Goal: Information Seeking & Learning: Find specific fact

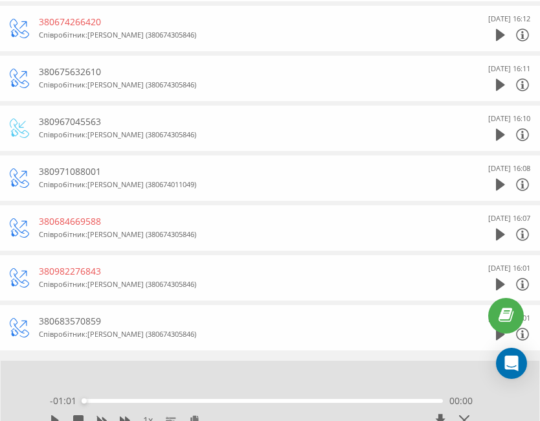
scroll to position [991, 0]
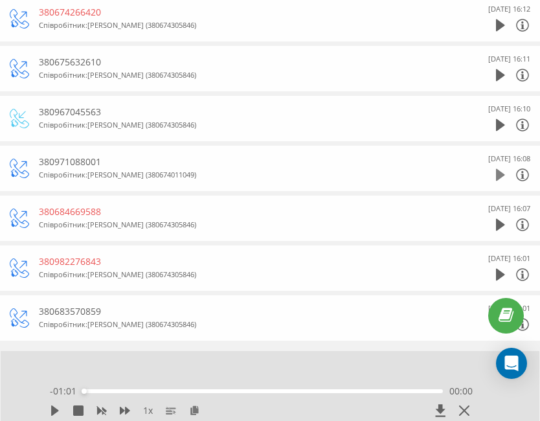
click at [501, 172] on icon at bounding box center [500, 175] width 9 height 12
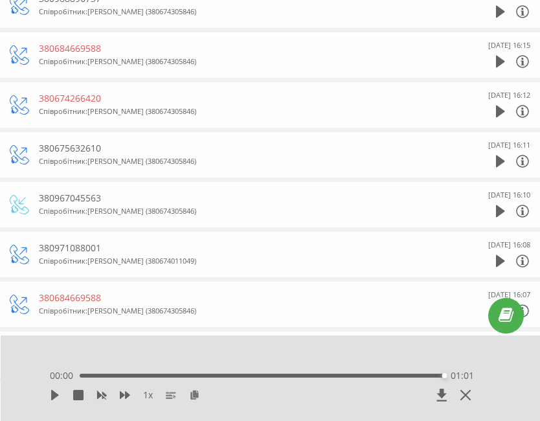
scroll to position [906, 0]
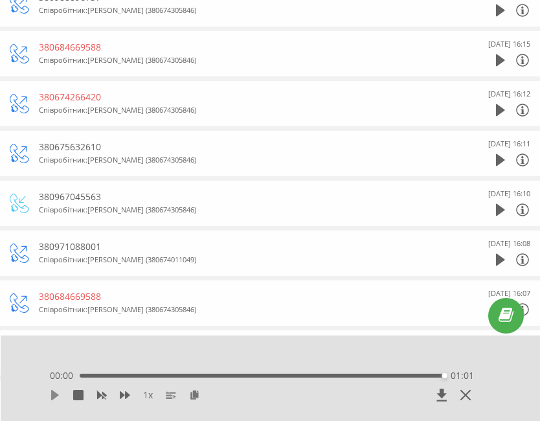
click at [56, 399] on icon at bounding box center [55, 395] width 10 height 10
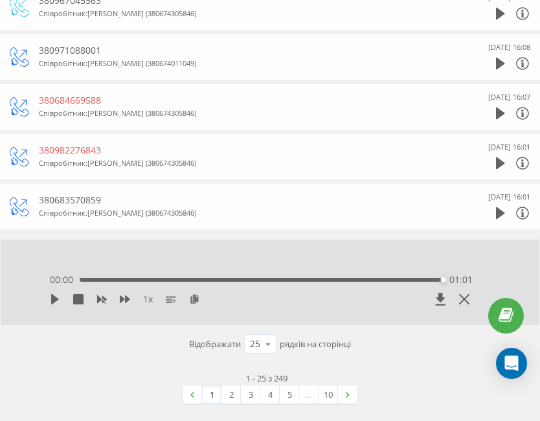
scroll to position [1105, 0]
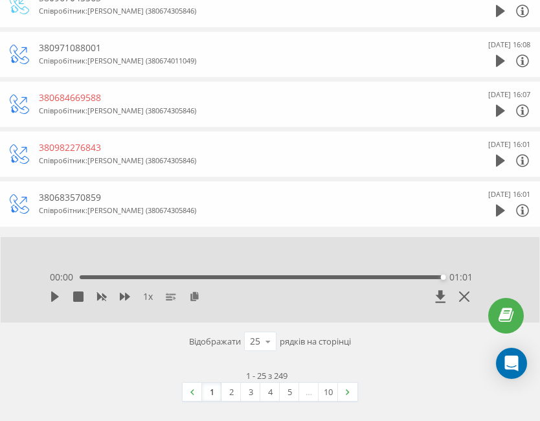
click at [48, 297] on div "1 x 00:00 01:01 01:01" at bounding box center [261, 288] width 449 height 49
click at [51, 298] on icon at bounding box center [55, 296] width 10 height 10
drag, startPoint x: 51, startPoint y: 298, endPoint x: 84, endPoint y: 274, distance: 40.8
click at [84, 274] on div "1 x 00:00 01:01 01:01" at bounding box center [261, 288] width 449 height 49
click at [84, 274] on div "00:00 01:01 01:01" at bounding box center [261, 277] width 423 height 13
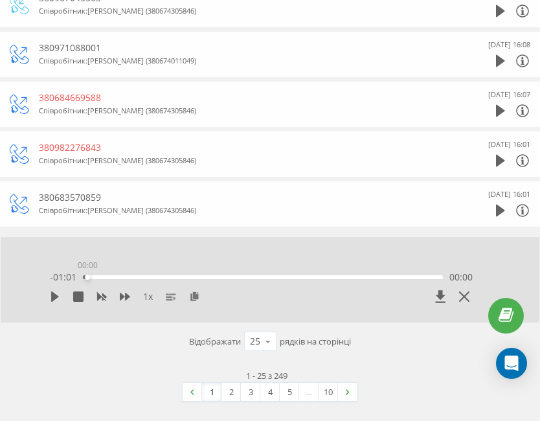
click at [84, 278] on div "00:00" at bounding box center [263, 277] width 360 height 4
click at [52, 297] on div "1 x - 01:01 00:00 00:00" at bounding box center [261, 288] width 449 height 49
click at [52, 297] on icon at bounding box center [55, 296] width 8 height 10
click at [232, 394] on link "2" at bounding box center [230, 392] width 19 height 18
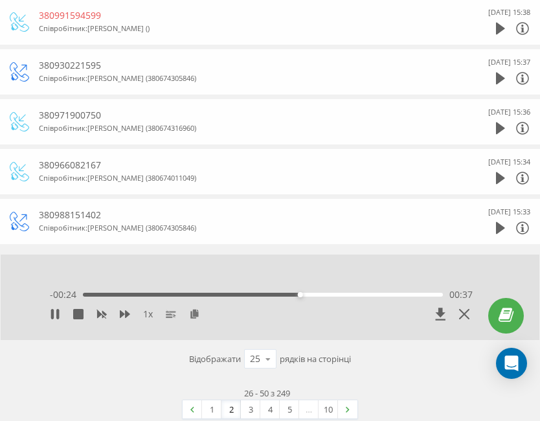
scroll to position [1105, 0]
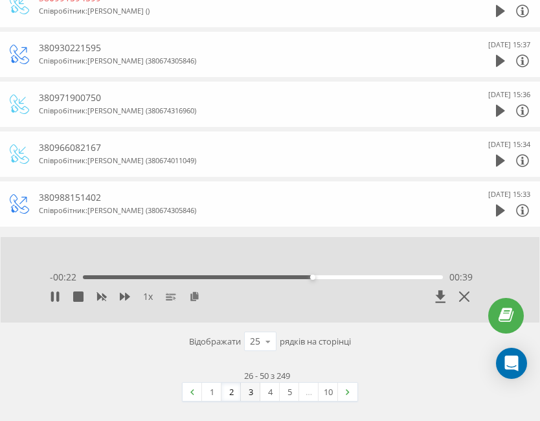
click at [248, 396] on link "3" at bounding box center [250, 392] width 19 height 18
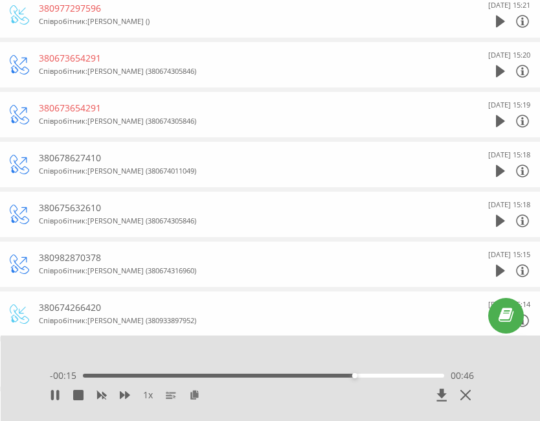
scroll to position [545, 0]
click at [507, 167] on div at bounding box center [513, 171] width 34 height 19
click at [494, 175] on div "7 Серпня 2025 15:18" at bounding box center [492, 165] width 78 height 32
click at [504, 168] on icon at bounding box center [500, 171] width 9 height 13
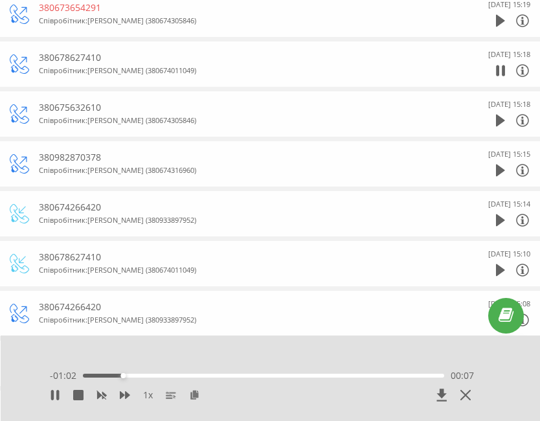
scroll to position [675, 0]
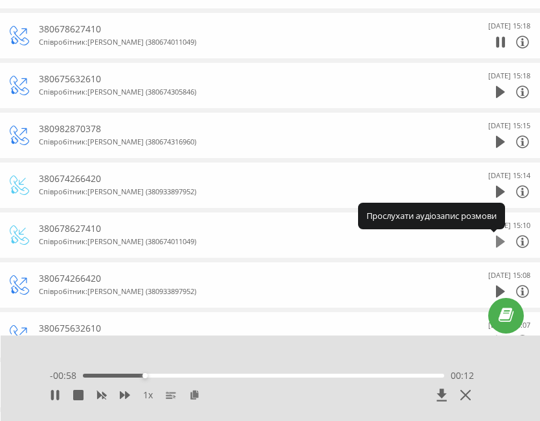
click at [499, 247] on icon at bounding box center [500, 241] width 9 height 13
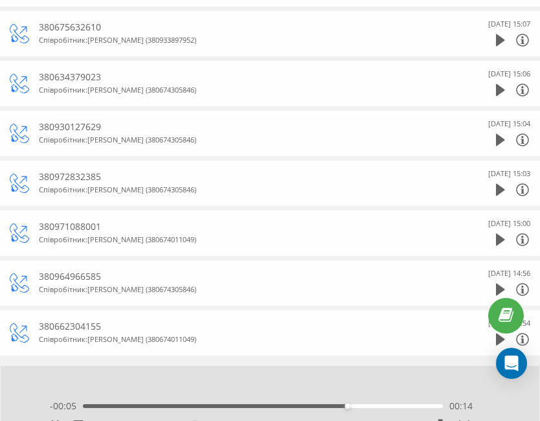
scroll to position [999, 0]
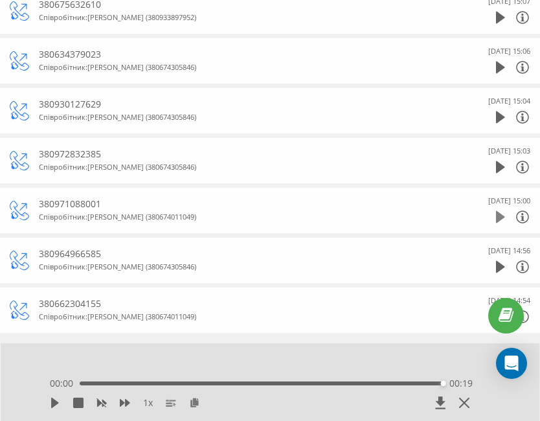
click at [501, 218] on icon at bounding box center [500, 217] width 9 height 12
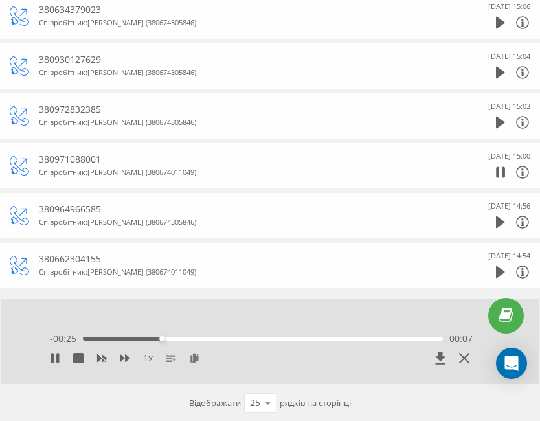
scroll to position [1063, 0]
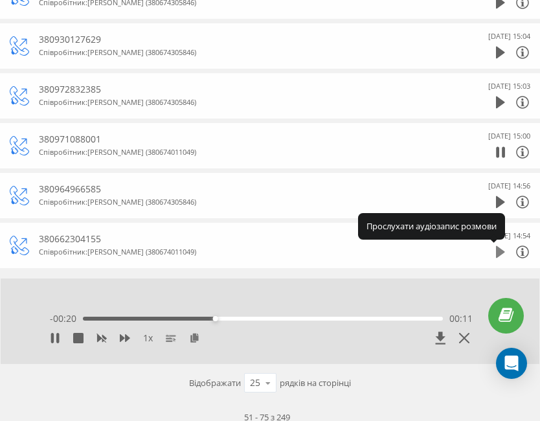
click at [504, 250] on icon at bounding box center [500, 251] width 9 height 13
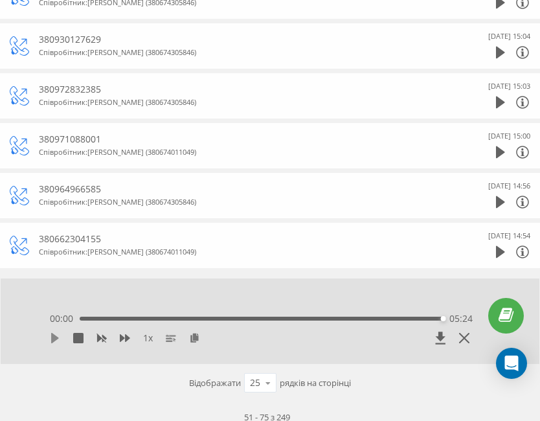
click at [57, 338] on icon at bounding box center [55, 338] width 8 height 10
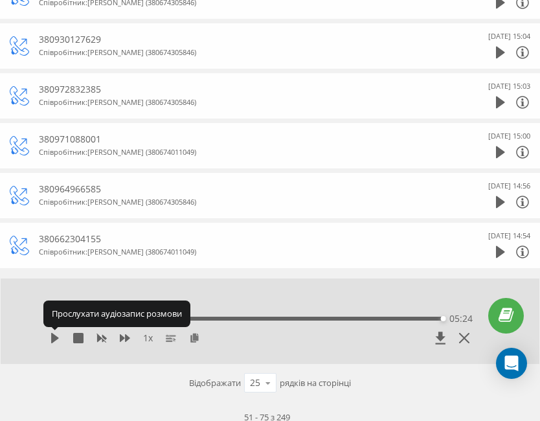
click at [57, 338] on icon at bounding box center [55, 338] width 8 height 10
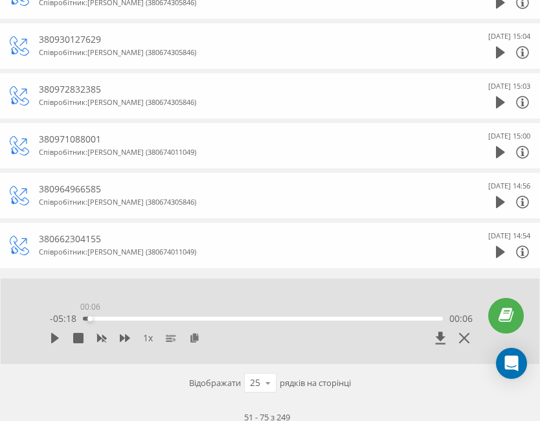
click at [87, 318] on div "00:06" at bounding box center [263, 319] width 360 height 4
click at [56, 339] on icon at bounding box center [55, 338] width 8 height 10
drag, startPoint x: 91, startPoint y: 317, endPoint x: 74, endPoint y: 315, distance: 17.5
click at [80, 316] on div "00:00" at bounding box center [82, 318] width 5 height 5
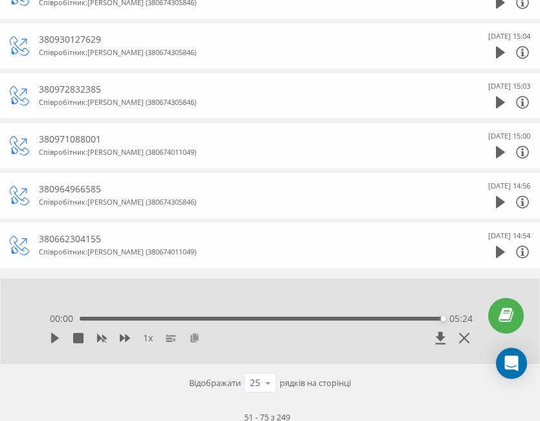
click at [192, 341] on icon at bounding box center [194, 337] width 11 height 9
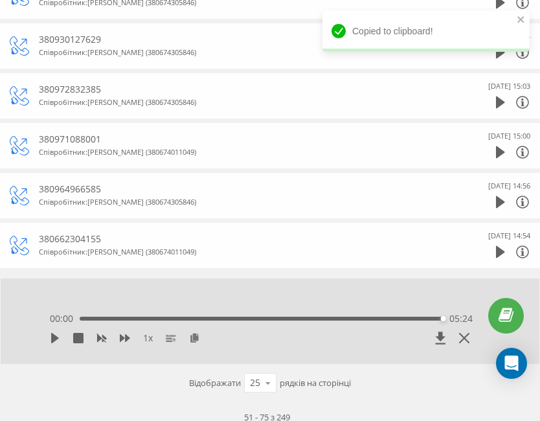
click at [146, 322] on div "00:00 05:24 05:24" at bounding box center [261, 318] width 423 height 13
click at [141, 321] on div "00:00 05:24 05:24" at bounding box center [261, 318] width 423 height 13
click at [134, 320] on div "05:24" at bounding box center [261, 319] width 363 height 4
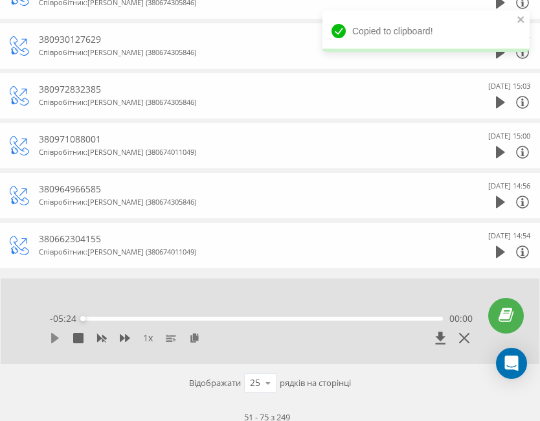
click at [54, 342] on icon at bounding box center [55, 338] width 10 height 10
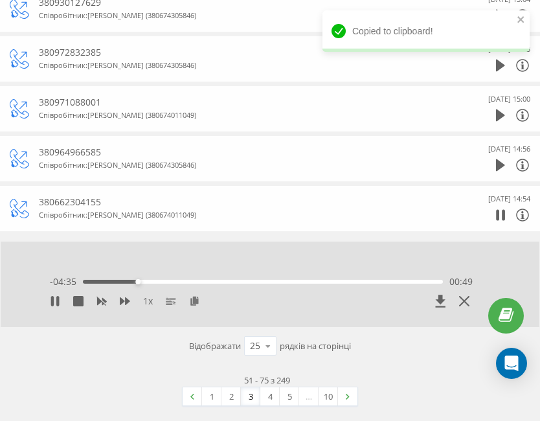
scroll to position [1105, 0]
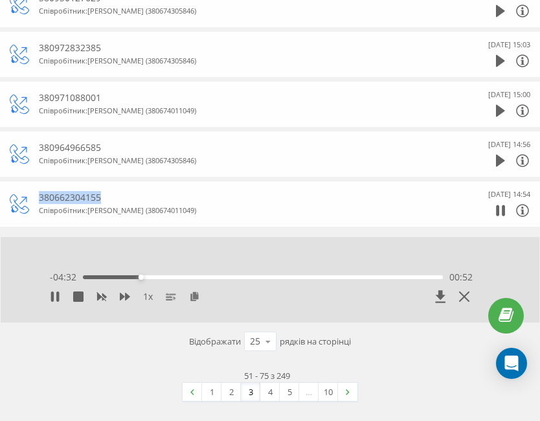
drag, startPoint x: 106, startPoint y: 196, endPoint x: 38, endPoint y: 194, distance: 68.0
click at [38, 194] on div "380662304155 Співробітник : Лєванчук Анна (380674011049) 7 Серпня 2025 14:54" at bounding box center [270, 204] width 521 height 32
copy div "380662304155"
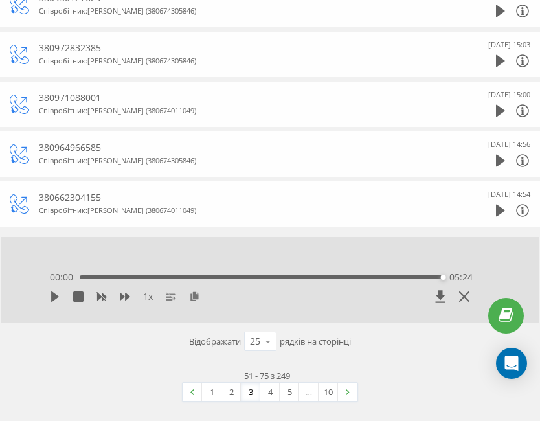
click at [418, 381] on div "51 - 75 з 249 1 2 3 4 5 … 10" at bounding box center [270, 385] width 521 height 51
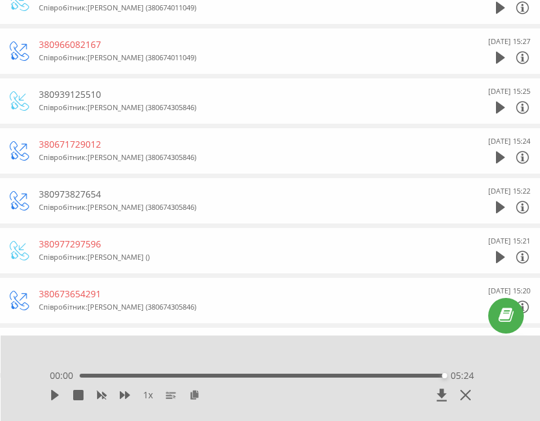
scroll to position [0, 0]
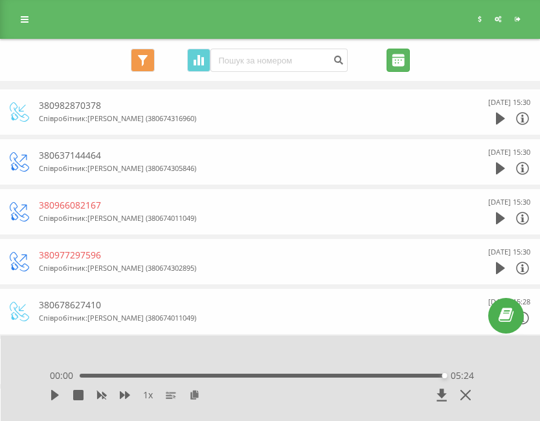
click at [395, 62] on input "[DATE] - [DATE]" at bounding box center [398, 60] width 23 height 23
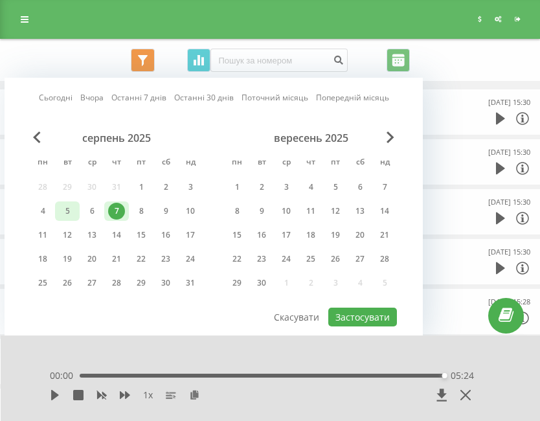
click at [60, 210] on div "5" at bounding box center [67, 211] width 17 height 17
click at [341, 317] on button "Застосувати" at bounding box center [362, 317] width 69 height 19
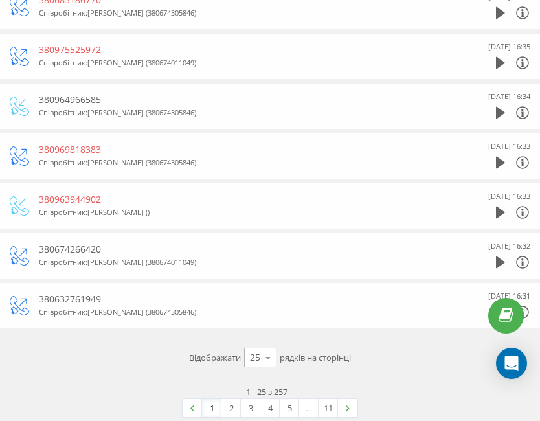
scroll to position [1019, 0]
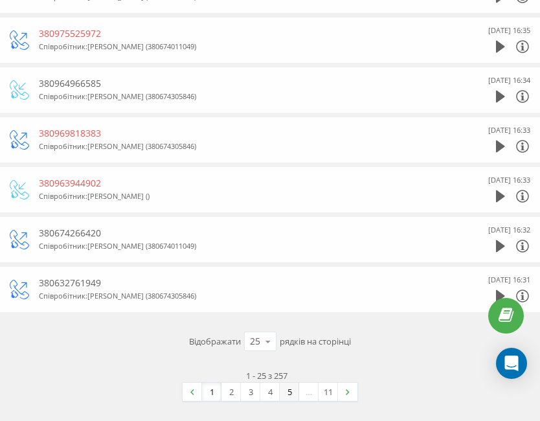
click at [291, 390] on link "5" at bounding box center [289, 392] width 19 height 18
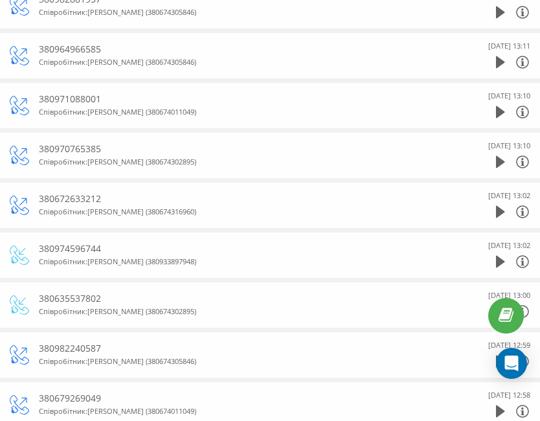
scroll to position [777, 0]
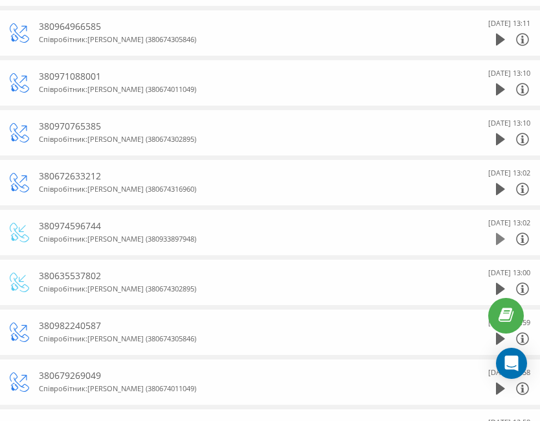
click at [497, 239] on icon at bounding box center [500, 239] width 9 height 12
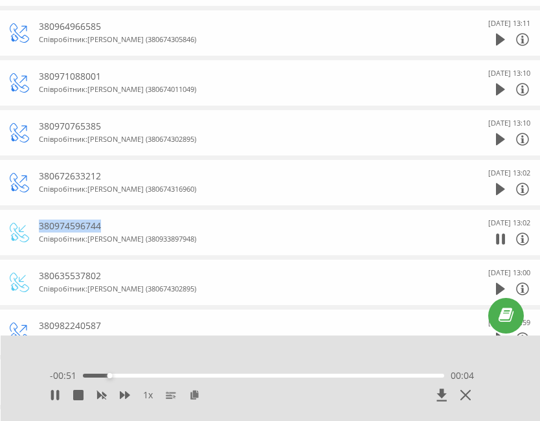
drag, startPoint x: 38, startPoint y: 223, endPoint x: 111, endPoint y: 223, distance: 73.2
click at [111, 223] on div "380974596744 Співробітник : Андрущенко Олена (380933897948) 5 Серпня 2025 13:02" at bounding box center [270, 232] width 521 height 32
drag, startPoint x: 98, startPoint y: 223, endPoint x: 185, endPoint y: 240, distance: 88.4
click at [185, 240] on div "Співробітник : Андрущенко Олена (380933897948)" at bounding box center [242, 238] width 407 height 13
drag, startPoint x: 128, startPoint y: 377, endPoint x: 49, endPoint y: 378, distance: 78.4
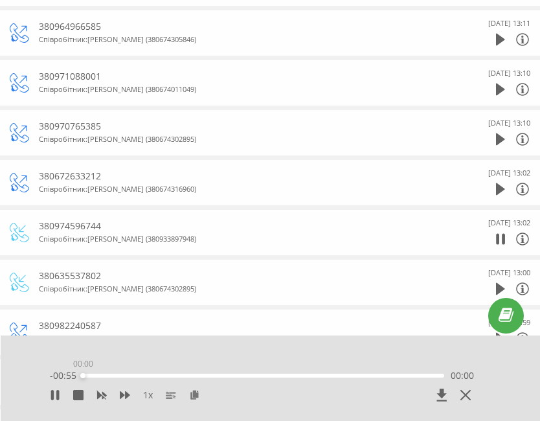
click at [49, 378] on div "1 x - 00:55 00:00 00:00" at bounding box center [262, 387] width 450 height 49
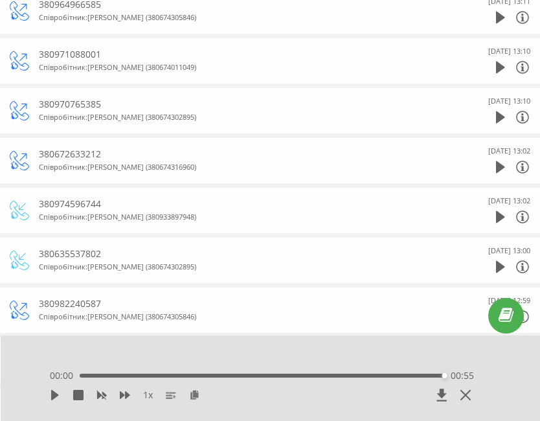
scroll to position [800, 0]
click at [64, 392] on div "1 x" at bounding box center [219, 395] width 339 height 13
click at [60, 394] on icon at bounding box center [55, 395] width 10 height 10
click at [57, 397] on icon at bounding box center [55, 395] width 10 height 10
click at [106, 372] on div "00:00 00:55 00:55" at bounding box center [262, 375] width 424 height 13
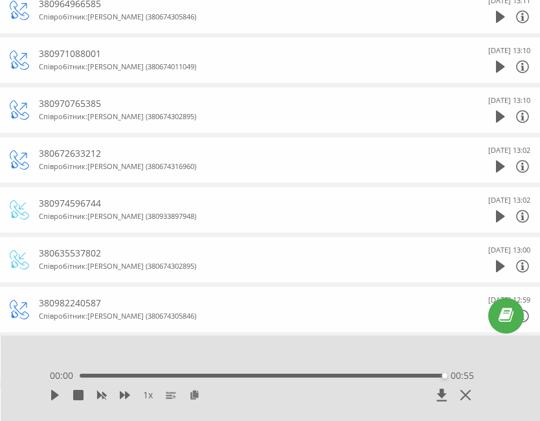
click at [94, 376] on div "00:55" at bounding box center [262, 376] width 365 height 4
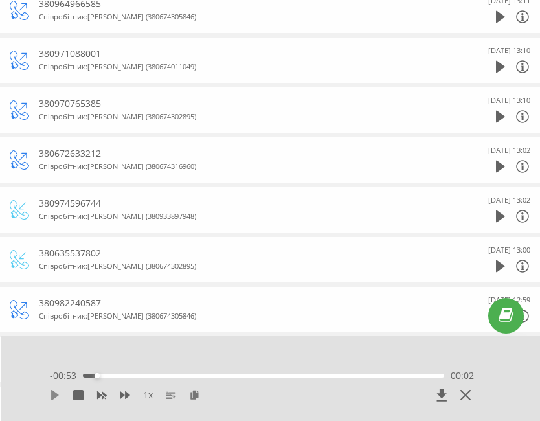
click at [50, 396] on icon at bounding box center [55, 395] width 10 height 10
click at [91, 374] on div "00:06" at bounding box center [263, 376] width 361 height 4
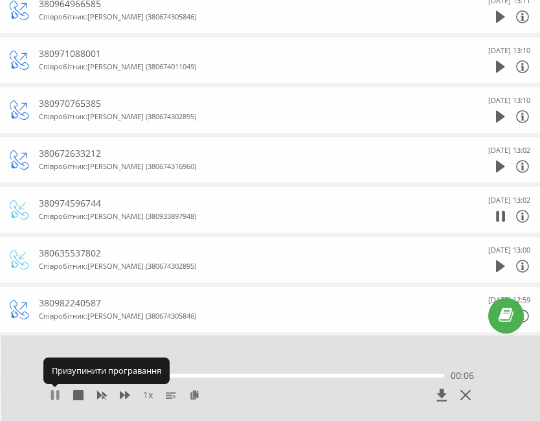
click at [53, 392] on icon at bounding box center [52, 395] width 3 height 10
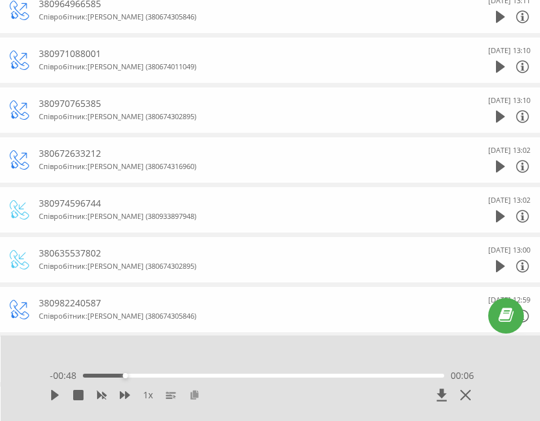
click at [190, 398] on icon at bounding box center [194, 394] width 11 height 9
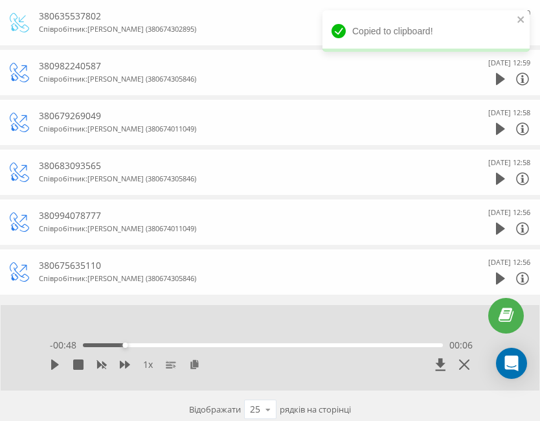
scroll to position [1059, 0]
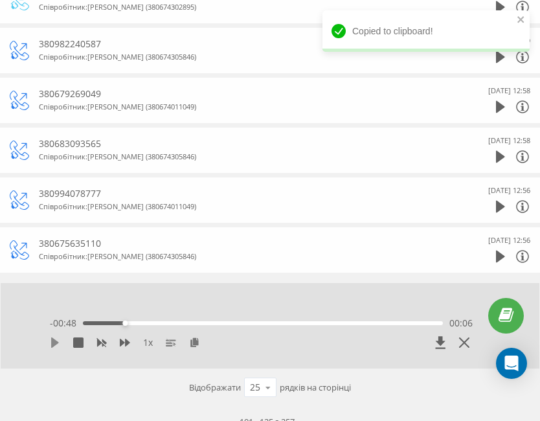
click at [54, 345] on icon at bounding box center [55, 342] width 8 height 10
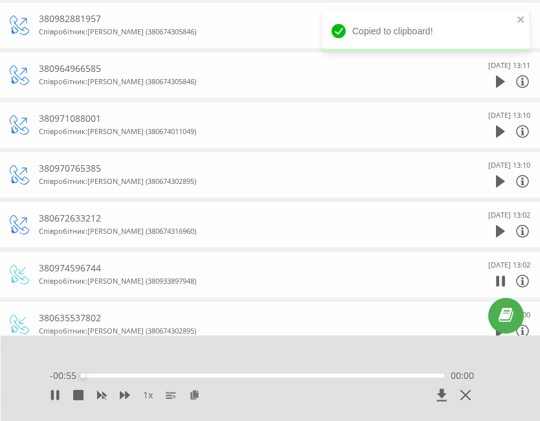
scroll to position [800, 0]
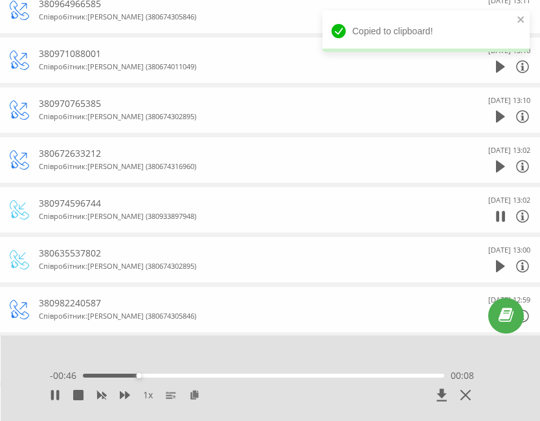
click at [525, 218] on icon at bounding box center [523, 217] width 16 height 16
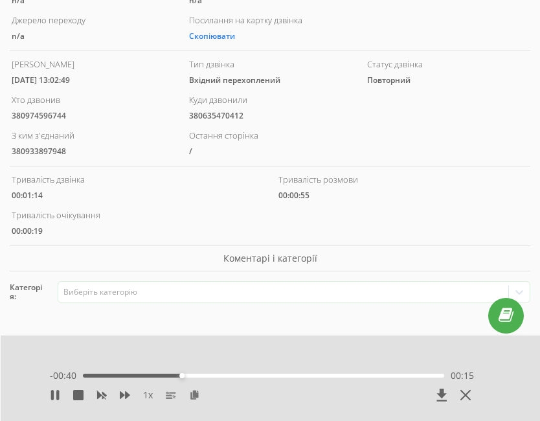
scroll to position [1059, 0]
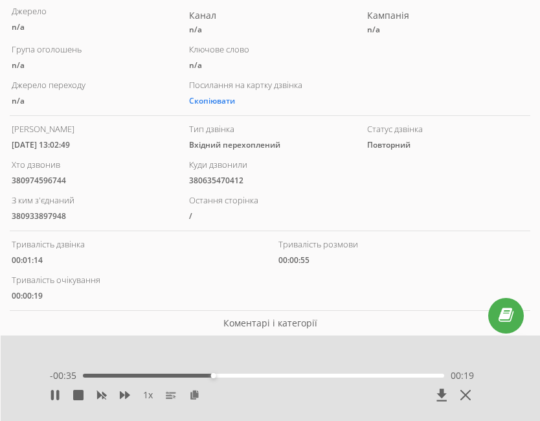
drag, startPoint x: 93, startPoint y: 145, endPoint x: 51, endPoint y: 152, distance: 42.0
click at [51, 152] on div "Дата дзвінка 2025-08-05 13:02:49 Тип дзвінка Вхідний перехоплений Статус дзвінк…" at bounding box center [270, 138] width 521 height 36
copy div "13:02:49"
click at [59, 393] on icon at bounding box center [55, 395] width 10 height 10
click at [53, 392] on icon at bounding box center [55, 395] width 8 height 10
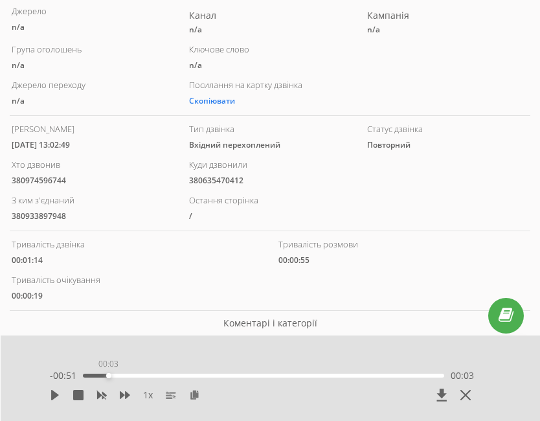
click at [106, 376] on div "00:03" at bounding box center [263, 376] width 361 height 4
click at [59, 390] on icon at bounding box center [55, 395] width 10 height 10
click at [129, 374] on div "00:07" at bounding box center [131, 375] width 5 height 5
click at [96, 374] on div "00:02" at bounding box center [263, 376] width 361 height 4
drag, startPoint x: 95, startPoint y: 374, endPoint x: 73, endPoint y: 376, distance: 22.8
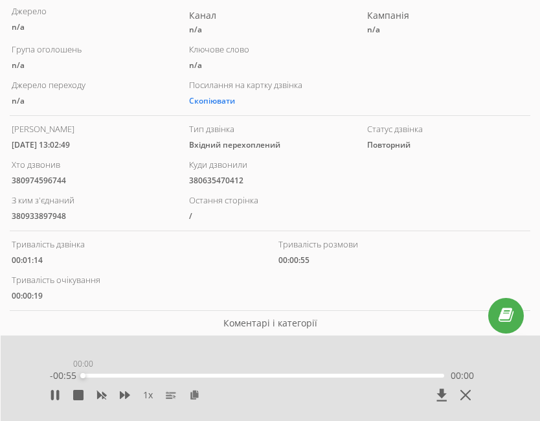
click at [73, 376] on div "- 00:55 00:00 00:00" at bounding box center [262, 375] width 424 height 13
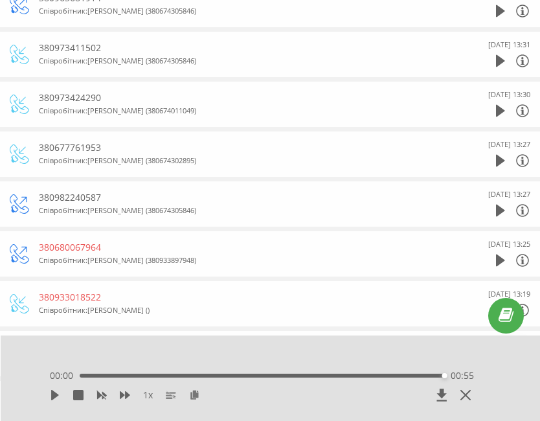
scroll to position [0, 0]
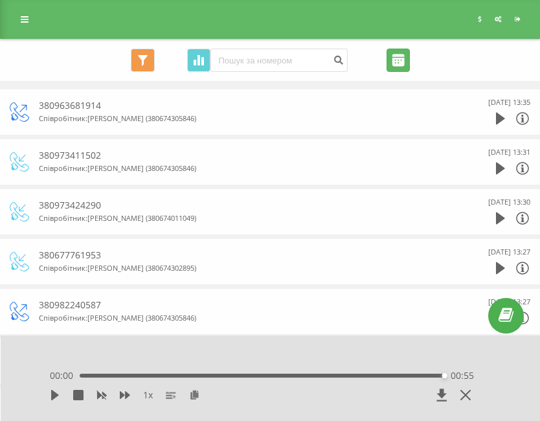
click at [401, 54] on input "[DATE] - [DATE]" at bounding box center [398, 60] width 23 height 23
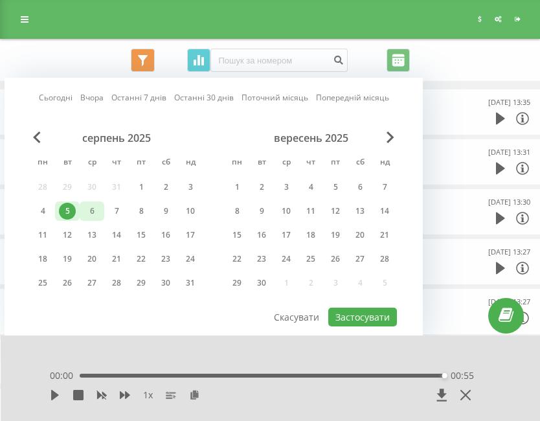
click at [94, 208] on div "6" at bounding box center [92, 211] width 17 height 17
click at [93, 207] on div "6" at bounding box center [92, 211] width 17 height 17
click at [364, 317] on button "Застосувати" at bounding box center [362, 317] width 69 height 19
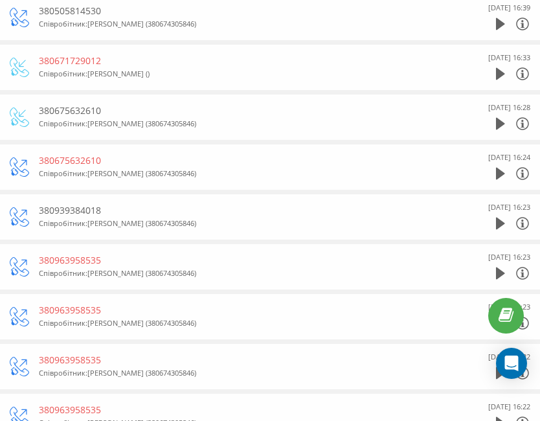
scroll to position [1019, 0]
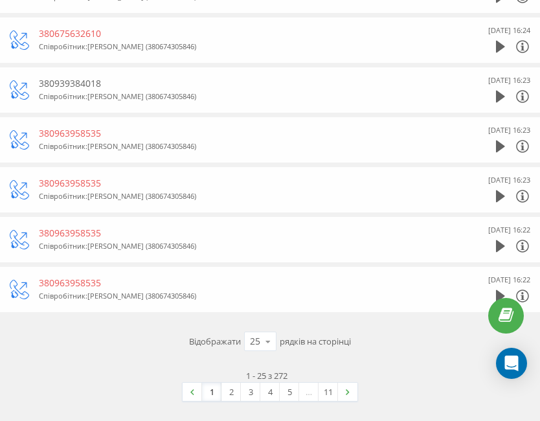
click at [266, 244] on div "Співробітник : Барашивець Тетяна (380674305846)" at bounding box center [242, 246] width 407 height 13
click at [425, 376] on div "1 - 25 з 272 1 2 3 4 5 … 11" at bounding box center [270, 385] width 521 height 51
click at [297, 396] on link "5" at bounding box center [289, 392] width 19 height 18
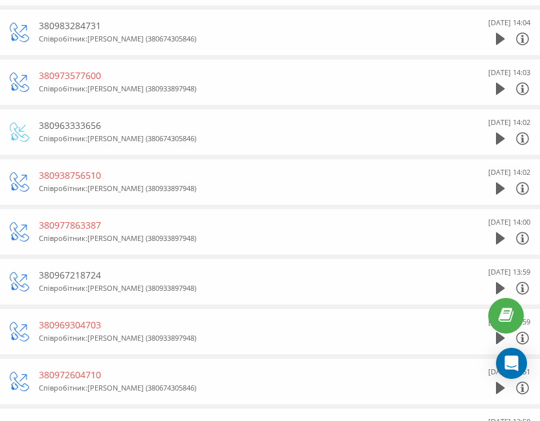
scroll to position [626, 0]
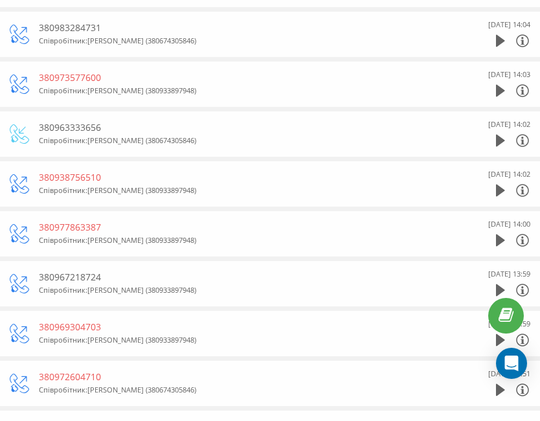
click at [493, 288] on div "6 Серпня 2025 13:59" at bounding box center [492, 283] width 78 height 32
click at [499, 289] on icon at bounding box center [500, 290] width 9 height 12
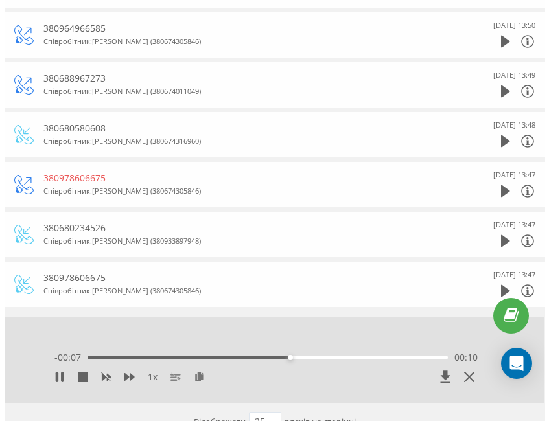
scroll to position [1025, 0]
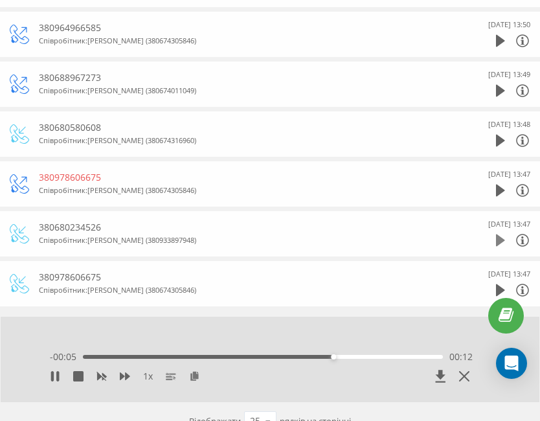
click at [497, 242] on icon at bounding box center [500, 240] width 9 height 12
click at [196, 376] on icon at bounding box center [194, 375] width 11 height 9
click at [313, 391] on div "1 x 00:00 06:39 06:39" at bounding box center [261, 368] width 449 height 49
click at [57, 375] on icon at bounding box center [55, 376] width 8 height 10
click at [126, 357] on div "06:39" at bounding box center [261, 357] width 363 height 4
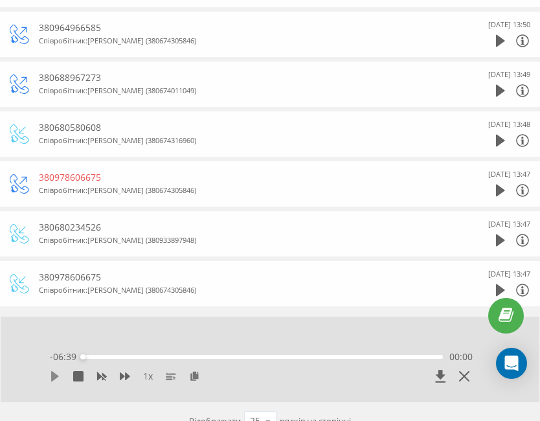
click at [53, 380] on icon at bounding box center [55, 376] width 8 height 10
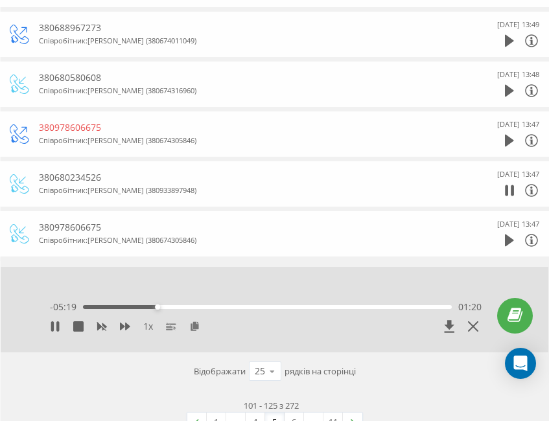
scroll to position [1074, 0]
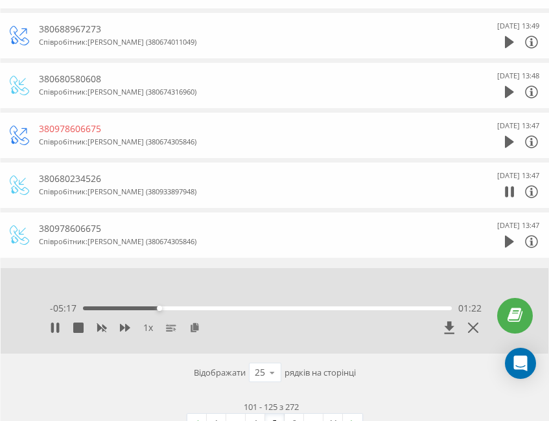
click at [81, 176] on div "380680234526" at bounding box center [247, 178] width 416 height 13
click at [79, 175] on div "380680234526" at bounding box center [247, 178] width 416 height 13
copy div "380680234526"
click at [532, 192] on icon at bounding box center [531, 192] width 4 height 8
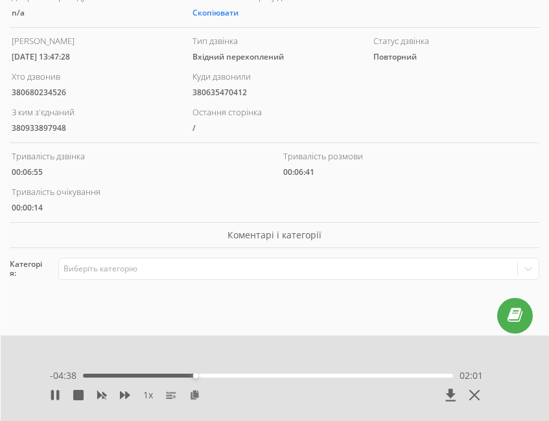
scroll to position [1398, 0]
click at [222, 313] on div at bounding box center [220, 372] width 421 height 155
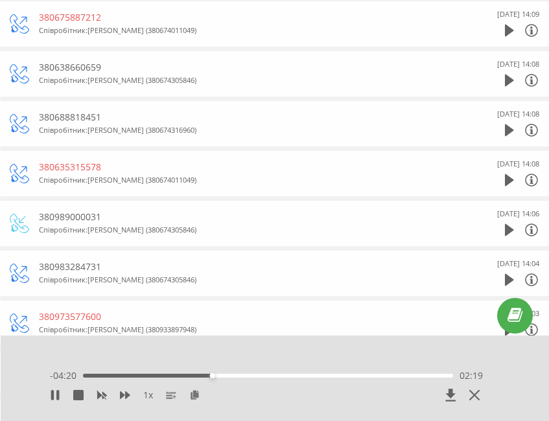
scroll to position [0, 0]
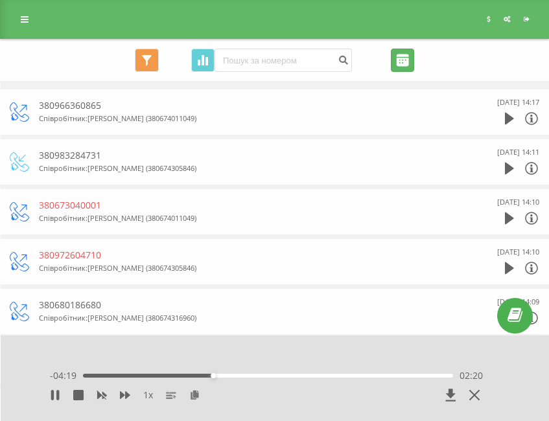
click at [402, 56] on input "[DATE] - [DATE]" at bounding box center [402, 60] width 23 height 23
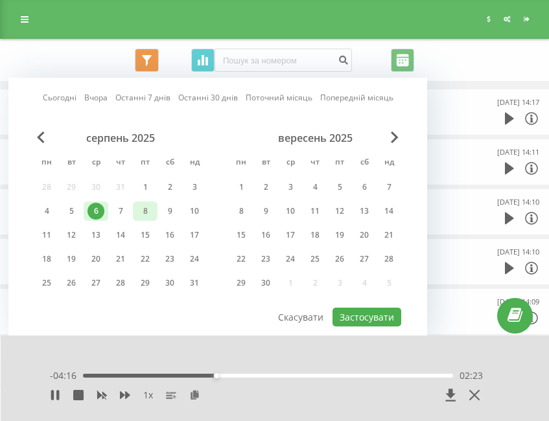
click at [139, 216] on div "8" at bounding box center [145, 211] width 17 height 17
click at [350, 317] on button "Застосувати" at bounding box center [366, 317] width 69 height 19
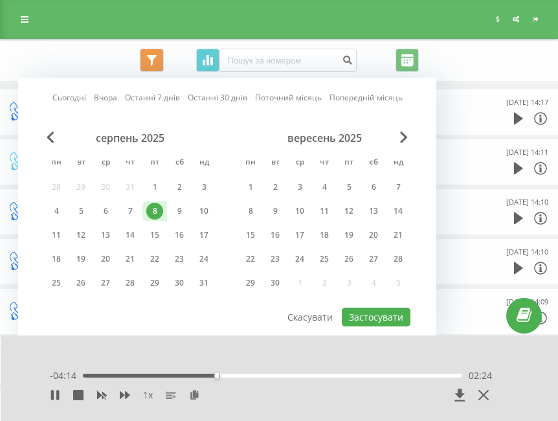
type input "[DATE] - [DATE]"
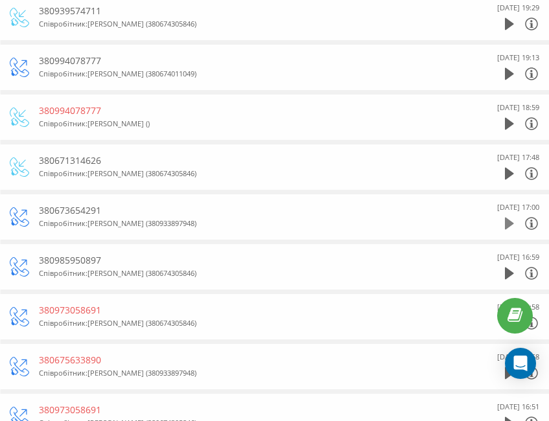
scroll to position [100, 0]
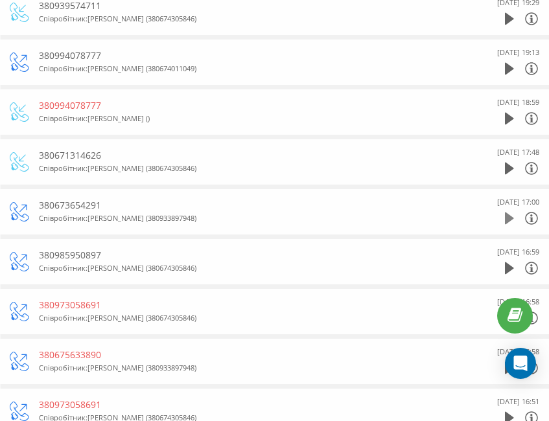
click at [512, 223] on icon at bounding box center [508, 218] width 9 height 13
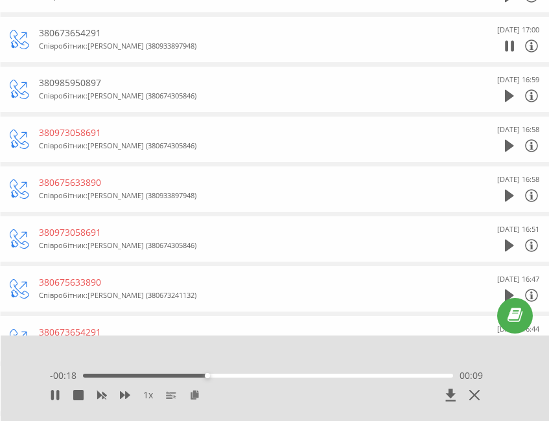
scroll to position [294, 0]
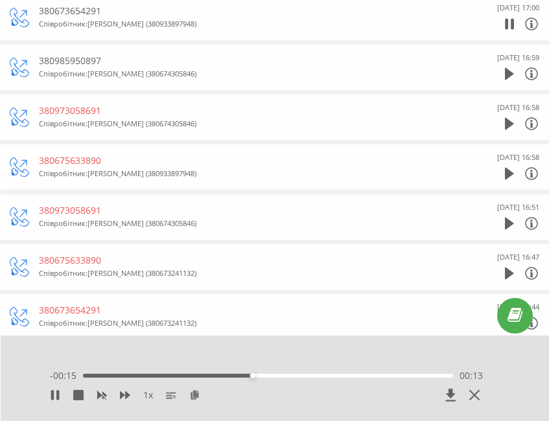
click at [504, 176] on div "8 Серпня 2025 16:58" at bounding box center [500, 167] width 78 height 32
click at [504, 176] on icon at bounding box center [508, 174] width 9 height 12
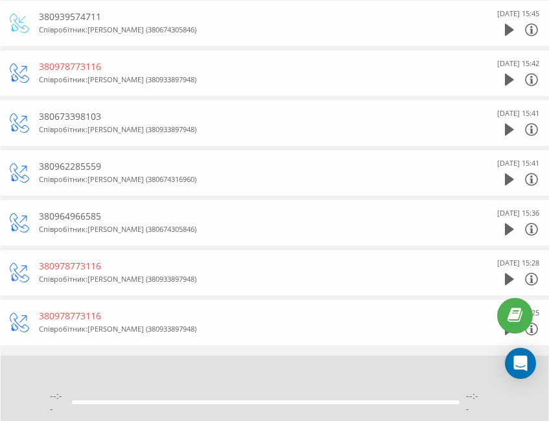
scroll to position [955, 0]
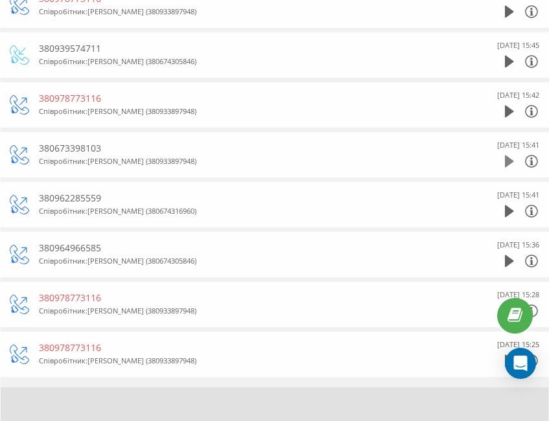
click at [512, 164] on icon at bounding box center [508, 161] width 9 height 13
click at [528, 163] on icon at bounding box center [531, 161] width 16 height 16
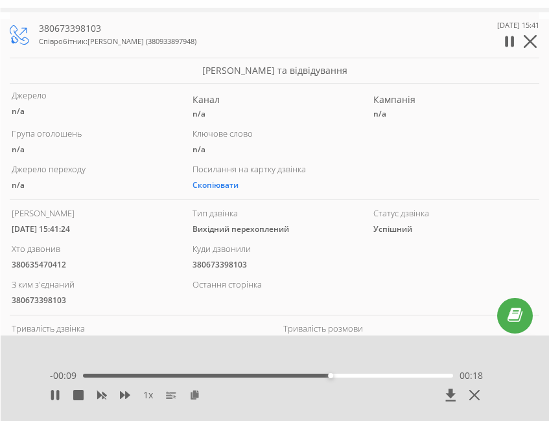
scroll to position [1076, 0]
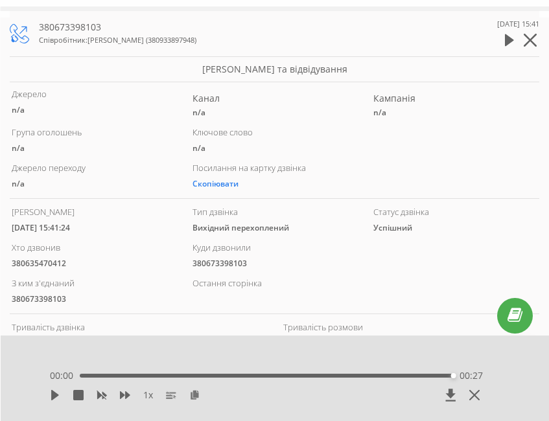
drag, startPoint x: 534, startPoint y: 45, endPoint x: 549, endPoint y: 56, distance: 18.9
click at [534, 45] on icon at bounding box center [529, 40] width 13 height 13
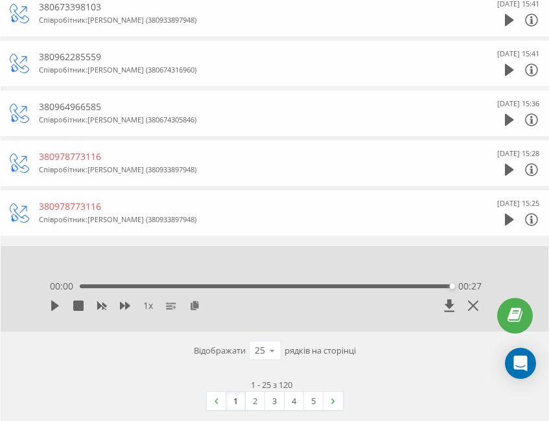
scroll to position [1105, 0]
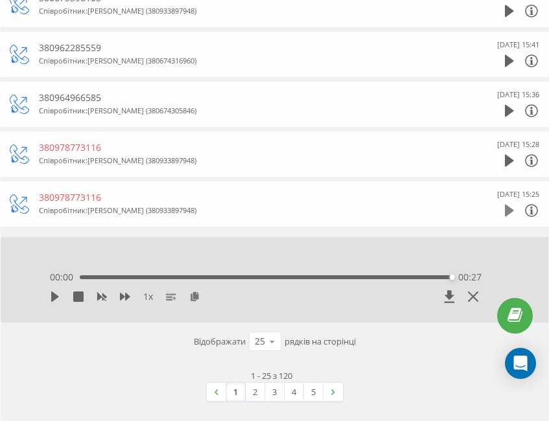
click at [505, 213] on icon at bounding box center [508, 211] width 9 height 12
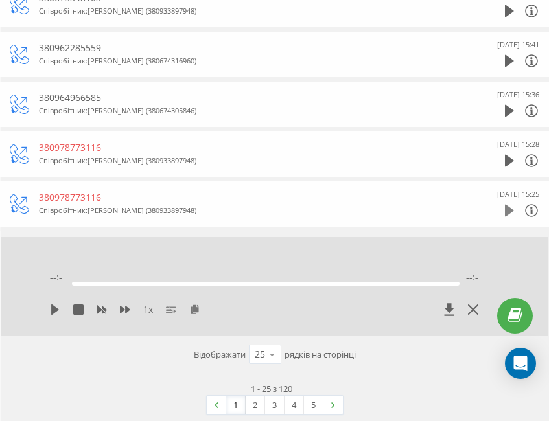
click at [505, 211] on icon at bounding box center [508, 211] width 9 height 12
click at [269, 396] on link "3" at bounding box center [274, 405] width 19 height 18
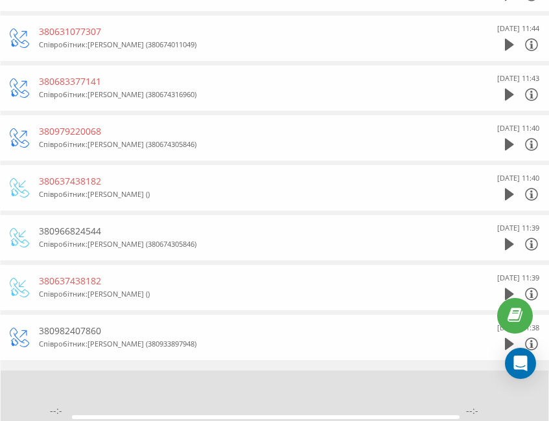
scroll to position [1036, 0]
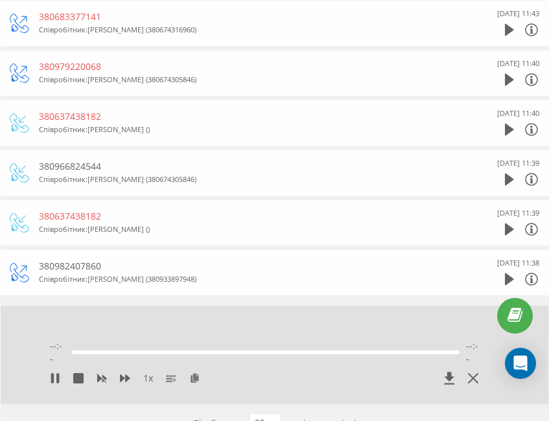
click at [516, 134] on div at bounding box center [521, 129] width 34 height 19
click at [501, 129] on div "8 Серпня 2025 11:40" at bounding box center [500, 123] width 78 height 32
click at [512, 124] on icon at bounding box center [508, 129] width 9 height 13
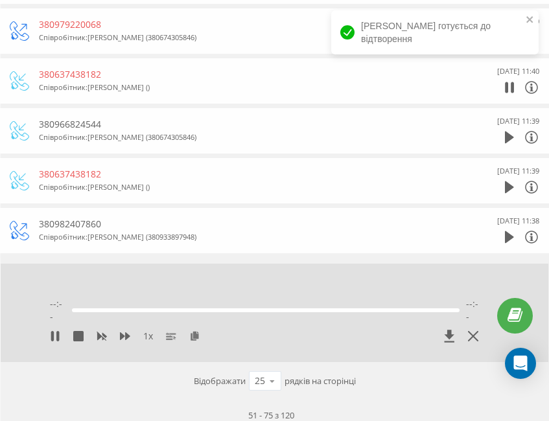
scroll to position [1101, 0]
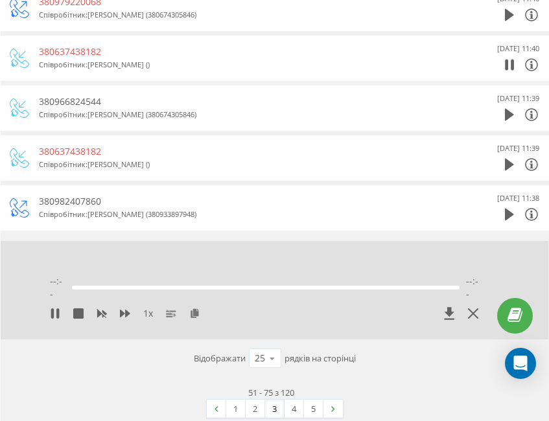
click at [293, 407] on div "51 - 75 з 120 1 2 3 4 5" at bounding box center [274, 402] width 529 height 51
click at [293, 400] on link "4" at bounding box center [293, 409] width 19 height 18
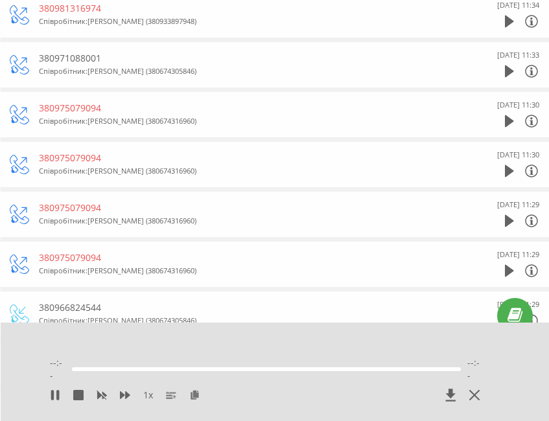
scroll to position [324, 0]
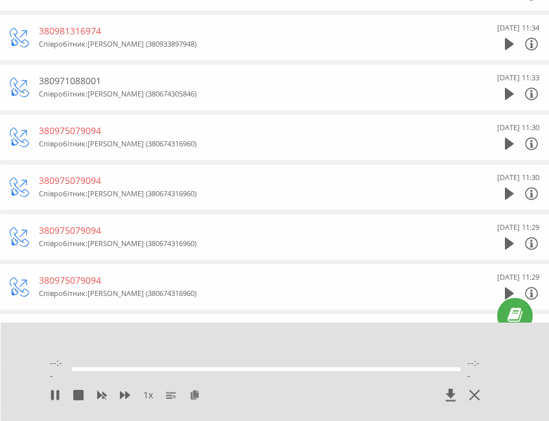
click at [501, 34] on div "8 Серпня 2025 11:34" at bounding box center [518, 27] width 42 height 13
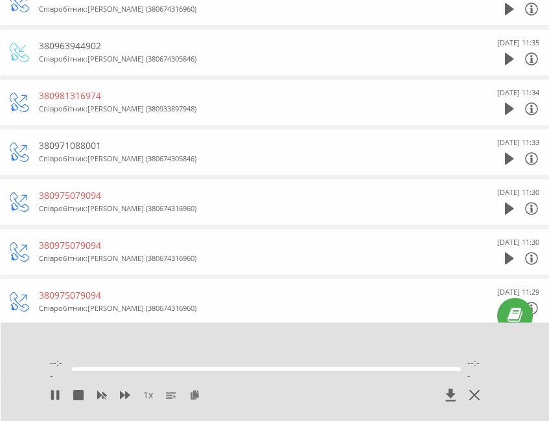
click at [475, 389] on div at bounding box center [450, 395] width 65 height 13
click at [470, 392] on icon at bounding box center [474, 395] width 10 height 10
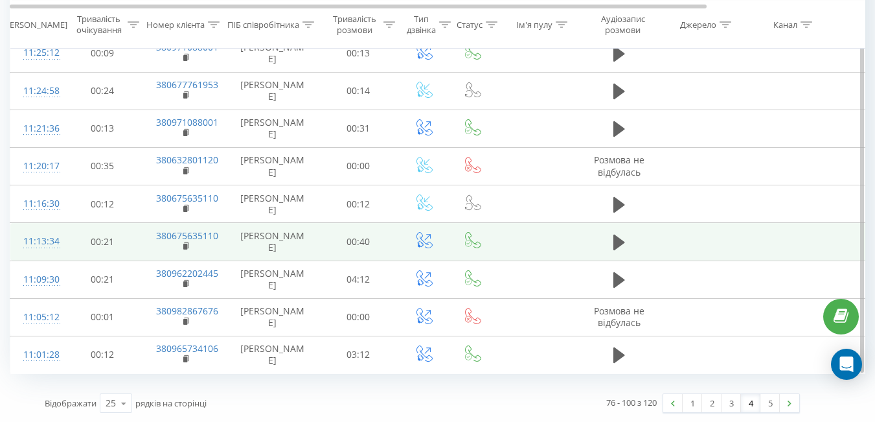
scroll to position [763, 0]
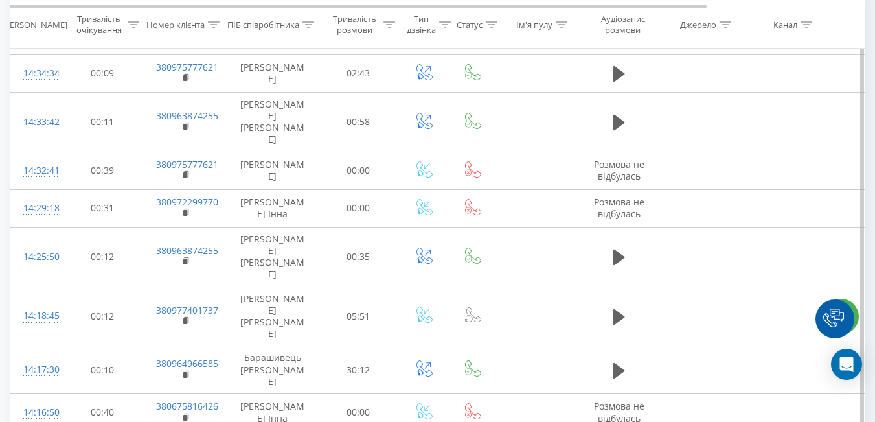
scroll to position [763, 0]
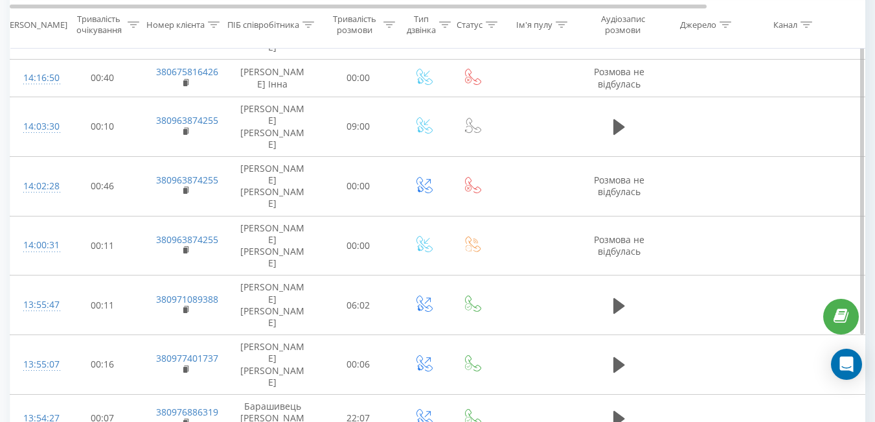
scroll to position [813, 0]
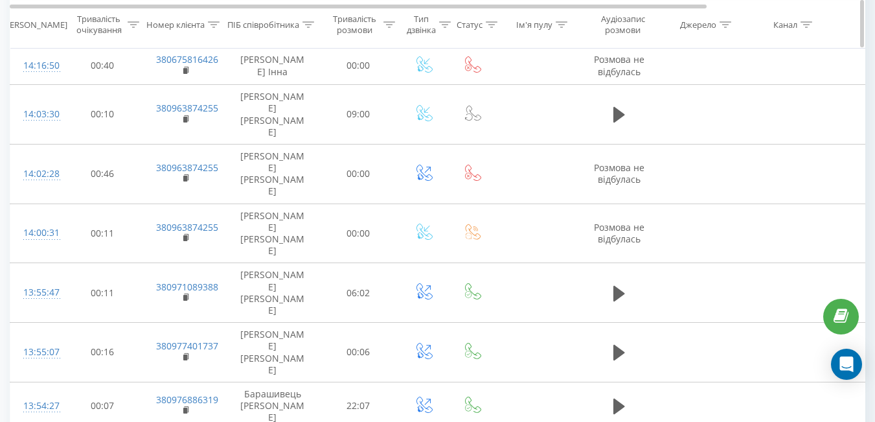
click at [487, 20] on div at bounding box center [492, 24] width 12 height 11
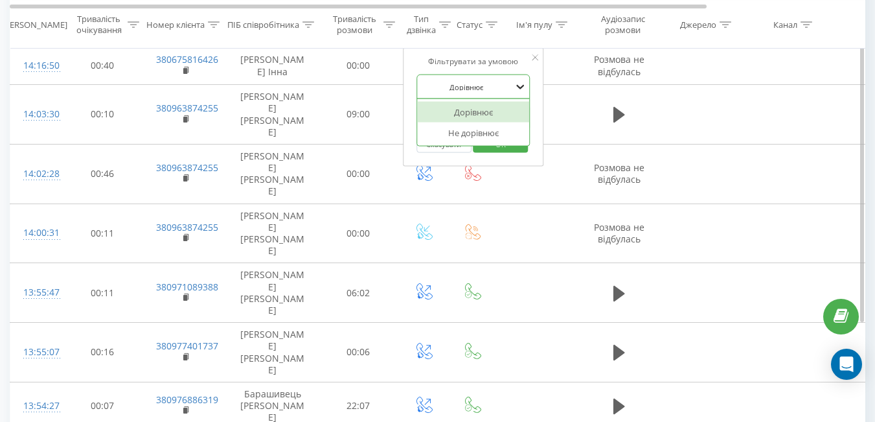
click at [521, 88] on icon at bounding box center [520, 87] width 8 height 5
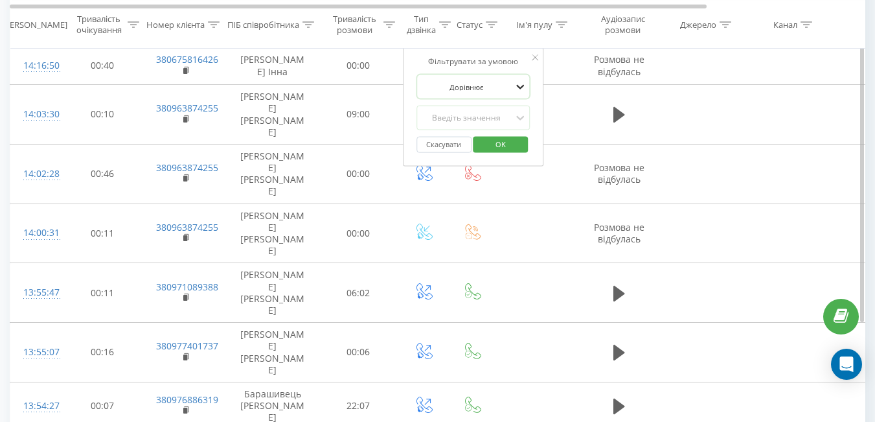
click at [521, 88] on icon at bounding box center [520, 87] width 8 height 5
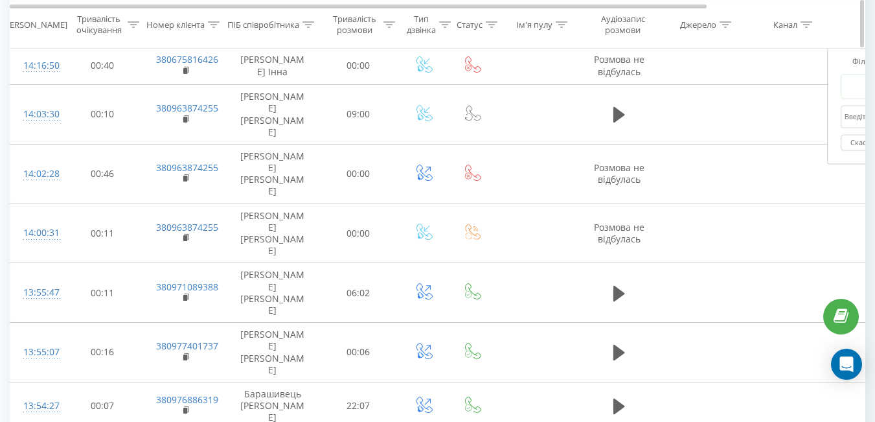
click at [795, 25] on div "Канал" at bounding box center [785, 24] width 24 height 11
click at [721, 26] on icon at bounding box center [726, 24] width 12 height 6
click at [618, 32] on div "Аудіозапис розмови" at bounding box center [622, 25] width 63 height 22
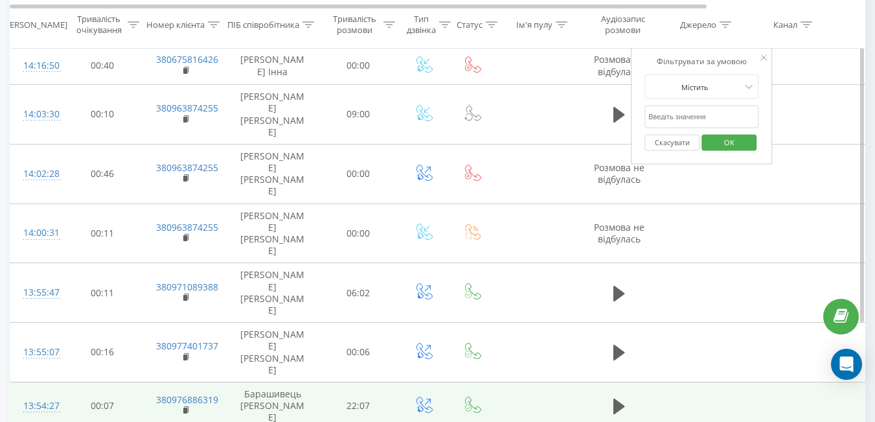
click at [584, 381] on td at bounding box center [619, 405] width 78 height 48
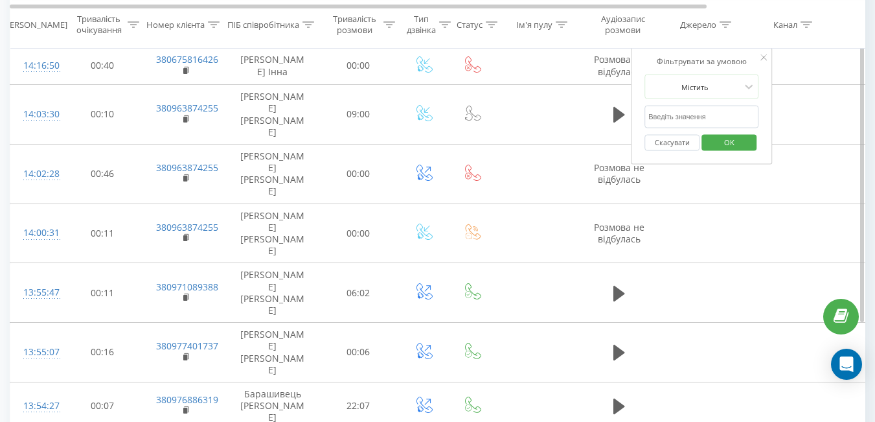
scroll to position [811, 0]
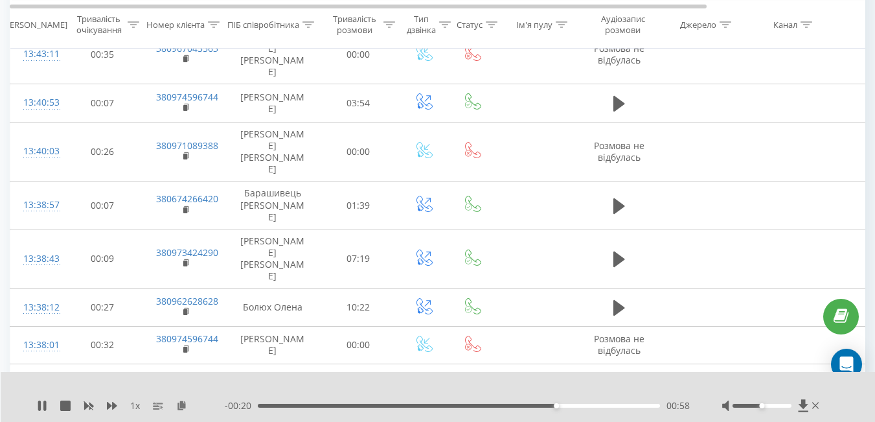
scroll to position [85, 0]
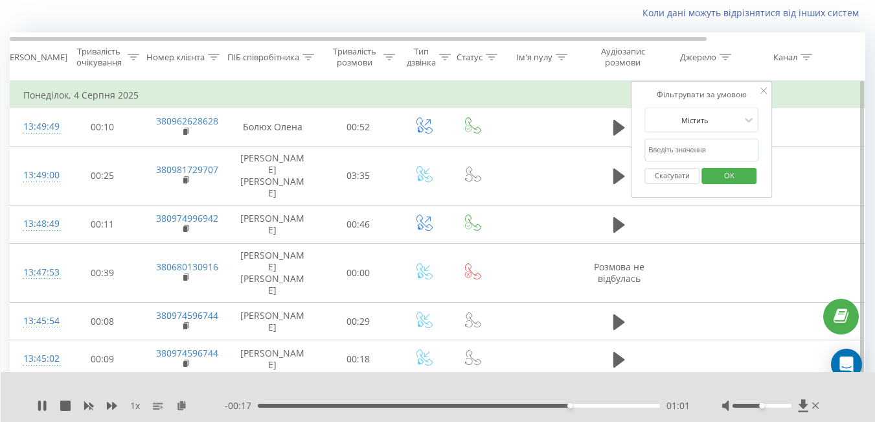
click at [764, 92] on icon at bounding box center [763, 90] width 6 height 6
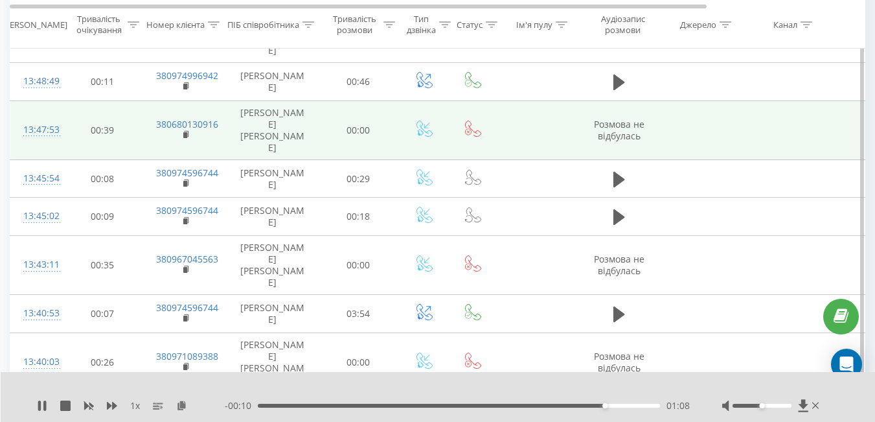
scroll to position [229, 0]
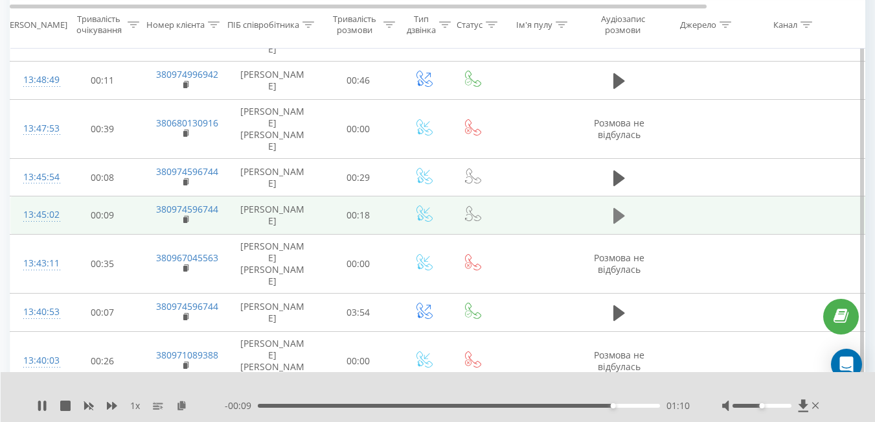
click at [618, 208] on icon at bounding box center [619, 216] width 12 height 16
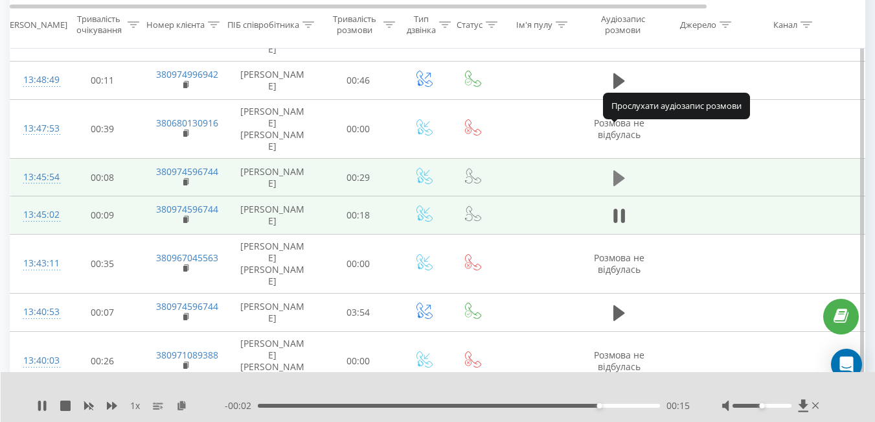
click at [615, 170] on icon at bounding box center [619, 178] width 12 height 16
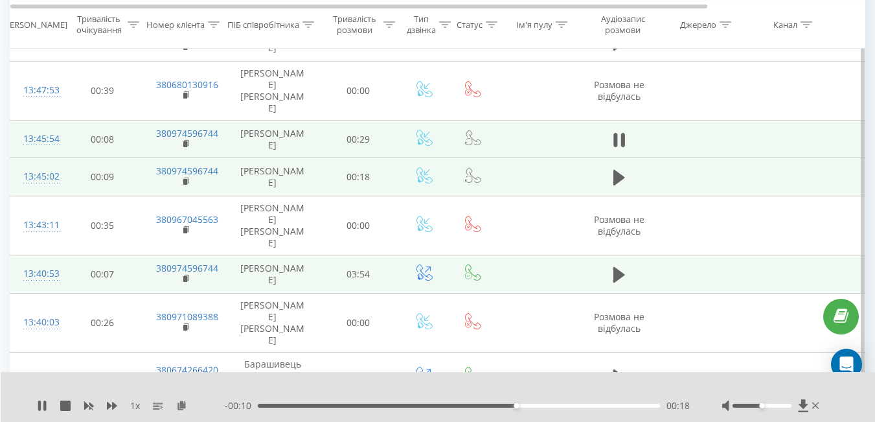
scroll to position [0, 0]
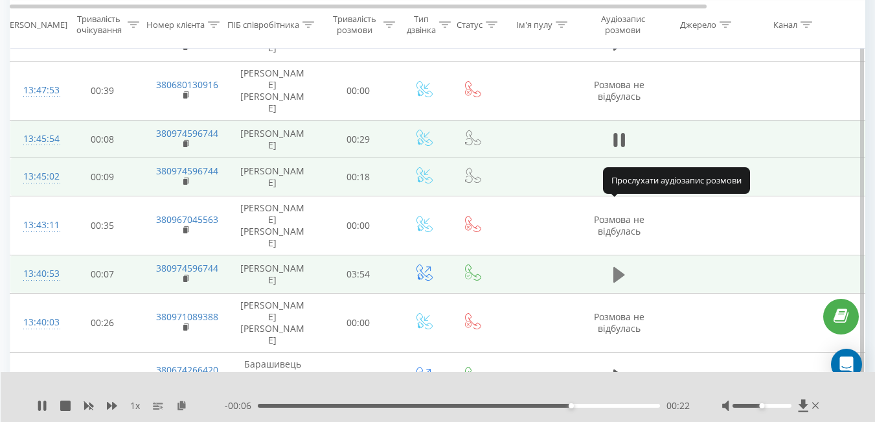
click at [618, 267] on icon at bounding box center [619, 275] width 12 height 16
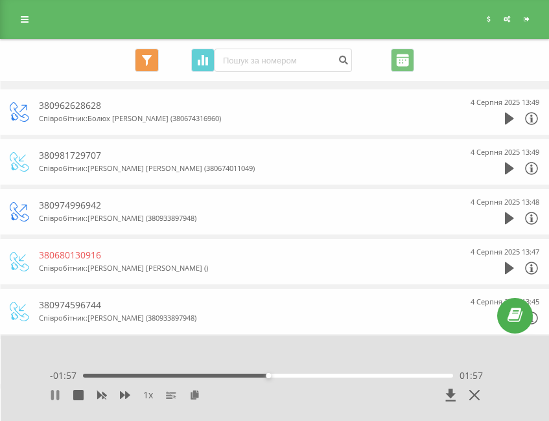
click at [52, 400] on button at bounding box center [55, 395] width 10 height 10
drag, startPoint x: 63, startPoint y: 390, endPoint x: 57, endPoint y: 394, distance: 7.9
click at [62, 391] on div "1 x" at bounding box center [223, 395] width 346 height 13
click at [56, 395] on icon at bounding box center [55, 395] width 8 height 10
drag, startPoint x: 173, startPoint y: 381, endPoint x: 103, endPoint y: 388, distance: 70.3
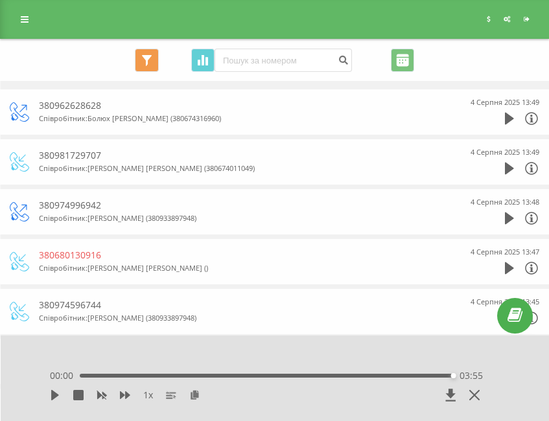
click at [171, 381] on div "00:00 03:55 03:55" at bounding box center [266, 375] width 433 height 13
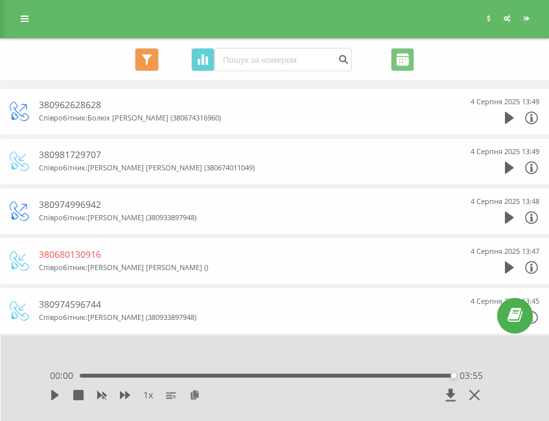
drag, startPoint x: 201, startPoint y: 377, endPoint x: 139, endPoint y: 394, distance: 64.4
click at [201, 377] on div "03:55" at bounding box center [266, 376] width 373 height 4
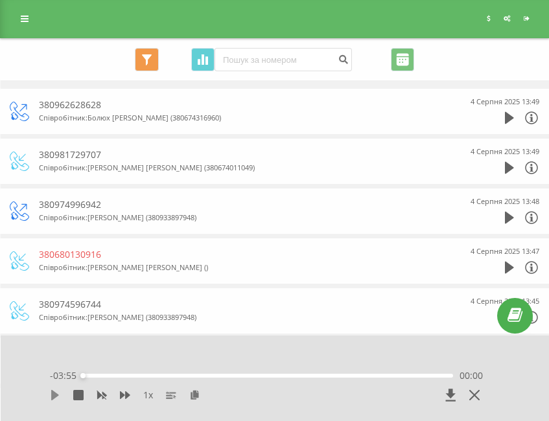
click at [55, 399] on icon at bounding box center [55, 395] width 10 height 10
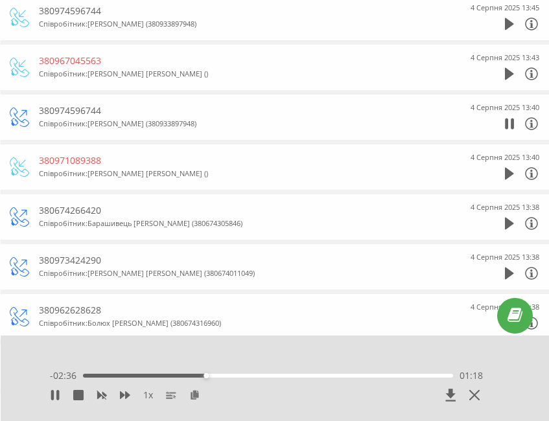
scroll to position [343, 0]
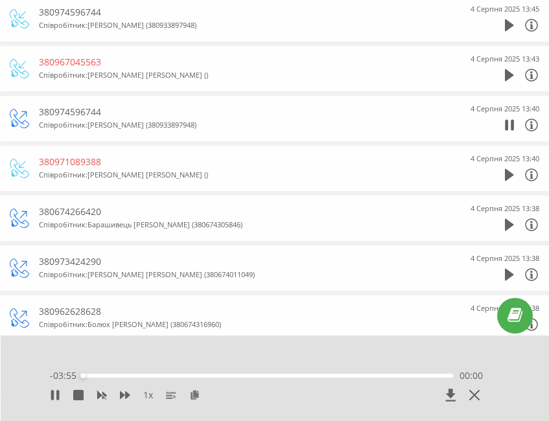
click at [56, 113] on div "380974596744" at bounding box center [247, 112] width 416 height 13
copy div "380974596744"
click at [197, 392] on icon at bounding box center [194, 394] width 11 height 9
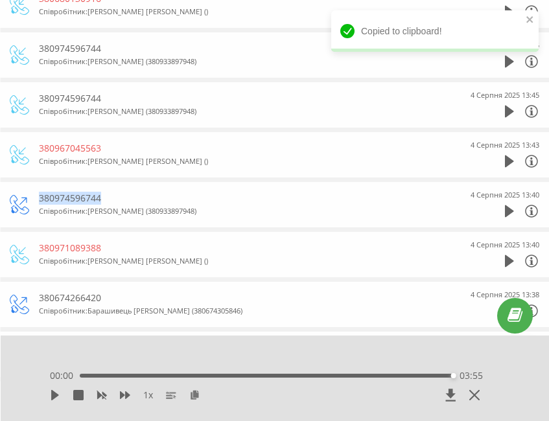
scroll to position [258, 0]
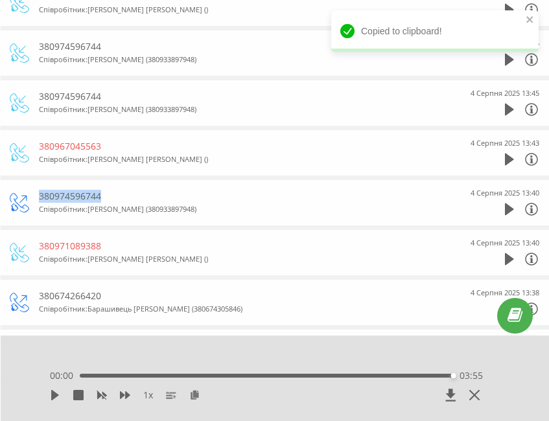
click at [504, 209] on div "4 Серпня 2025 13:40" at bounding box center [500, 203] width 78 height 32
click at [528, 21] on icon "close" at bounding box center [529, 19] width 6 height 6
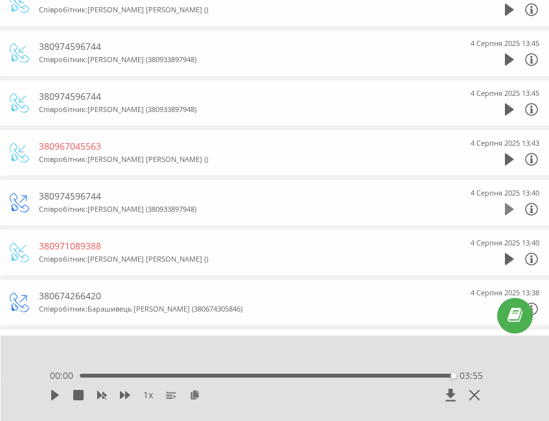
click at [504, 205] on icon at bounding box center [508, 209] width 9 height 12
click at [508, 216] on span at bounding box center [508, 212] width 9 height 12
click at [511, 215] on icon at bounding box center [508, 209] width 9 height 13
click at [509, 209] on icon at bounding box center [508, 209] width 9 height 12
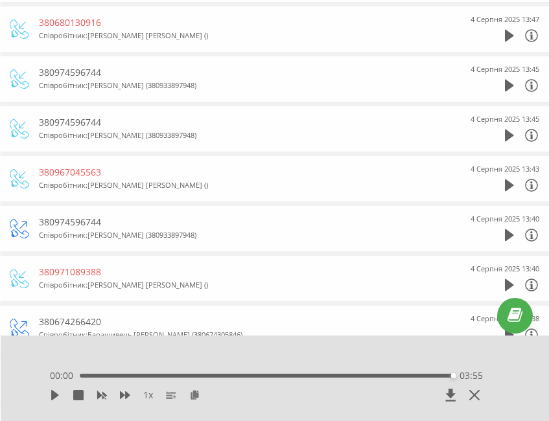
scroll to position [232, 0]
click at [508, 132] on icon at bounding box center [508, 136] width 9 height 12
click at [96, 376] on div "00:18" at bounding box center [268, 376] width 370 height 4
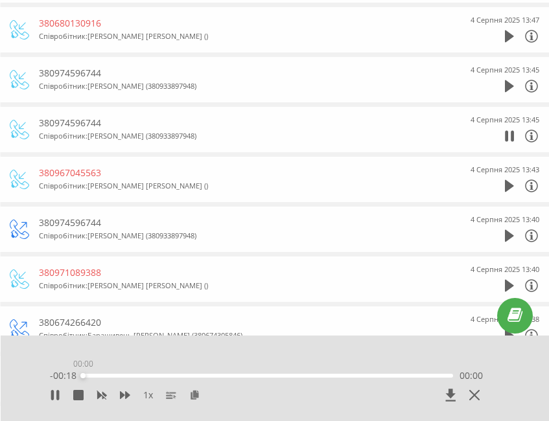
drag, startPoint x: 96, startPoint y: 376, endPoint x: 75, endPoint y: 376, distance: 20.7
click at [75, 376] on div "- 00:18 00:00 00:00" at bounding box center [266, 375] width 433 height 13
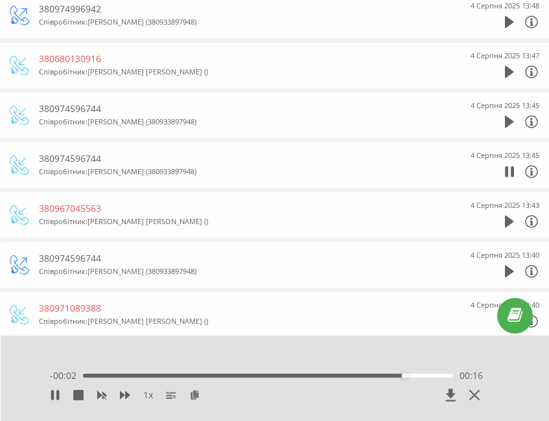
scroll to position [167, 0]
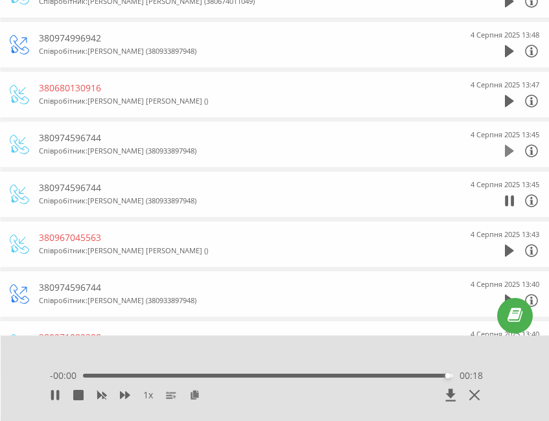
click at [513, 153] on icon at bounding box center [508, 150] width 9 height 13
click at [85, 376] on div "00:27" at bounding box center [268, 376] width 370 height 4
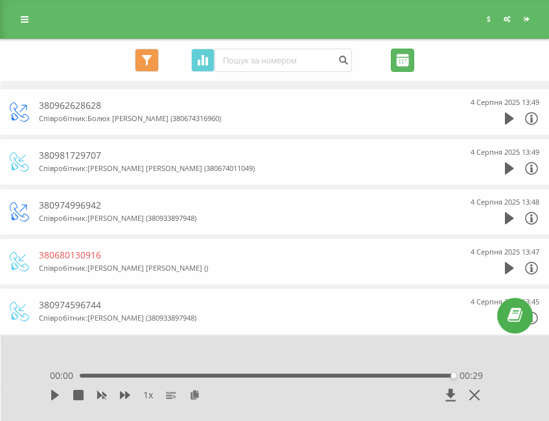
click at [410, 56] on input "04.08.2025 - 04.08.2025" at bounding box center [402, 60] width 23 height 23
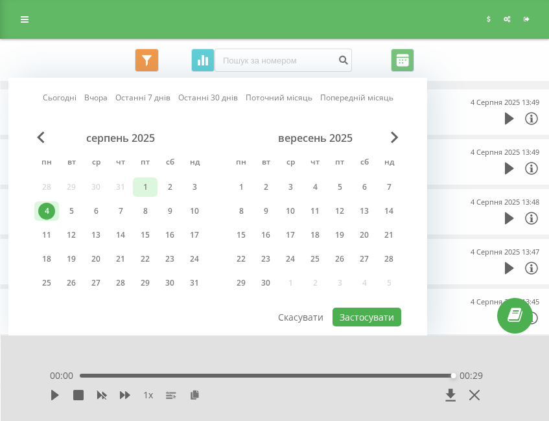
click at [141, 192] on div "1" at bounding box center [145, 187] width 17 height 17
click at [368, 317] on button "Застосувати" at bounding box center [366, 317] width 69 height 19
type input "01.08.2025 - 01.08.2025"
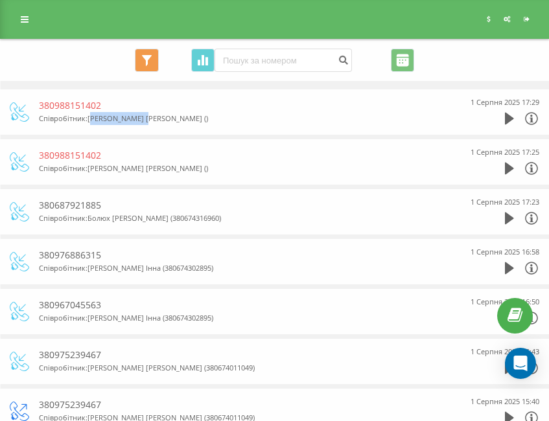
drag, startPoint x: 93, startPoint y: 120, endPoint x: 148, endPoint y: 117, distance: 55.8
click at [148, 117] on div "Співробітник : Полуденко Ольга ()" at bounding box center [247, 118] width 416 height 13
drag, startPoint x: 87, startPoint y: 116, endPoint x: 149, endPoint y: 117, distance: 61.5
click at [149, 117] on div "Співробітник : Полуденко Ольга ()" at bounding box center [247, 118] width 416 height 13
copy div "Полуденко Ольга"
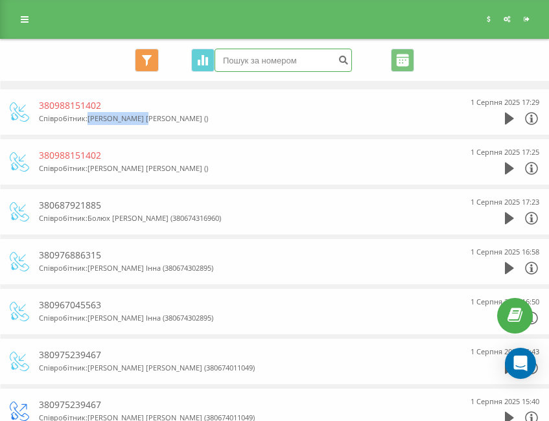
click at [258, 61] on input at bounding box center [282, 60] width 137 height 23
paste input
type input "5"
click at [198, 211] on div "380687921885" at bounding box center [247, 205] width 416 height 13
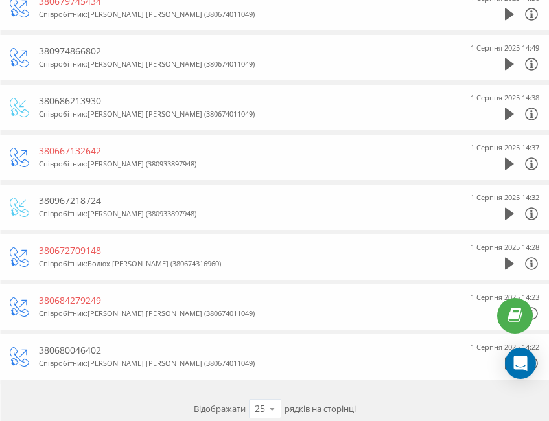
scroll to position [1019, 0]
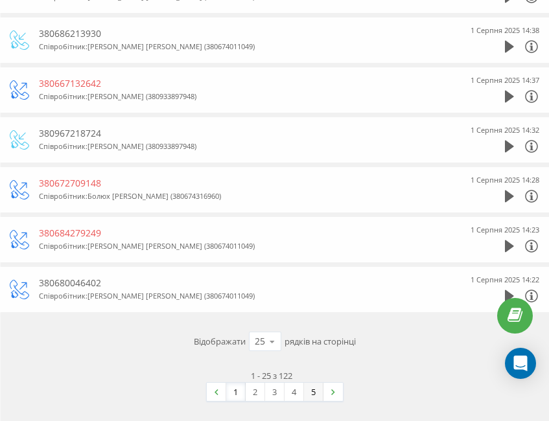
click at [319, 399] on link "5" at bounding box center [313, 392] width 19 height 18
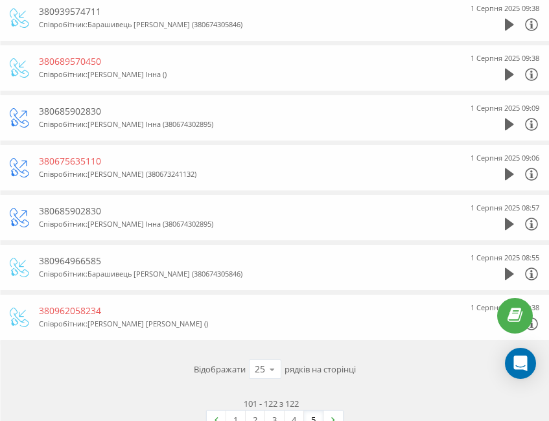
scroll to position [870, 0]
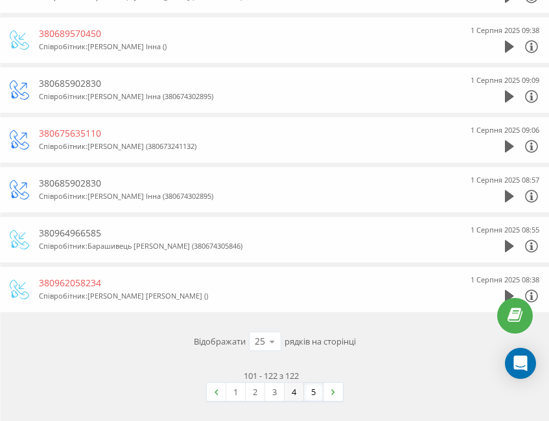
click at [295, 394] on link "4" at bounding box center [293, 392] width 19 height 18
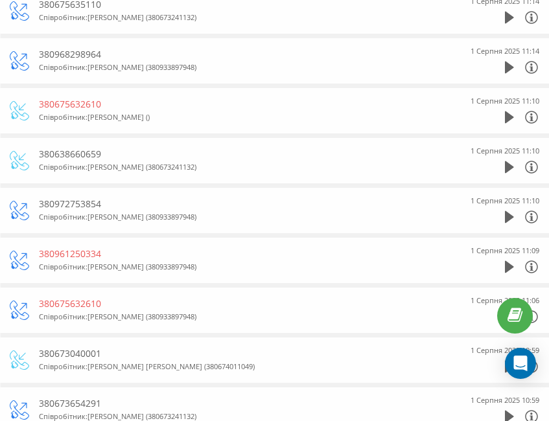
scroll to position [583, 0]
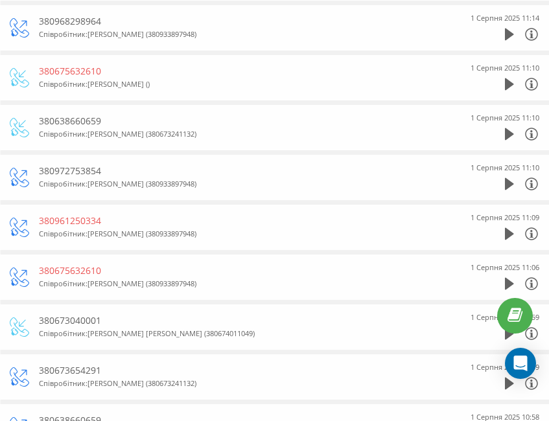
click at [504, 135] on div "1 Серпня 2025 11:10" at bounding box center [500, 127] width 78 height 32
click at [510, 132] on icon at bounding box center [508, 134] width 9 height 12
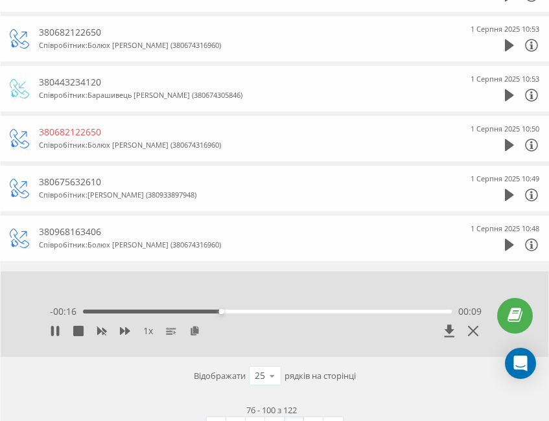
scroll to position [1101, 0]
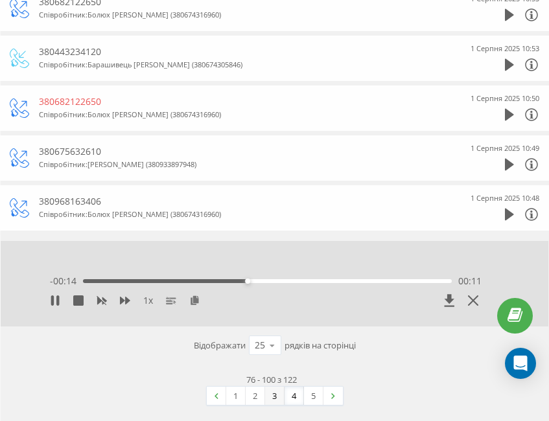
click at [274, 401] on link "3" at bounding box center [274, 396] width 19 height 18
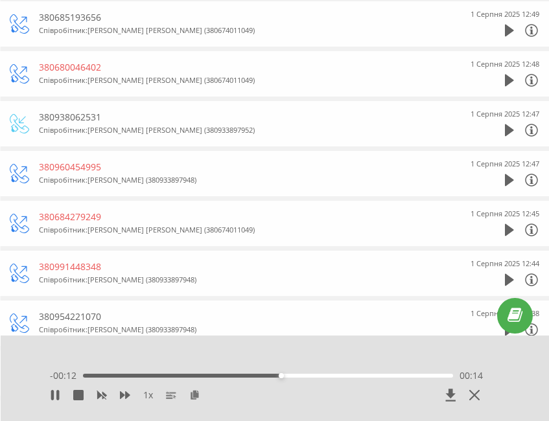
scroll to position [194, 0]
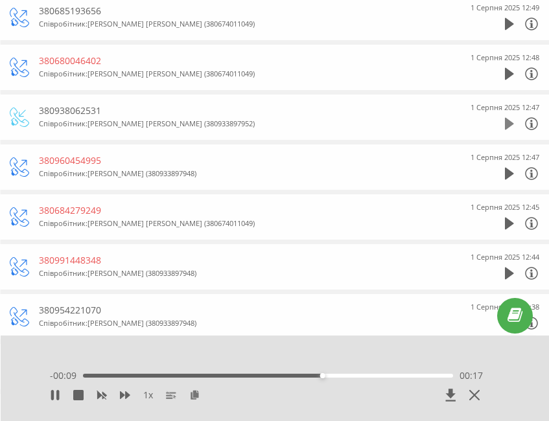
click at [507, 127] on icon at bounding box center [508, 124] width 9 height 12
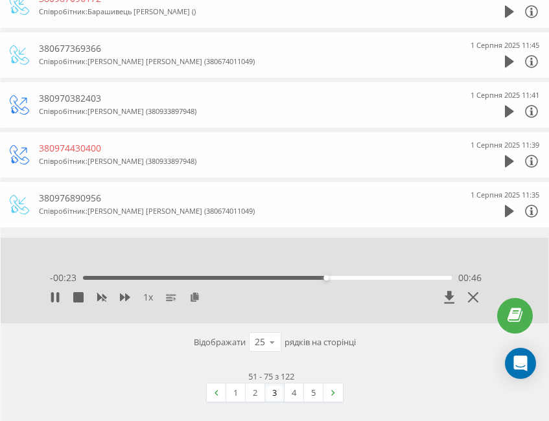
scroll to position [1105, 0]
click at [258, 394] on link "2" at bounding box center [254, 392] width 19 height 18
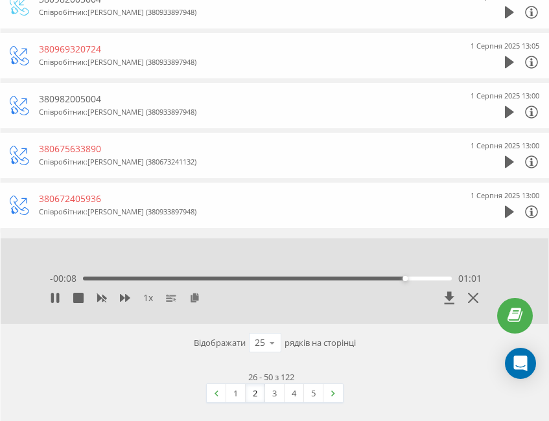
scroll to position [1105, 0]
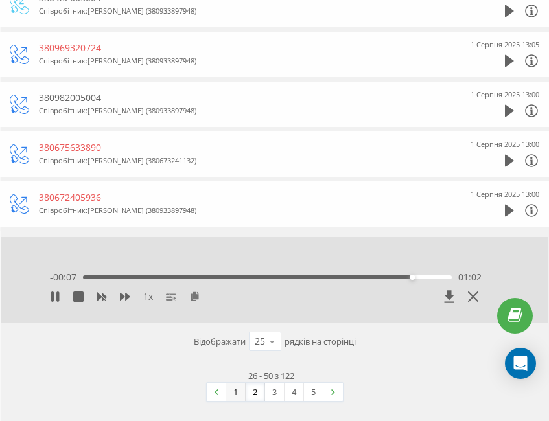
click at [238, 392] on link "1" at bounding box center [235, 392] width 19 height 18
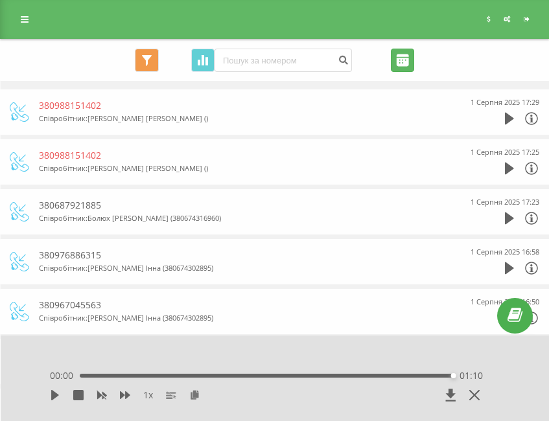
click at [410, 53] on input "01.08.2025 - 01.08.2025" at bounding box center [402, 60] width 23 height 23
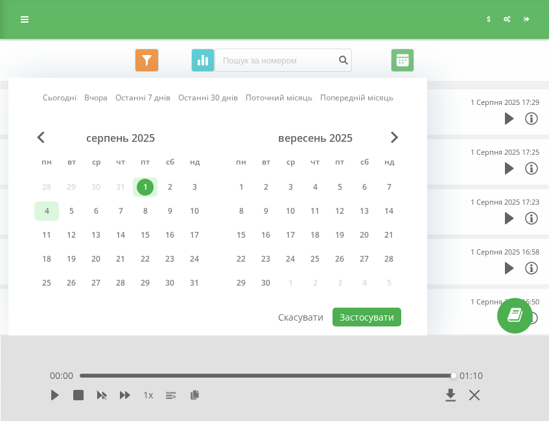
click at [42, 209] on div "4" at bounding box center [46, 211] width 17 height 17
click at [363, 317] on button "Застосувати" at bounding box center [366, 317] width 69 height 19
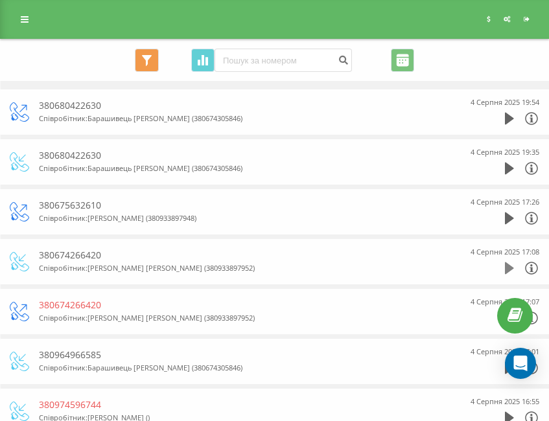
click at [513, 271] on icon at bounding box center [508, 268] width 9 height 13
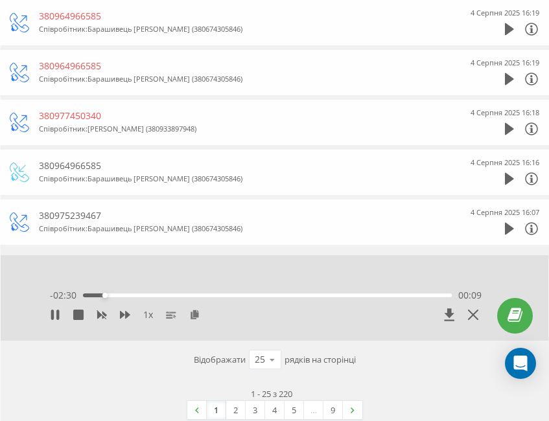
scroll to position [1101, 0]
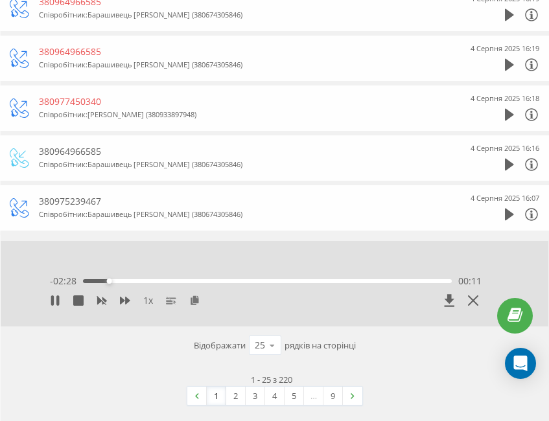
drag, startPoint x: 227, startPoint y: 396, endPoint x: 363, endPoint y: 286, distance: 174.6
click at [227, 396] on link "2" at bounding box center [235, 396] width 19 height 18
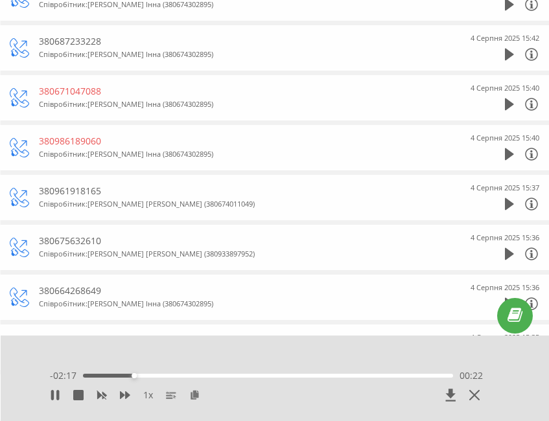
scroll to position [777, 0]
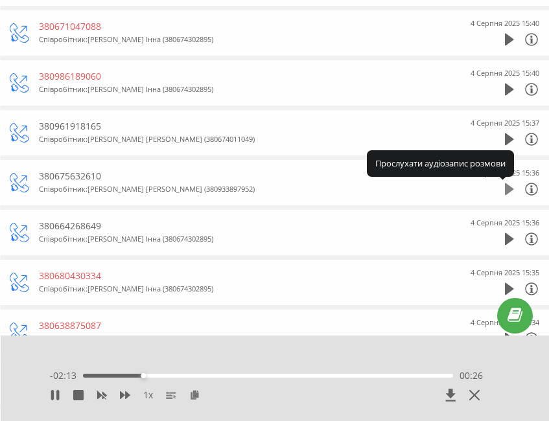
click at [510, 187] on icon at bounding box center [508, 189] width 9 height 12
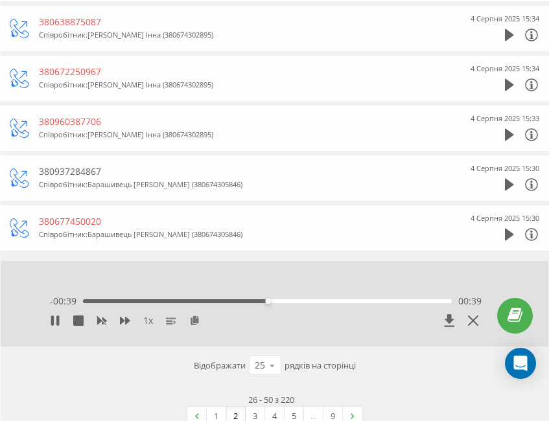
scroll to position [1105, 0]
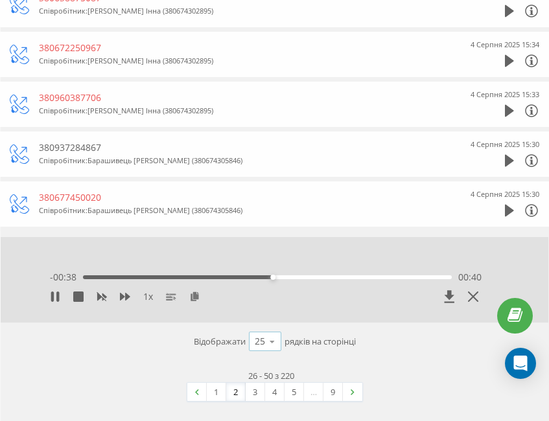
click at [269, 346] on icon at bounding box center [271, 341] width 19 height 25
click at [263, 324] on span "100" at bounding box center [263, 323] width 16 height 12
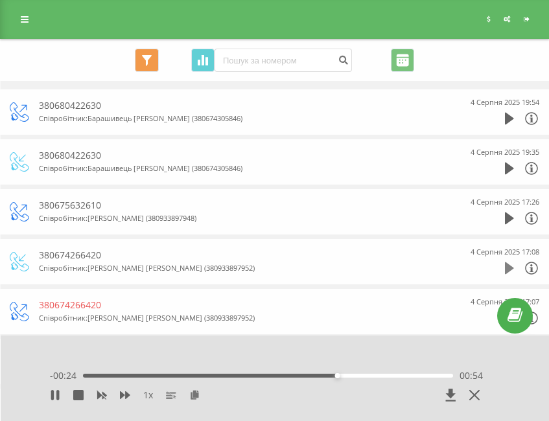
click at [506, 263] on icon at bounding box center [508, 268] width 9 height 12
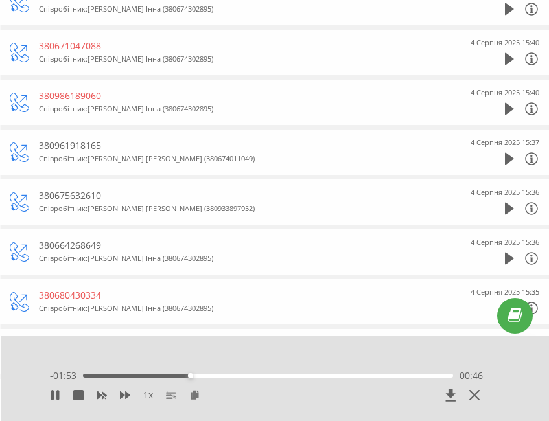
scroll to position [2008, 0]
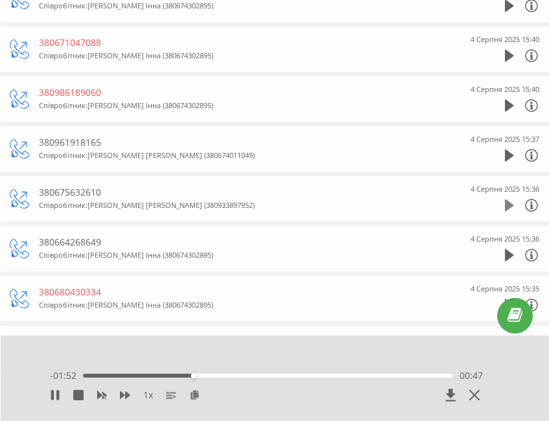
click at [504, 207] on icon at bounding box center [508, 205] width 9 height 12
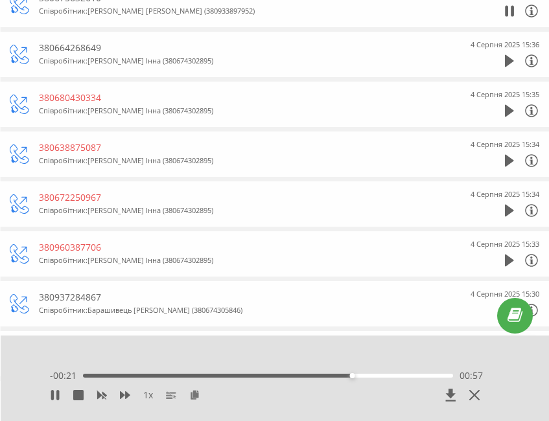
scroll to position [2396, 0]
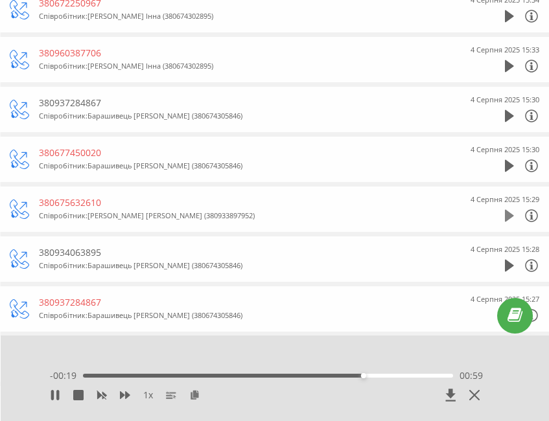
click at [508, 218] on icon at bounding box center [508, 216] width 9 height 12
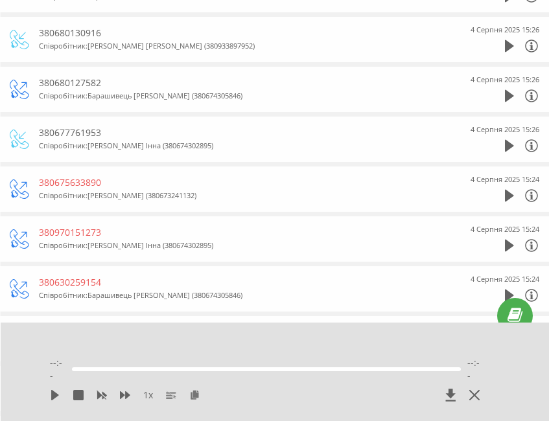
scroll to position [2720, 0]
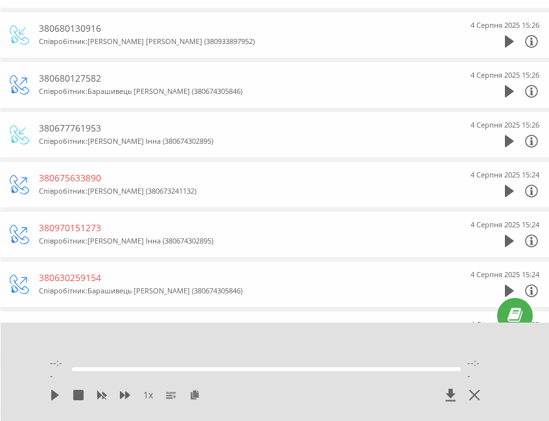
click at [504, 43] on div "4 Серпня 2025 15:26" at bounding box center [500, 35] width 78 height 32
click at [508, 36] on icon at bounding box center [508, 41] width 9 height 13
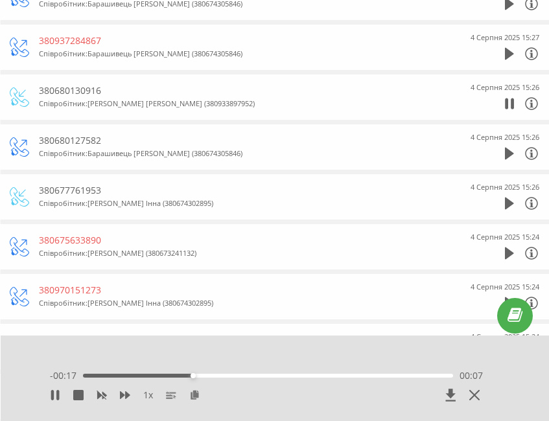
scroll to position [2655, 0]
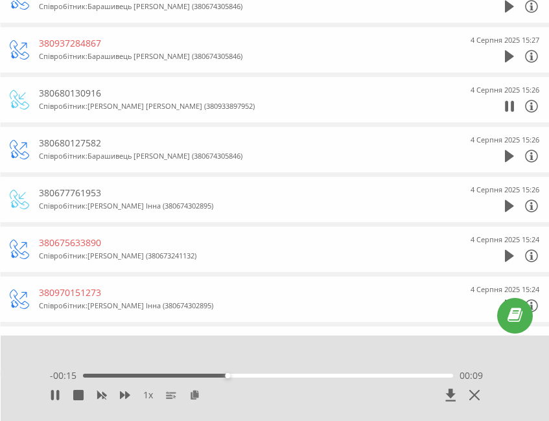
click at [76, 89] on div "380680130916" at bounding box center [247, 93] width 416 height 13
copy div "380680130916"
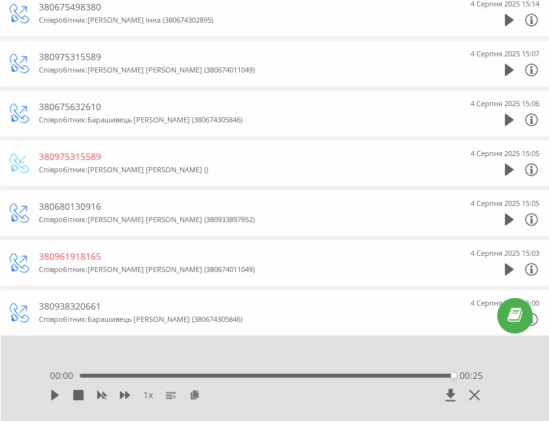
scroll to position [3497, 0]
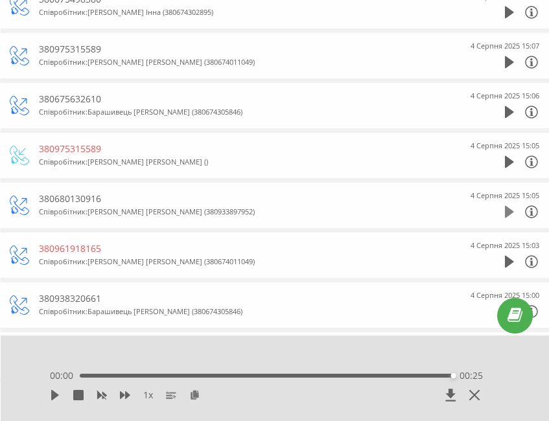
click at [507, 212] on icon at bounding box center [508, 212] width 9 height 12
click at [88, 372] on div "00:00 01:49 01:49" at bounding box center [266, 375] width 433 height 13
click at [95, 380] on div "00:00 01:49 01:49" at bounding box center [266, 375] width 433 height 13
click at [95, 375] on div "01:49" at bounding box center [266, 376] width 373 height 4
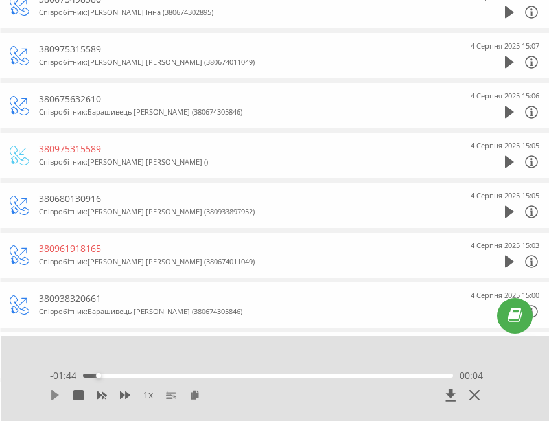
click at [59, 398] on icon at bounding box center [55, 395] width 10 height 10
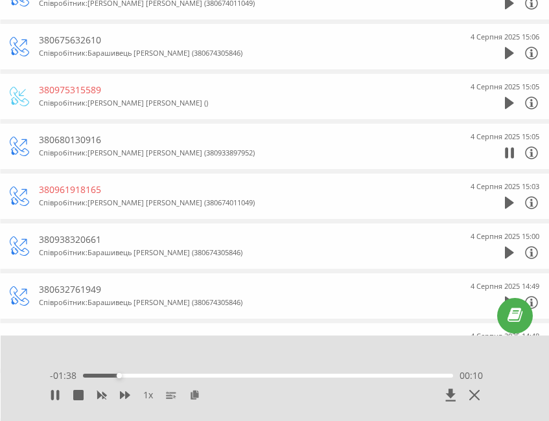
scroll to position [3562, 0]
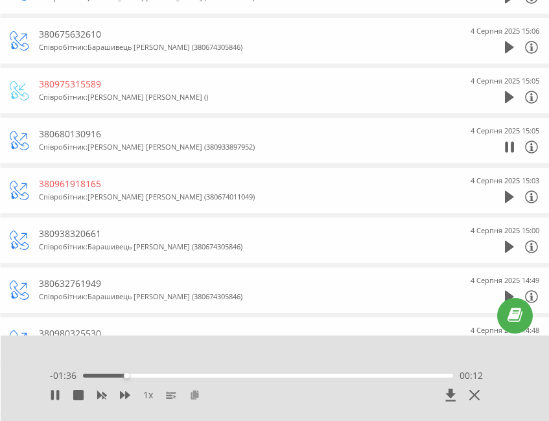
click at [199, 393] on icon at bounding box center [194, 394] width 11 height 9
click at [386, 377] on div "01:29" at bounding box center [268, 376] width 370 height 4
click at [375, 373] on div "- 00:17 01:31 01:31" at bounding box center [266, 375] width 433 height 13
click at [362, 376] on div "01:32" at bounding box center [268, 376] width 370 height 4
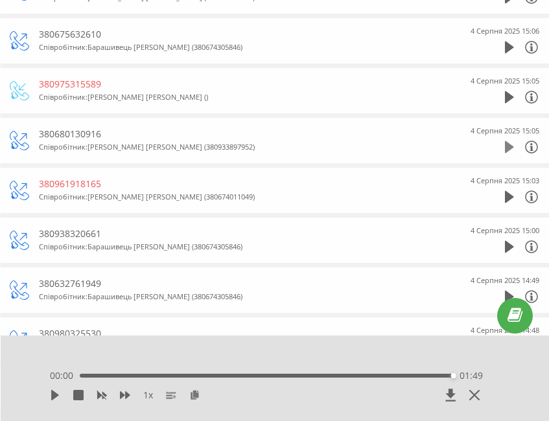
click at [511, 143] on icon at bounding box center [508, 147] width 9 height 13
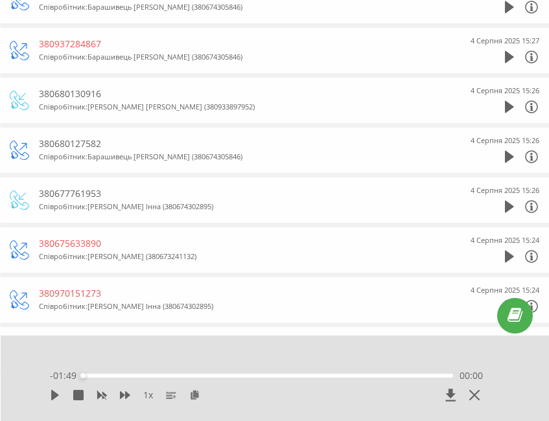
scroll to position [2623, 0]
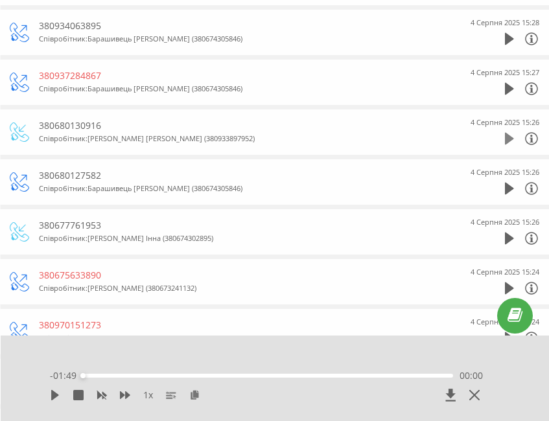
click at [506, 133] on icon at bounding box center [508, 138] width 9 height 13
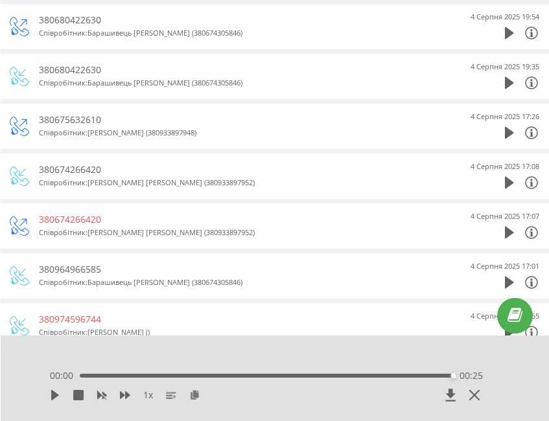
scroll to position [0, 0]
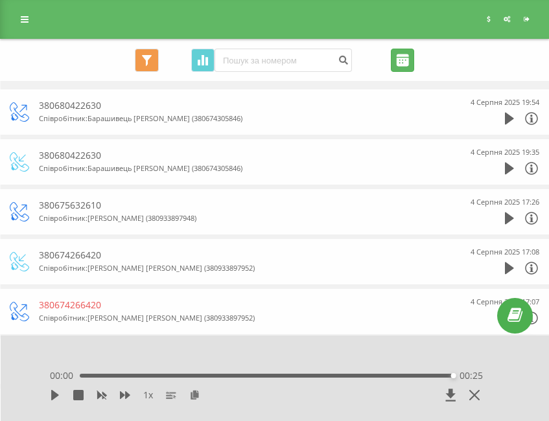
click at [408, 62] on input "04.08.2025 - 04.08.2025" at bounding box center [402, 60] width 23 height 23
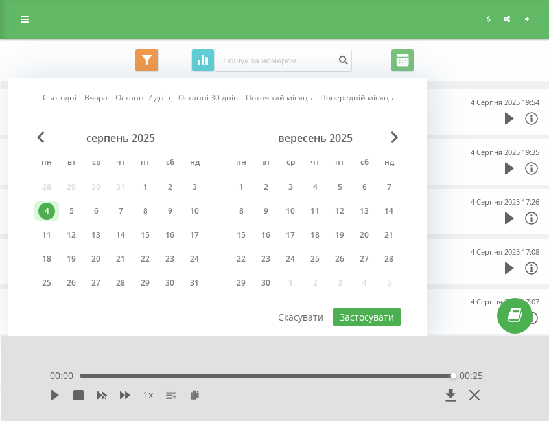
click at [73, 221] on div "серпень 2025 пн вт ср чт пт сб нд 28 29 30 31 1 2 3 4 5 6 7 8 9 10 11 12 13 14 …" at bounding box center [120, 214] width 172 height 166
click at [70, 209] on div "5" at bounding box center [71, 211] width 17 height 17
drag, startPoint x: 70, startPoint y: 209, endPoint x: 376, endPoint y: 319, distance: 325.5
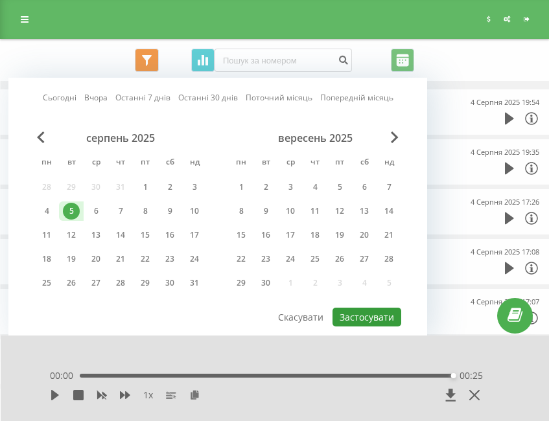
click at [376, 319] on button "Застосувати" at bounding box center [366, 317] width 69 height 19
type input "05.08.2025 - 05.08.2025"
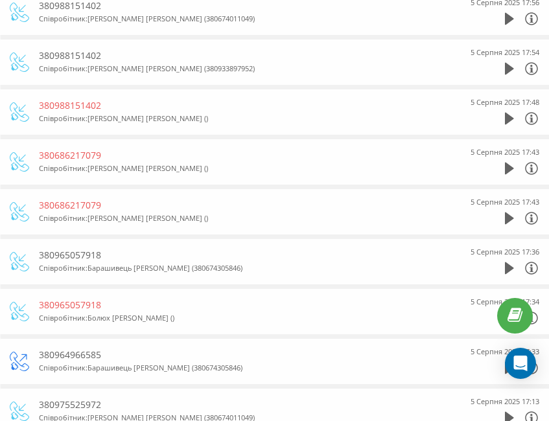
scroll to position [149, 0]
click at [507, 71] on icon at bounding box center [508, 69] width 9 height 12
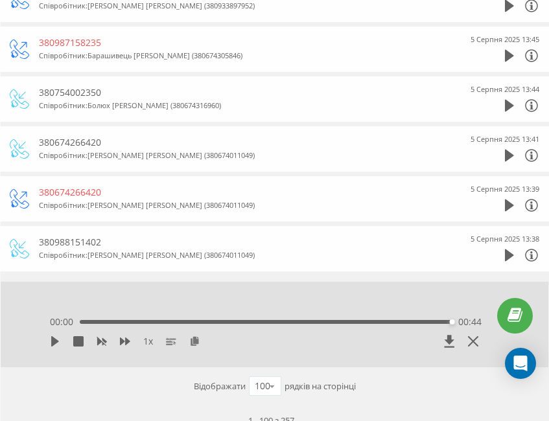
scroll to position [4845, 0]
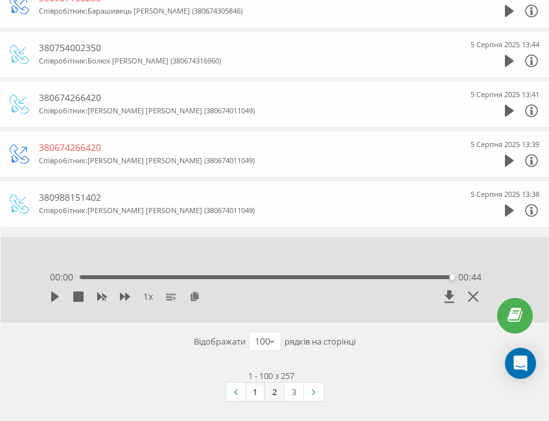
click at [272, 392] on link "2" at bounding box center [274, 392] width 19 height 18
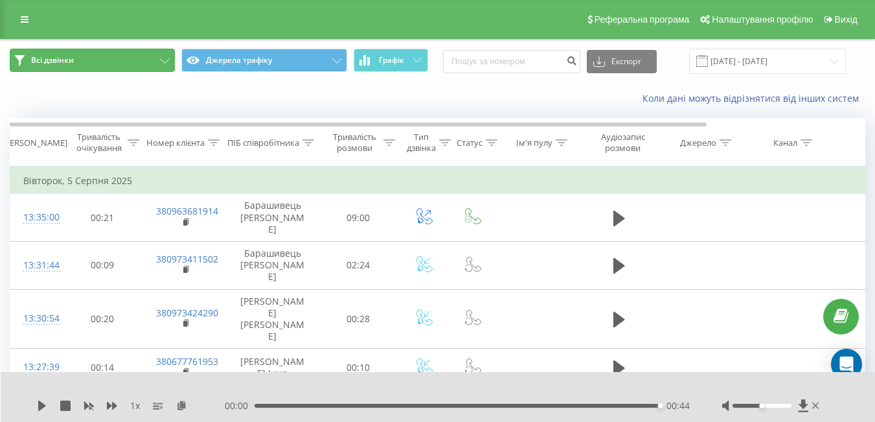
drag, startPoint x: 63, startPoint y: 64, endPoint x: 82, endPoint y: 68, distance: 19.2
click at [66, 67] on button "Всі дзвінки" at bounding box center [92, 60] width 165 height 23
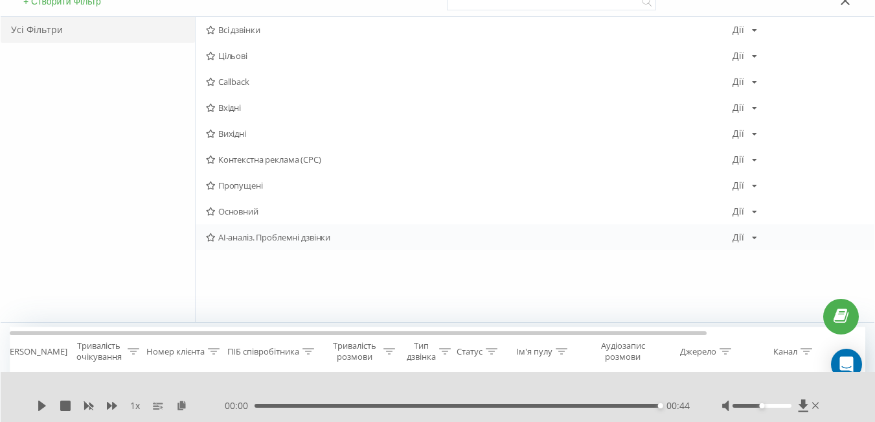
scroll to position [65, 0]
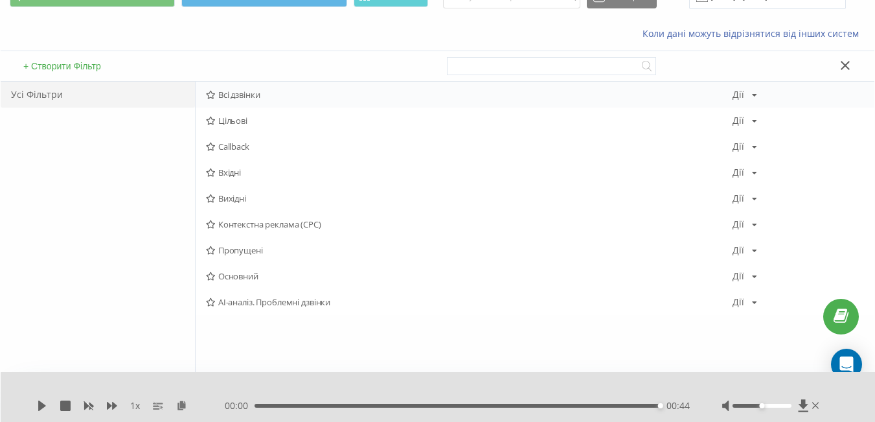
click at [754, 98] on icon at bounding box center [754, 95] width 5 height 8
click at [91, 199] on div "Усі Фільтри" at bounding box center [98, 234] width 194 height 305
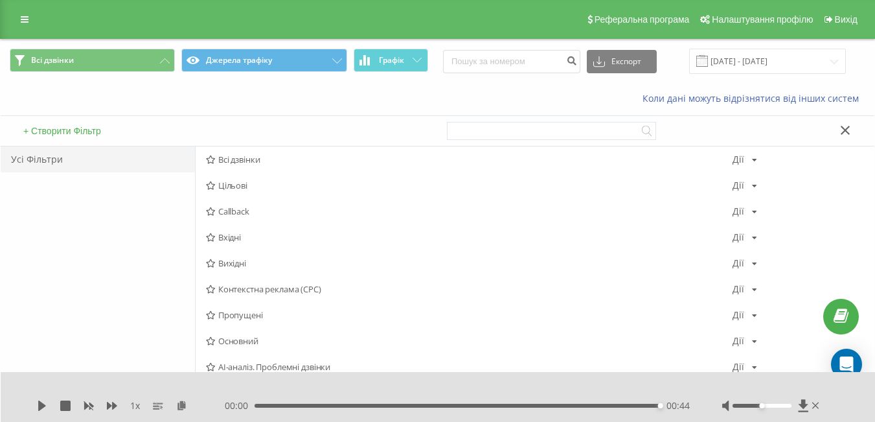
click at [74, 135] on button "+ Створити Фільтр" at bounding box center [61, 131] width 85 height 12
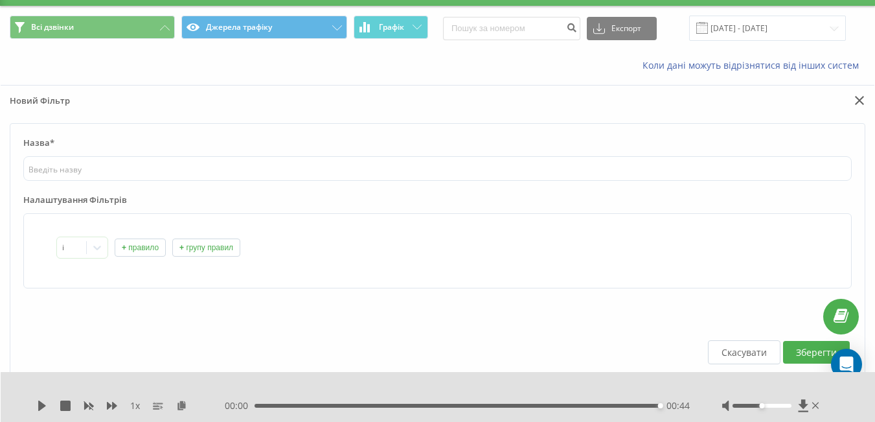
scroll to position [65, 0]
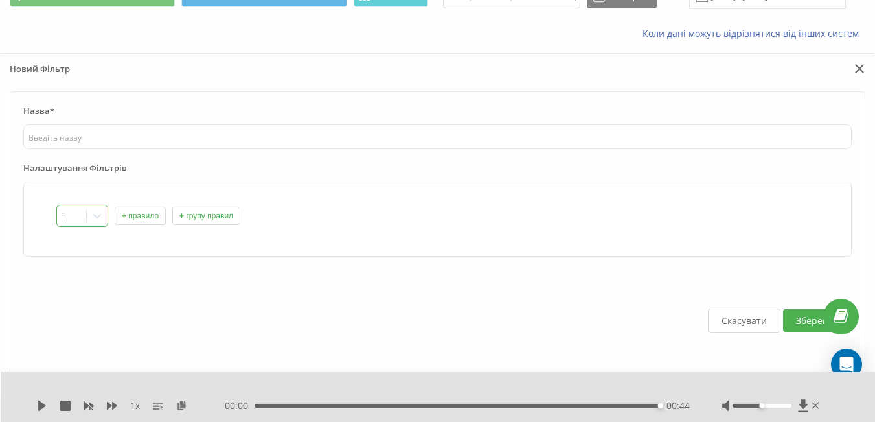
click at [93, 218] on icon at bounding box center [97, 215] width 13 height 13
click at [209, 368] on div "Скасувати Зберегти" at bounding box center [437, 320] width 828 height 102
click at [251, 273] on div "Скасувати Зберегти" at bounding box center [437, 320] width 828 height 102
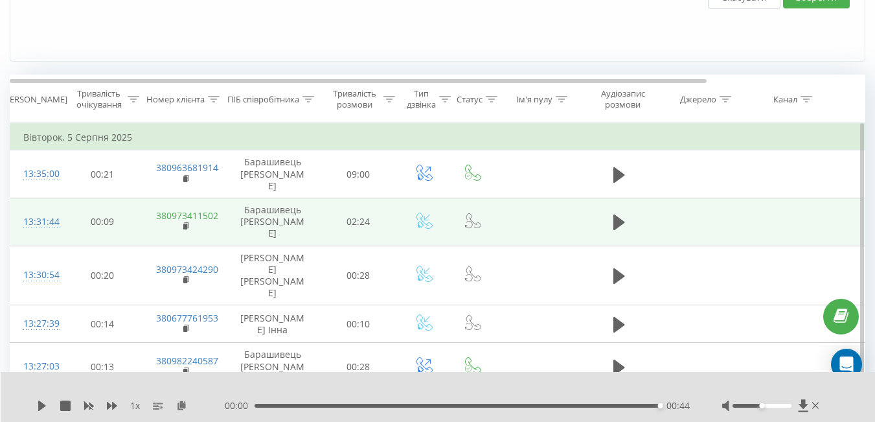
scroll to position [389, 0]
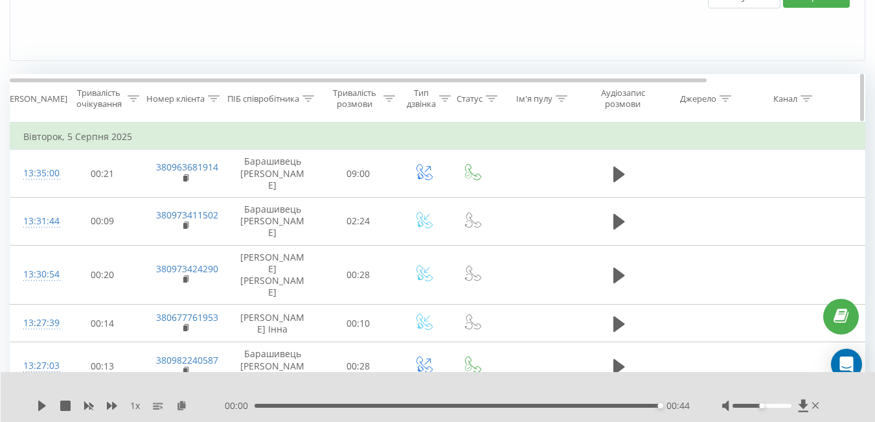
click at [301, 104] on div "ПІБ співробітника" at bounding box center [270, 98] width 87 height 11
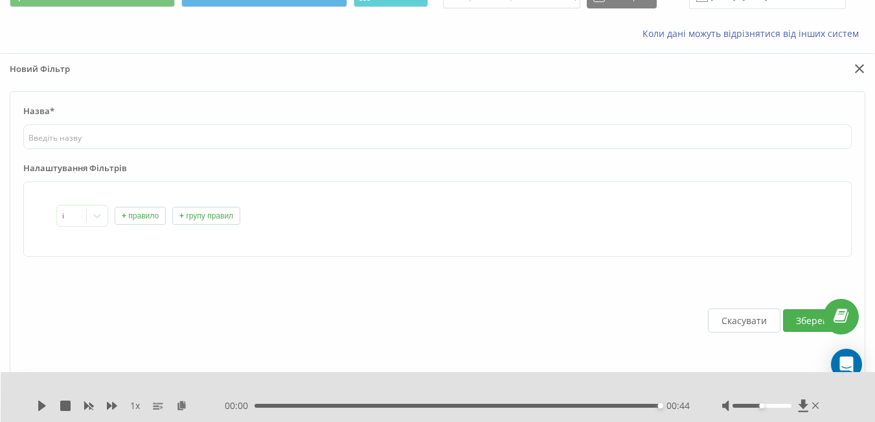
scroll to position [0, 0]
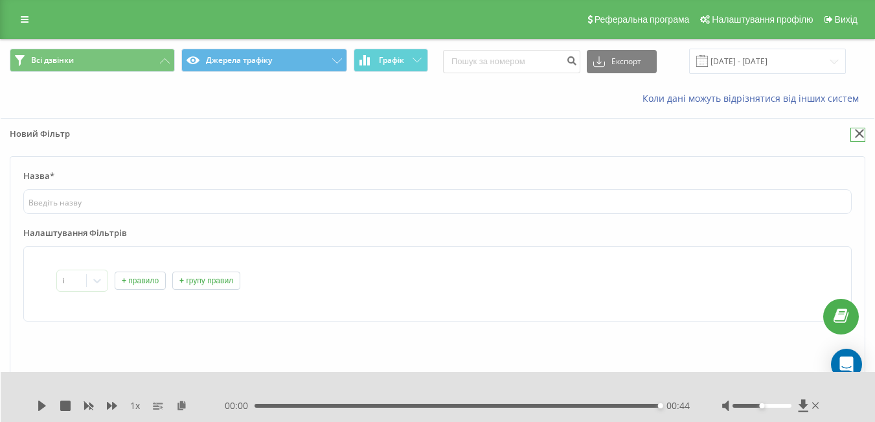
click at [861, 133] on icon at bounding box center [860, 133] width 10 height 9
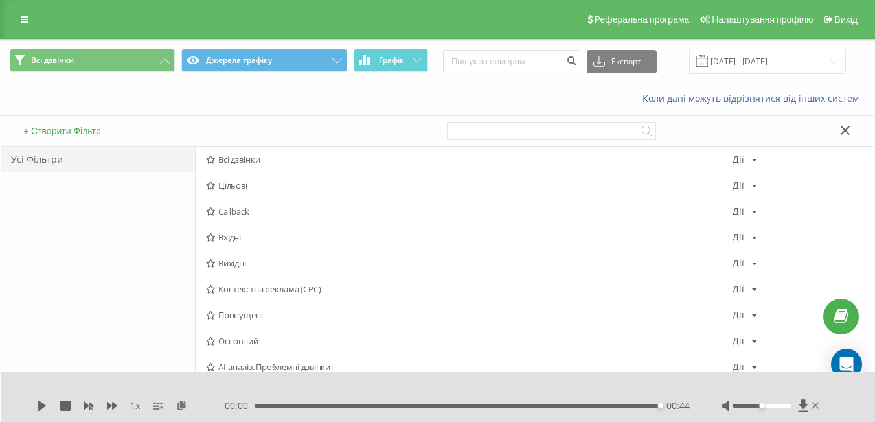
click at [159, 244] on div "Усі Фільтри" at bounding box center [98, 298] width 194 height 305
click at [843, 132] on icon at bounding box center [845, 130] width 9 height 9
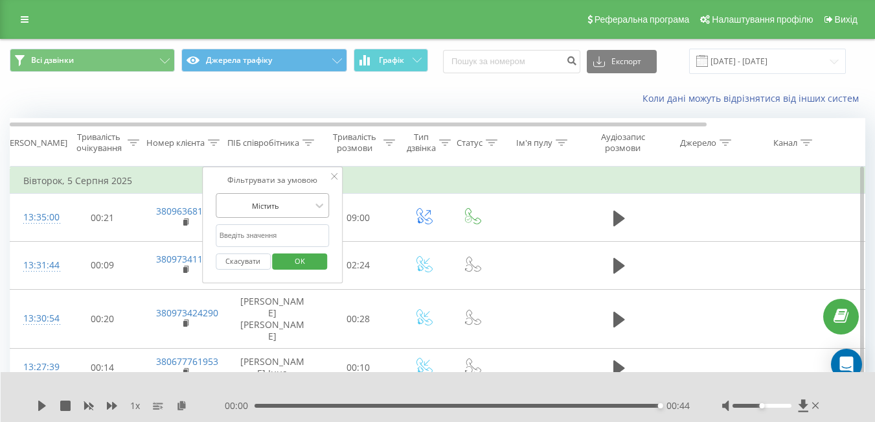
click at [304, 207] on div at bounding box center [266, 205] width 92 height 12
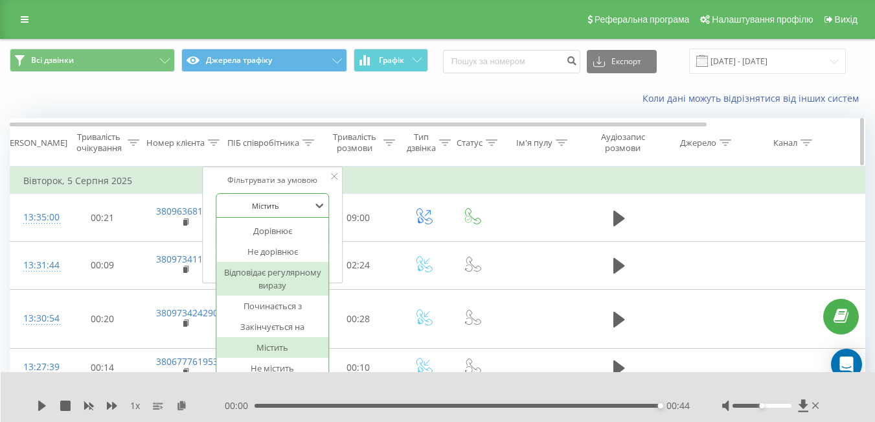
click at [391, 165] on th "Тривалість розмови" at bounding box center [358, 143] width 81 height 48
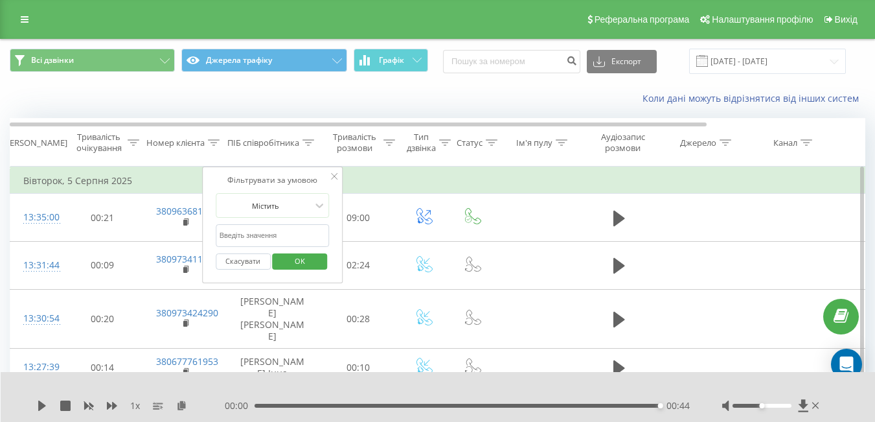
click at [274, 237] on input "text" at bounding box center [273, 235] width 114 height 23
type input "Полуденко"
click button "OK" at bounding box center [300, 261] width 55 height 16
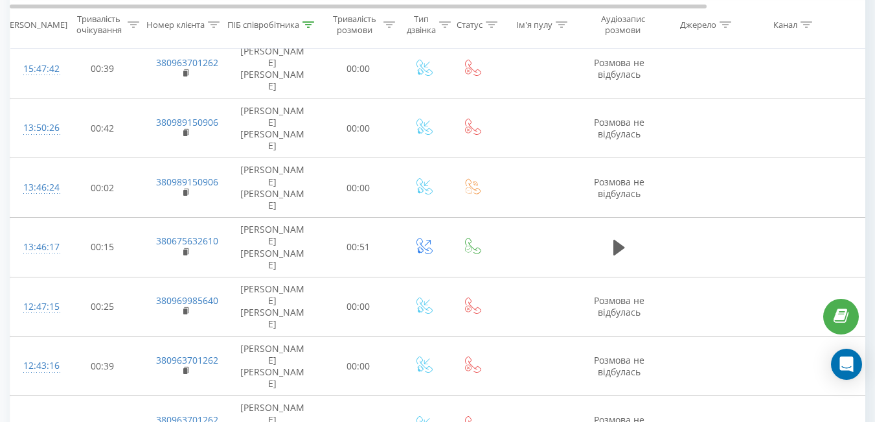
scroll to position [323, 0]
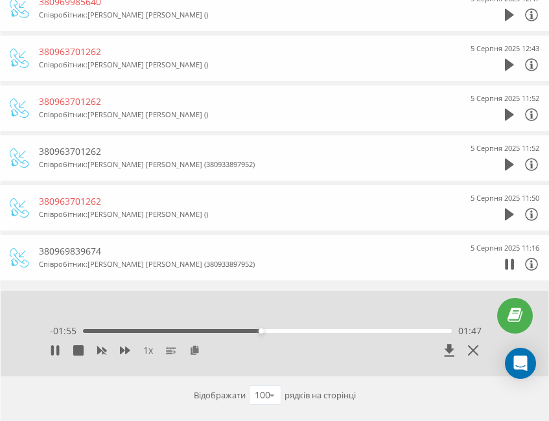
scroll to position [457, 0]
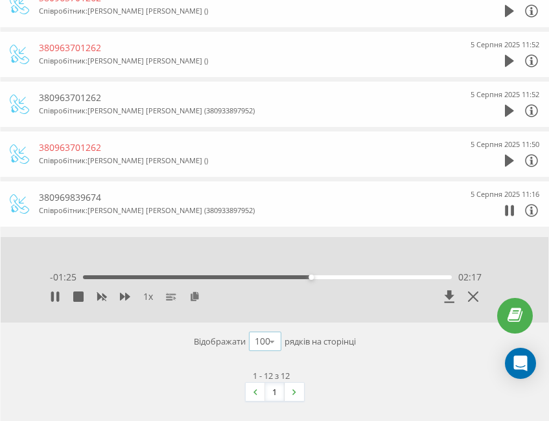
click at [269, 345] on icon at bounding box center [271, 341] width 19 height 25
click at [358, 354] on div "Відображати 100 10 25 50 100 рядків на сторінці" at bounding box center [274, 342] width 529 height 38
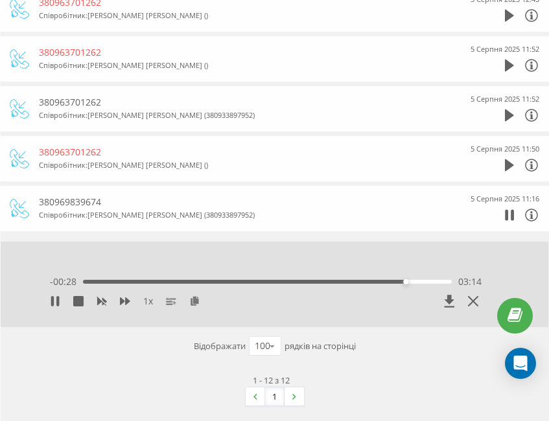
scroll to position [453, 0]
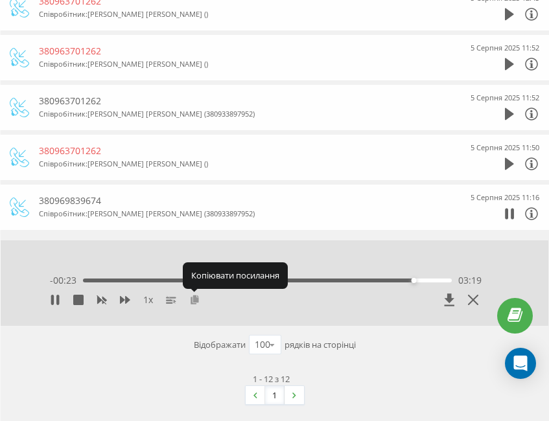
click at [197, 304] on button at bounding box center [194, 300] width 10 height 10
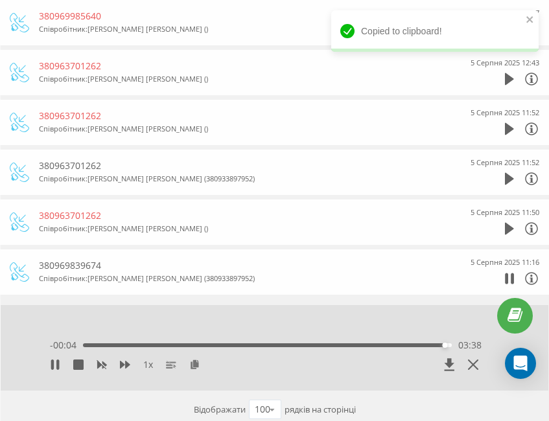
scroll to position [324, 0]
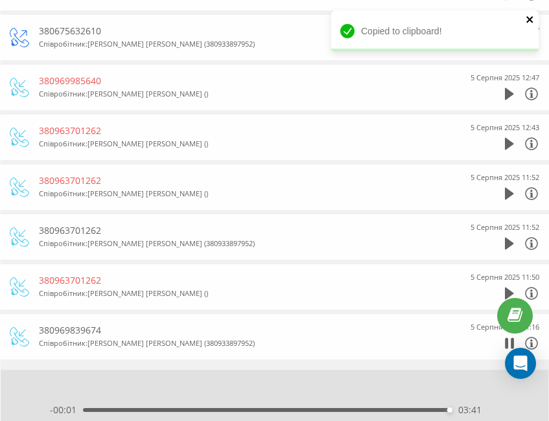
click at [530, 19] on icon "close" at bounding box center [529, 19] width 6 height 6
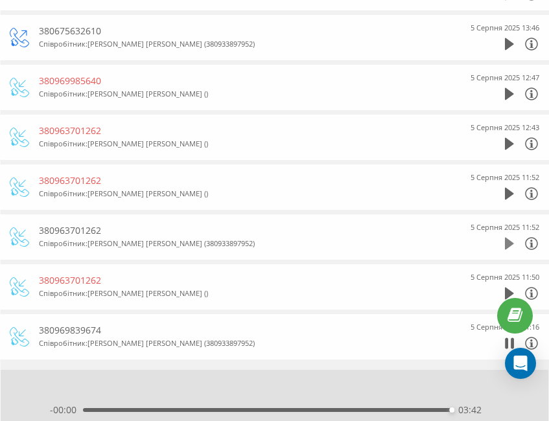
click at [510, 248] on icon at bounding box center [508, 243] width 9 height 13
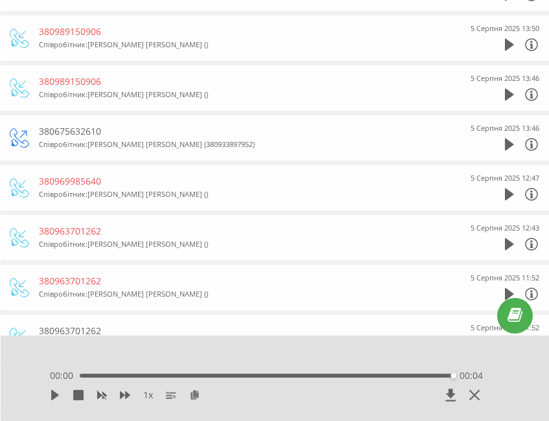
scroll to position [206, 0]
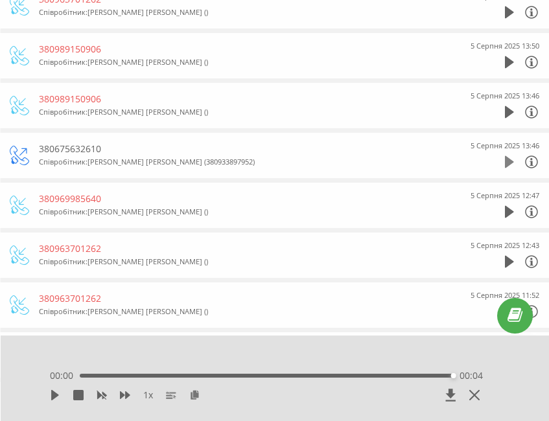
click at [505, 162] on icon at bounding box center [508, 162] width 9 height 12
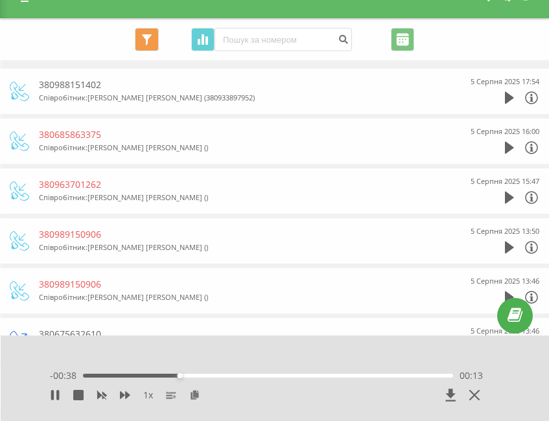
scroll to position [0, 0]
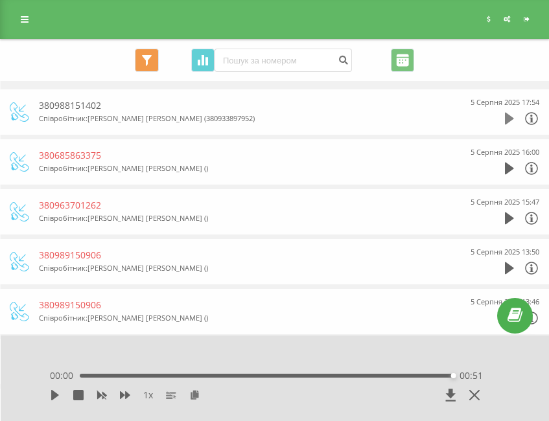
click at [504, 120] on icon at bounding box center [508, 119] width 9 height 12
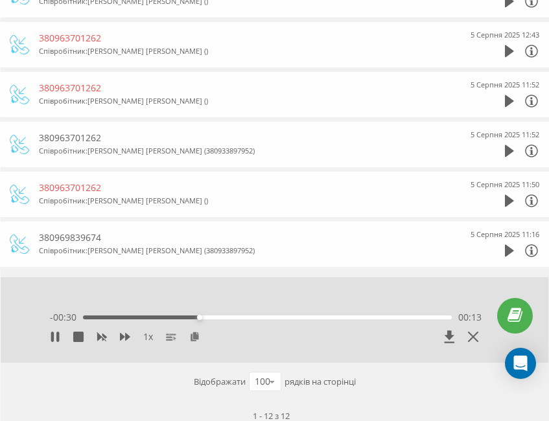
scroll to position [415, 0]
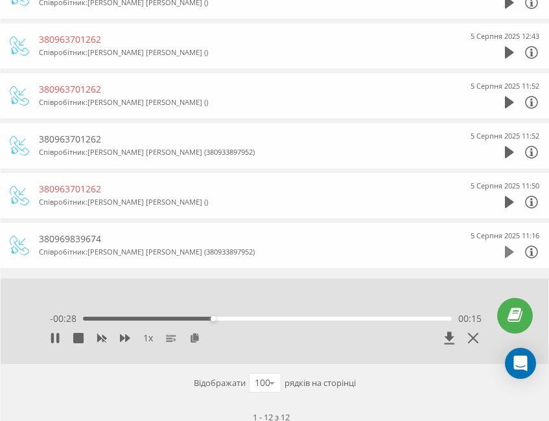
click at [507, 247] on icon at bounding box center [508, 252] width 9 height 12
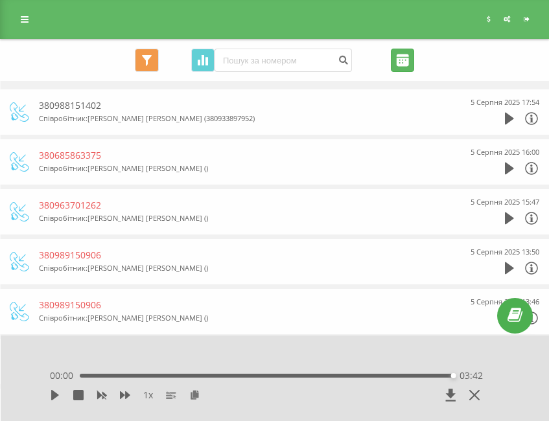
click at [394, 56] on input "05.08.2025 - 05.08.2025" at bounding box center [402, 60] width 23 height 23
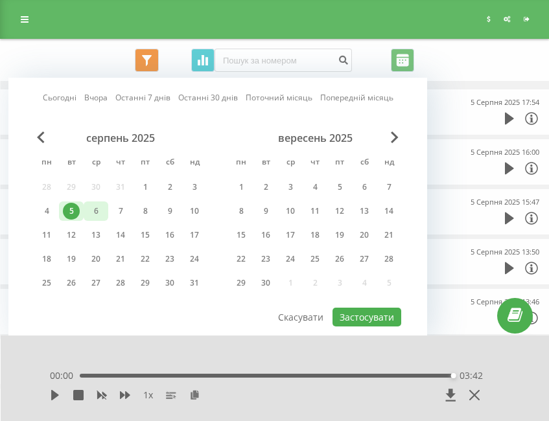
click at [95, 207] on div "6" at bounding box center [95, 211] width 17 height 17
click at [355, 318] on button "Застосувати" at bounding box center [366, 317] width 69 height 19
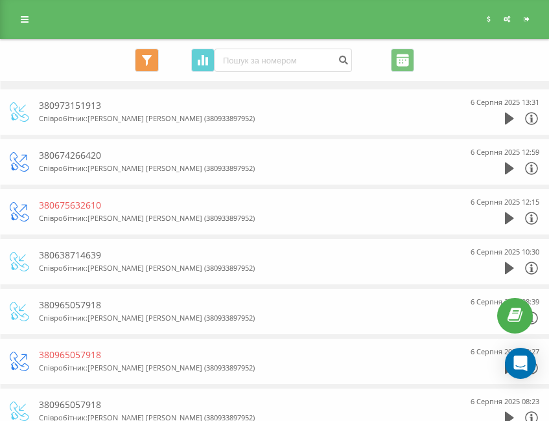
click at [505, 111] on div at bounding box center [508, 118] width 9 height 19
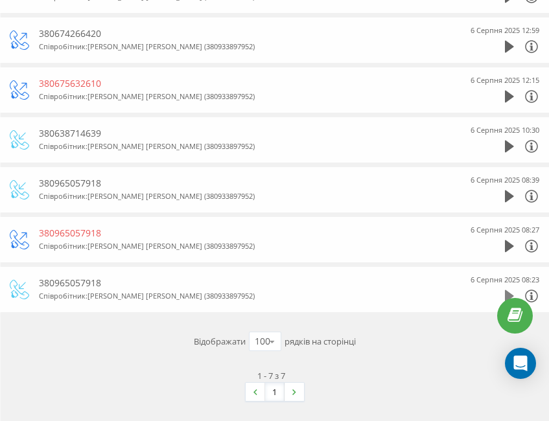
click at [506, 292] on icon at bounding box center [508, 296] width 9 height 12
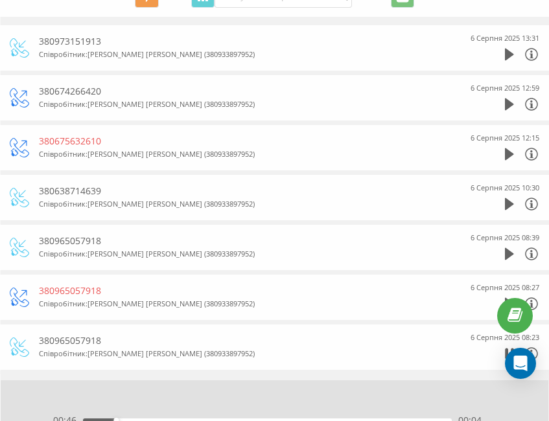
scroll to position [63, 0]
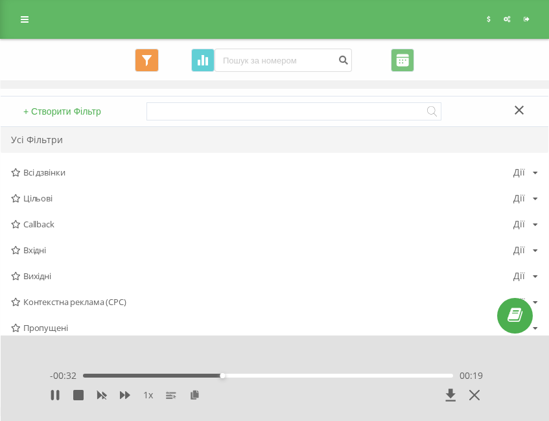
click at [403, 57] on input "[DATE] - [DATE]" at bounding box center [402, 60] width 23 height 23
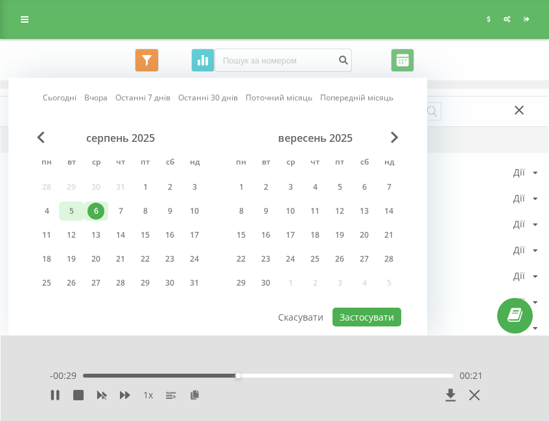
click at [76, 209] on div "5" at bounding box center [71, 211] width 17 height 17
click at [372, 309] on button "Застосувати" at bounding box center [366, 317] width 69 height 19
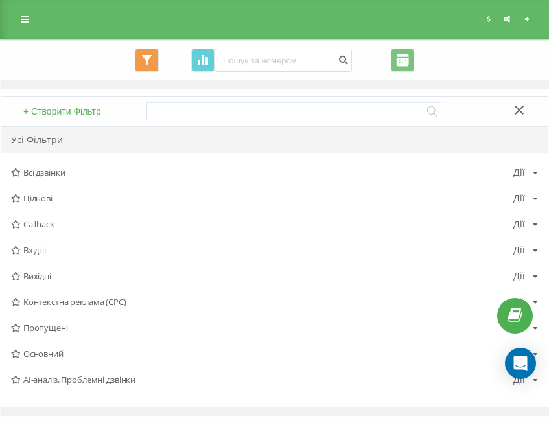
scroll to position [697, 0]
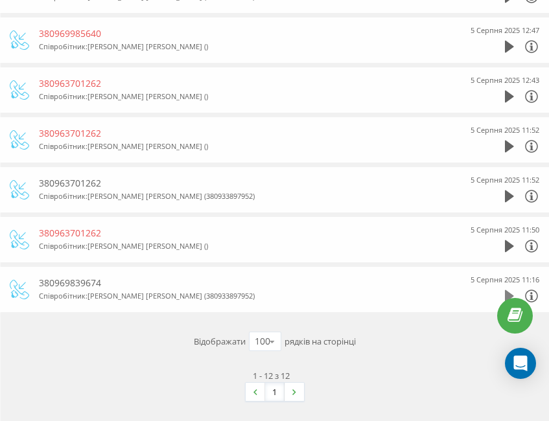
click at [505, 290] on icon at bounding box center [508, 296] width 9 height 12
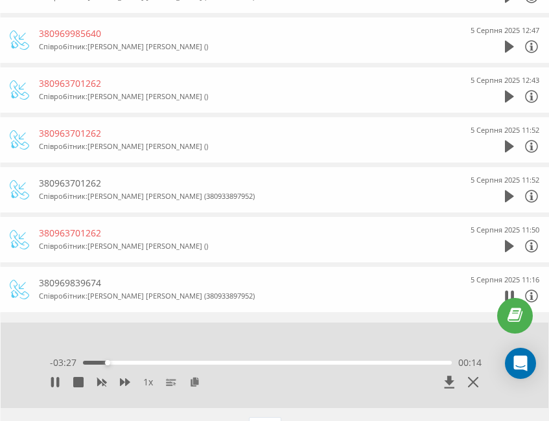
click at [81, 282] on div "380969839674" at bounding box center [247, 283] width 416 height 13
copy div "380969839674"
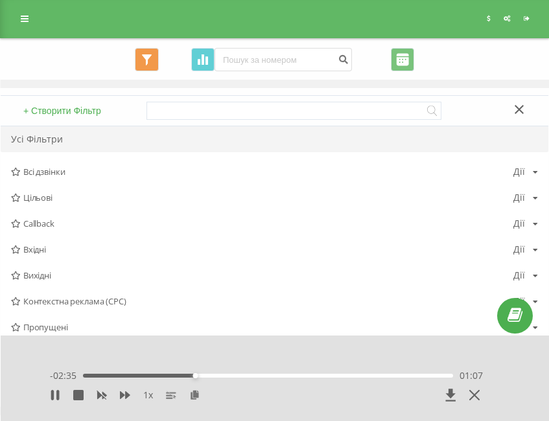
scroll to position [0, 0]
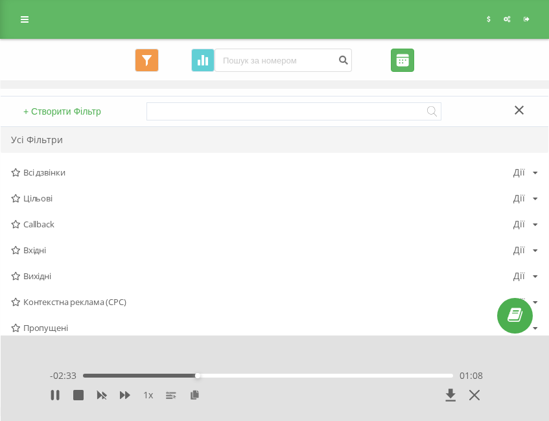
click at [399, 66] on input "05.08.2025 - 05.08.2025" at bounding box center [402, 60] width 23 height 23
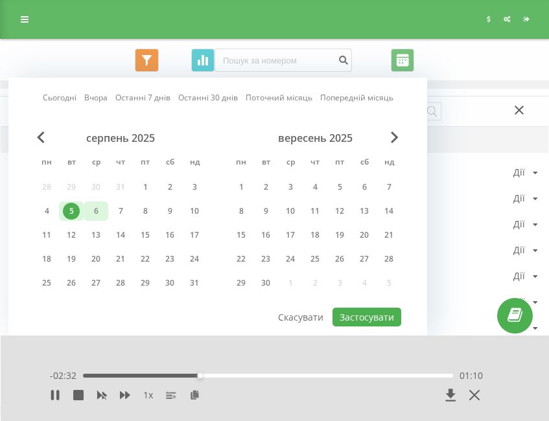
click at [89, 217] on div "6" at bounding box center [95, 211] width 17 height 17
click at [374, 317] on button "Застосувати" at bounding box center [366, 317] width 69 height 19
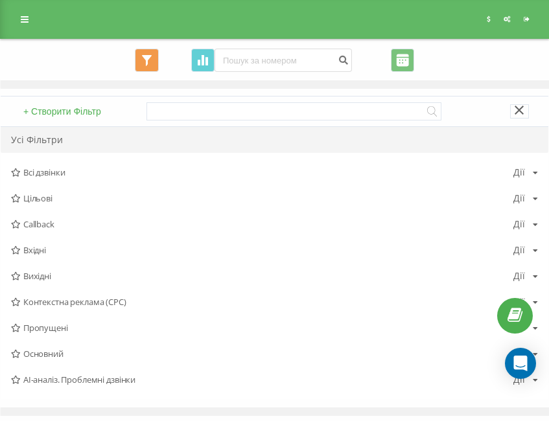
click at [519, 112] on icon at bounding box center [519, 110] width 10 height 9
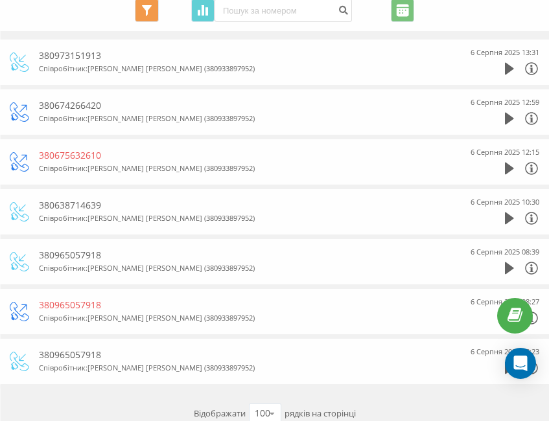
scroll to position [122, 0]
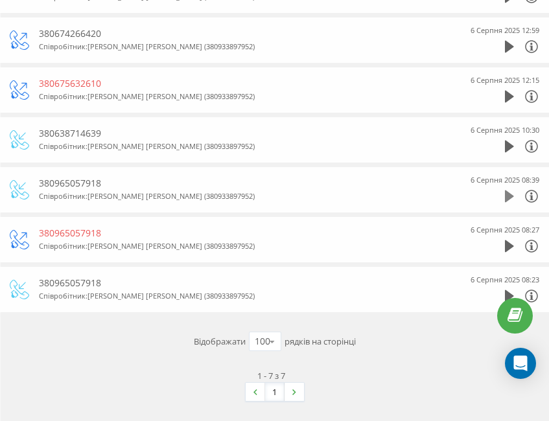
click at [505, 196] on icon at bounding box center [508, 196] width 9 height 12
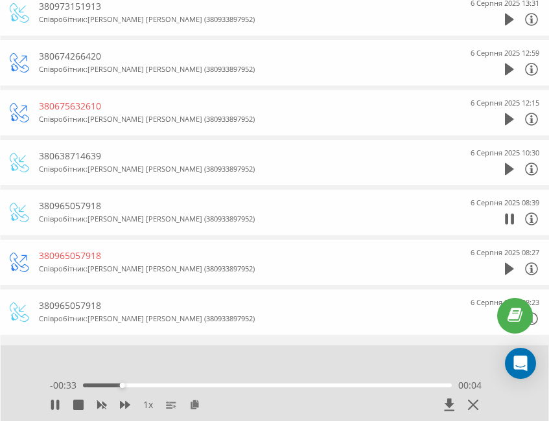
scroll to position [98, 0]
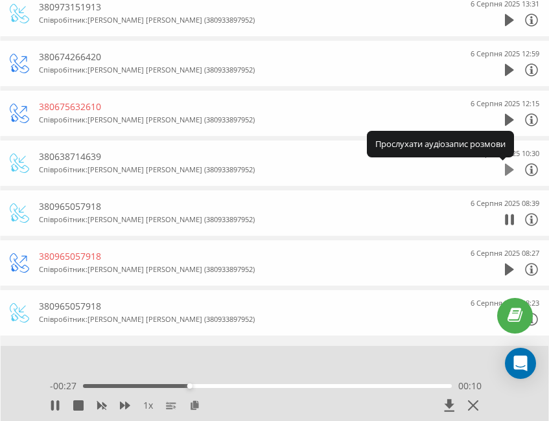
click at [508, 171] on icon at bounding box center [508, 170] width 9 height 12
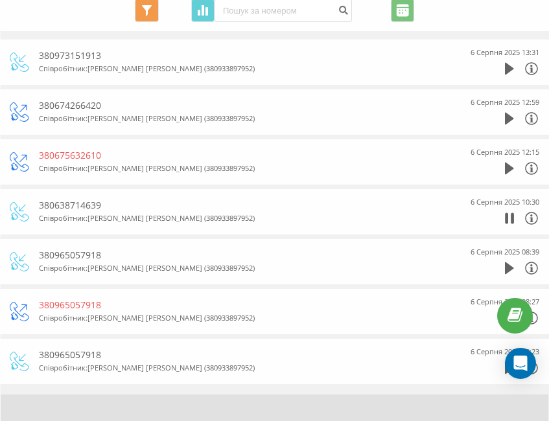
scroll to position [51, 0]
click at [512, 112] on icon at bounding box center [508, 117] width 9 height 13
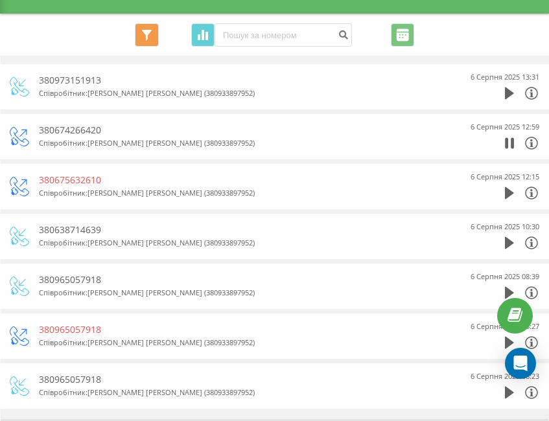
scroll to position [25, 0]
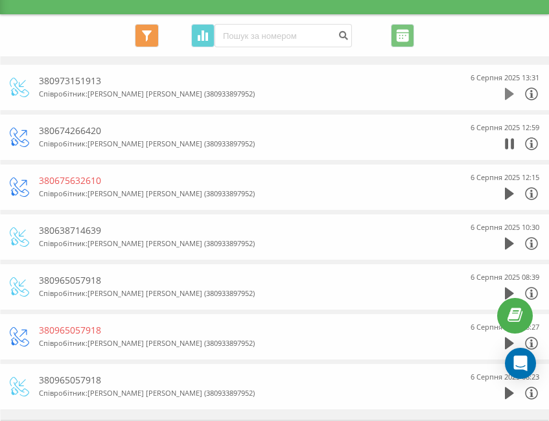
click at [506, 93] on icon at bounding box center [508, 94] width 9 height 12
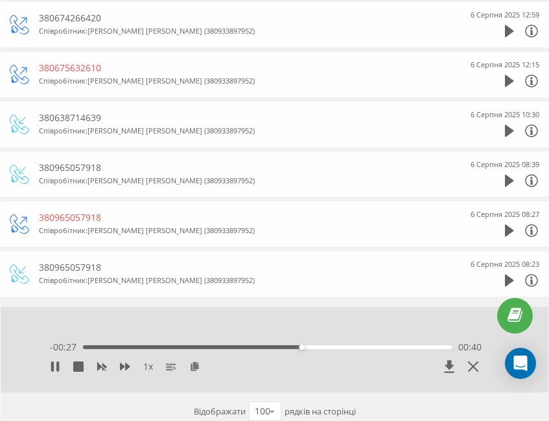
scroll to position [0, 0]
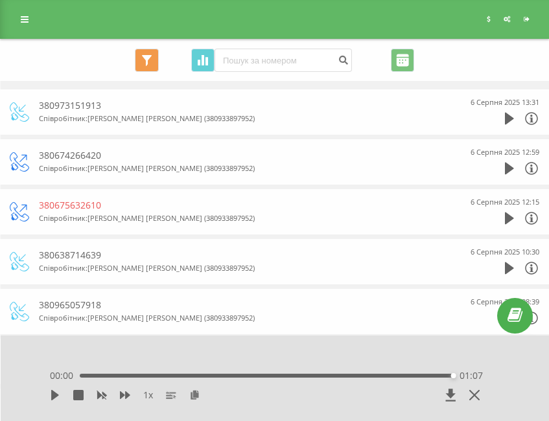
click at [144, 374] on div "01:07" at bounding box center [266, 376] width 373 height 4
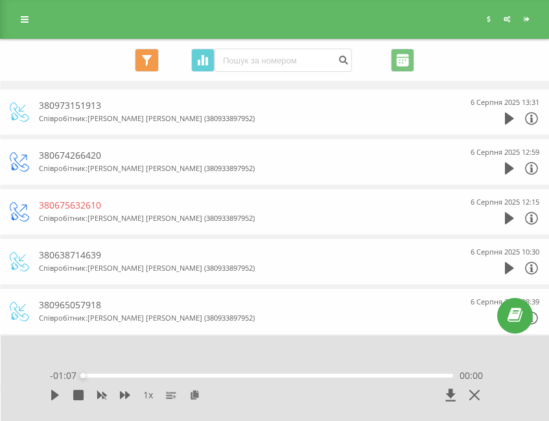
click at [51, 402] on div "1 x - 01:07 00:00 00:00" at bounding box center [266, 387] width 459 height 49
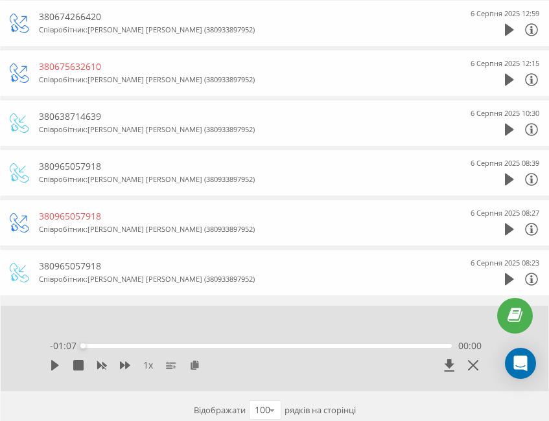
scroll to position [122, 0]
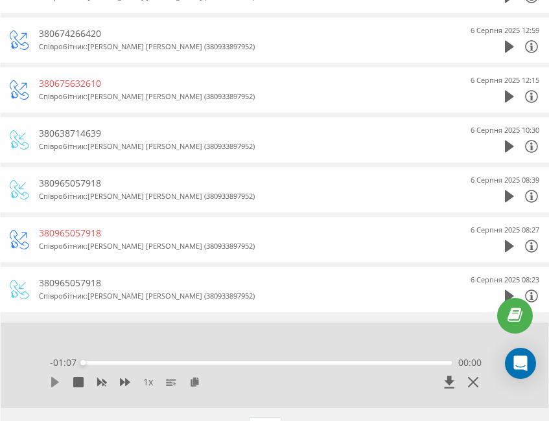
click at [51, 383] on icon at bounding box center [55, 382] width 10 height 10
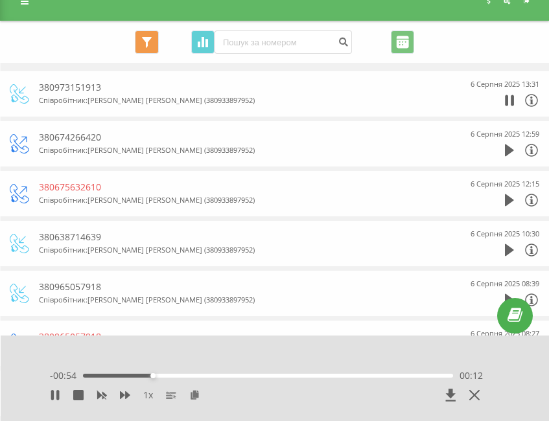
scroll to position [0, 0]
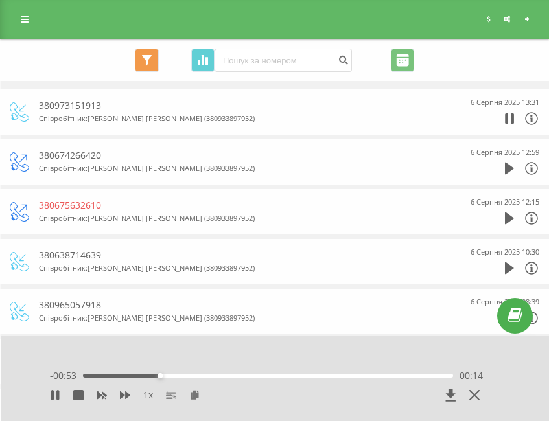
click at [530, 120] on icon at bounding box center [531, 119] width 4 height 8
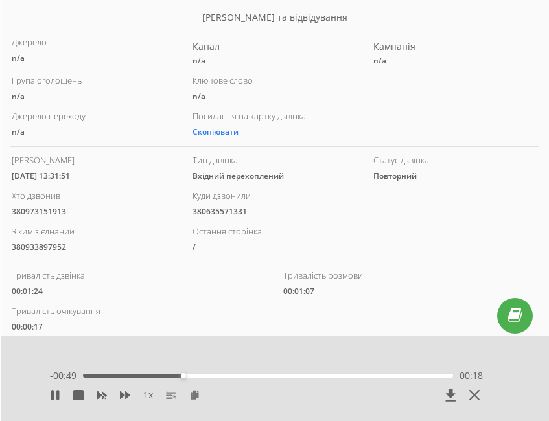
scroll to position [130, 0]
drag, startPoint x: 53, startPoint y: 175, endPoint x: 97, endPoint y: 176, distance: 44.1
click at [97, 176] on div "2025-08-06 13:31:51" at bounding box center [94, 176] width 164 height 9
copy div "13:31:51"
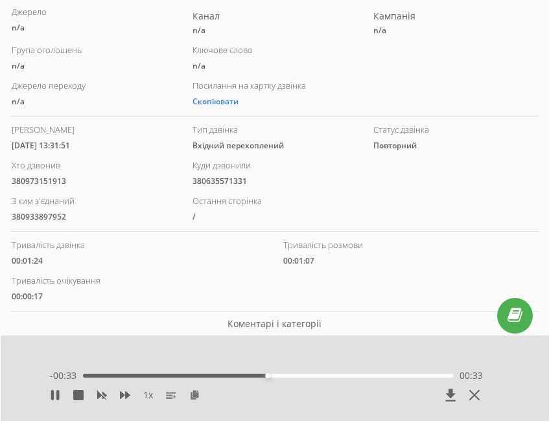
scroll to position [162, 0]
click at [46, 217] on div "380933897952" at bounding box center [94, 215] width 164 height 9
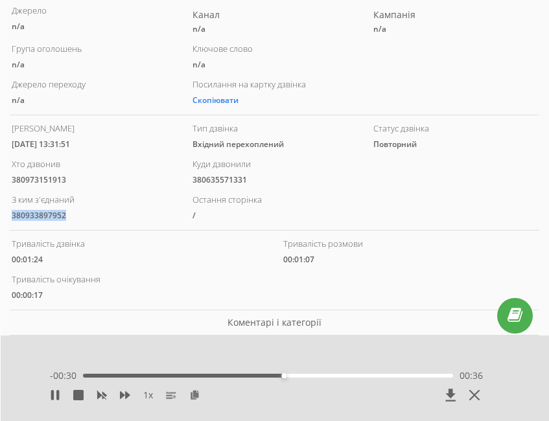
click at [46, 217] on div "380933897952" at bounding box center [94, 215] width 164 height 9
copy div "380933897952"
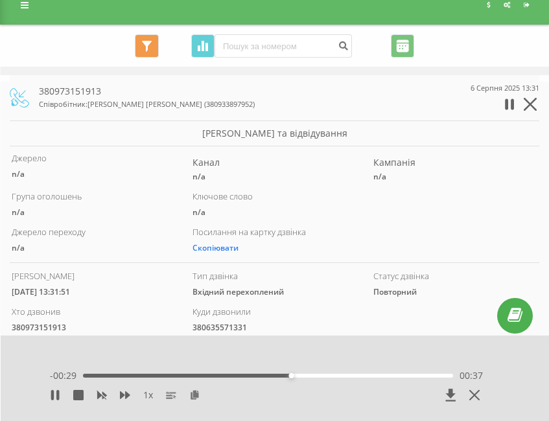
scroll to position [13, 0]
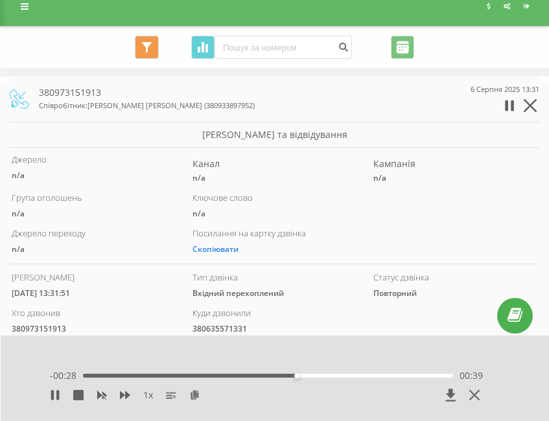
click at [533, 107] on icon at bounding box center [531, 107] width 16 height 16
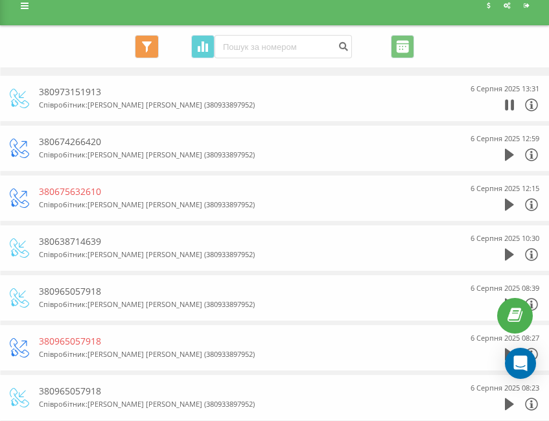
scroll to position [0, 0]
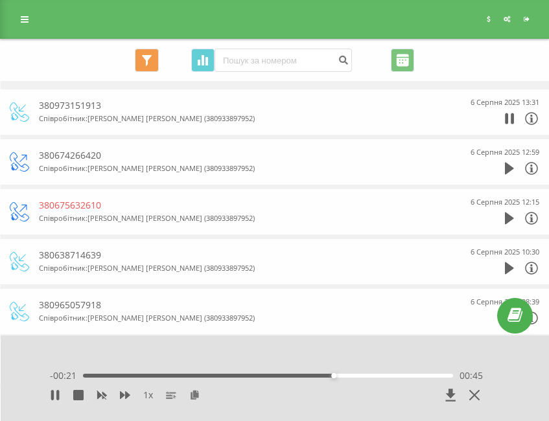
click at [79, 104] on div "380973151913" at bounding box center [247, 105] width 416 height 13
copy div "380973151913"
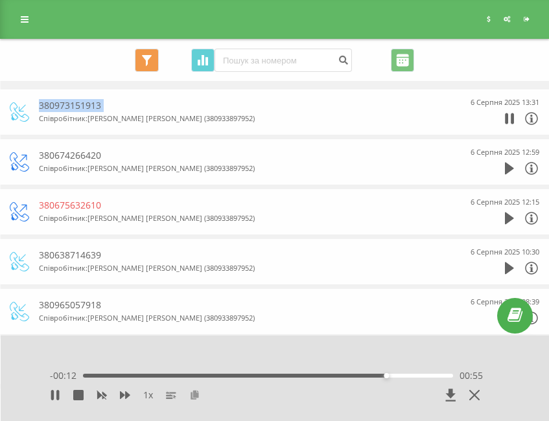
click at [193, 394] on icon at bounding box center [194, 394] width 11 height 9
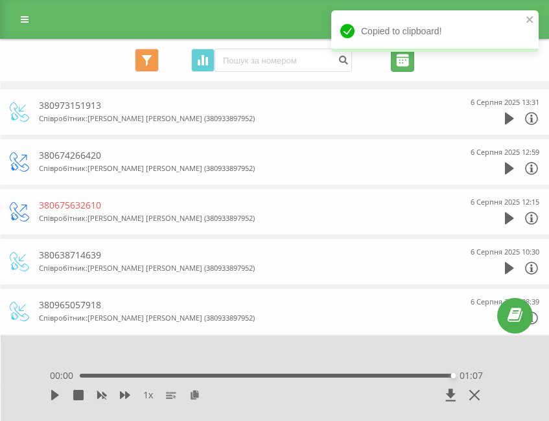
click at [399, 65] on input "[DATE] - [DATE]" at bounding box center [402, 60] width 23 height 23
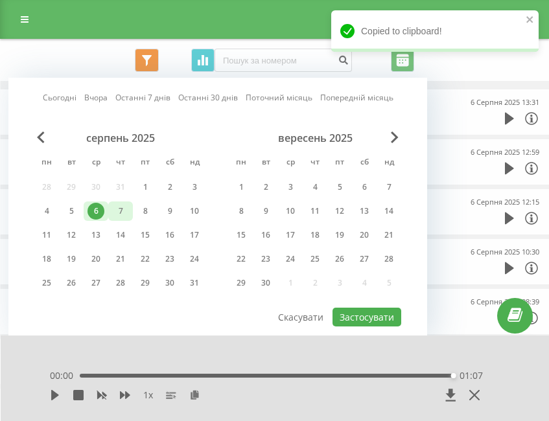
click at [121, 212] on div "7" at bounding box center [120, 211] width 17 height 17
click at [354, 323] on button "Застосувати" at bounding box center [366, 317] width 69 height 19
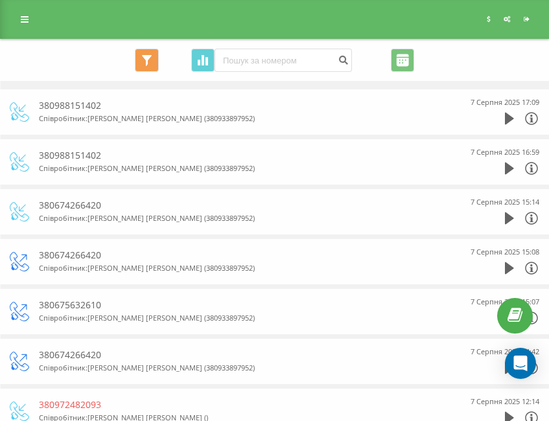
scroll to position [172, 0]
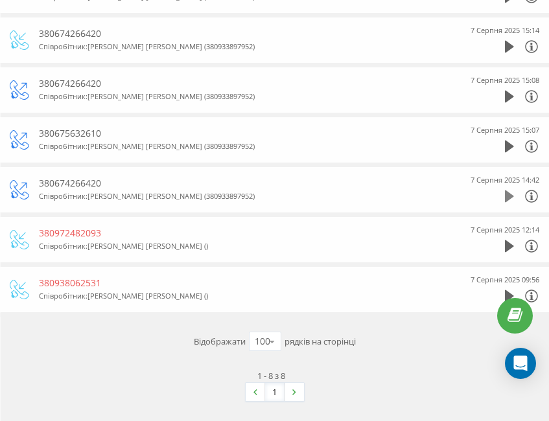
click at [505, 203] on button at bounding box center [508, 196] width 9 height 13
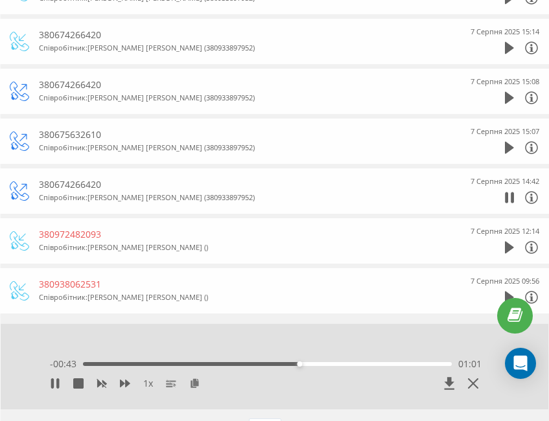
scroll to position [171, 0]
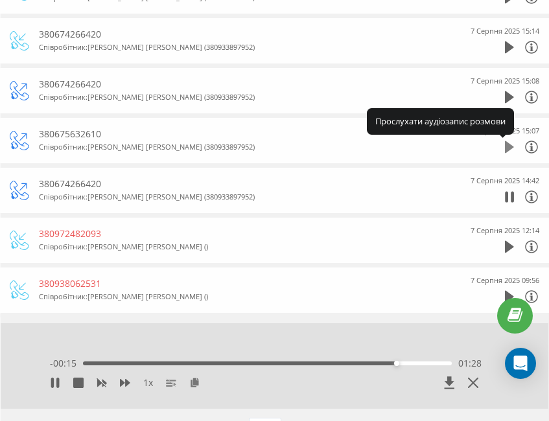
click at [508, 144] on icon at bounding box center [508, 147] width 9 height 12
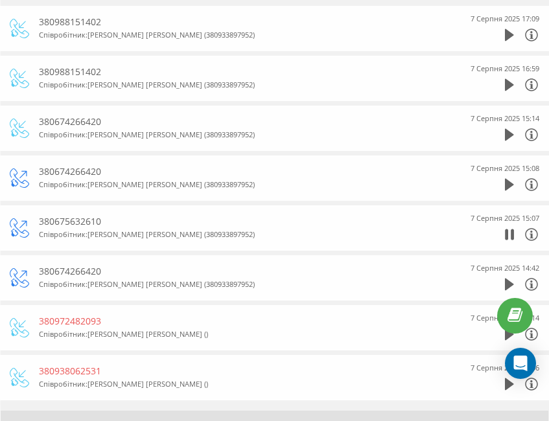
scroll to position [83, 0]
click at [510, 183] on icon at bounding box center [508, 185] width 9 height 12
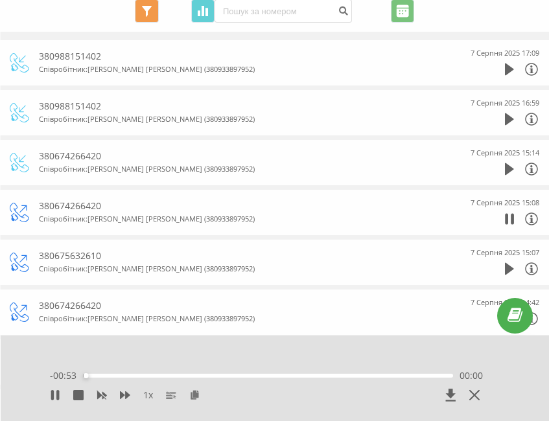
scroll to position [49, 0]
drag, startPoint x: 510, startPoint y: 183, endPoint x: 507, endPoint y: 170, distance: 12.6
click at [507, 170] on div "380674266420 Співробітник : Полуденко Ольга (380933897952) 7 Серпня 2025 15:14" at bounding box center [274, 163] width 529 height 45
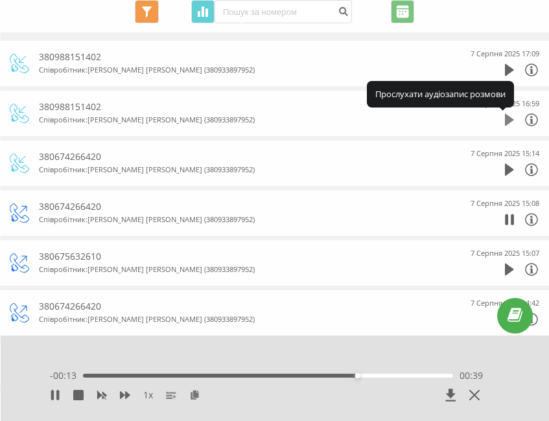
click at [506, 117] on icon at bounding box center [508, 120] width 9 height 12
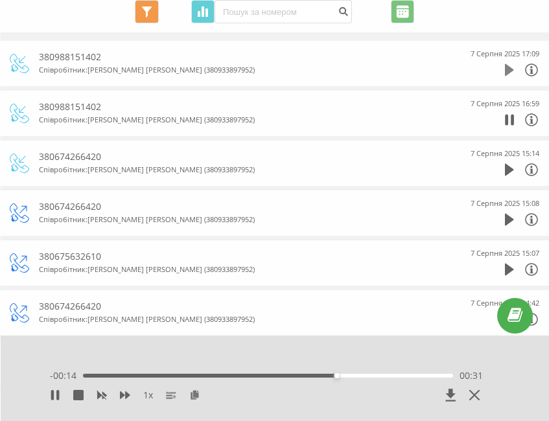
click at [509, 66] on icon at bounding box center [508, 69] width 9 height 13
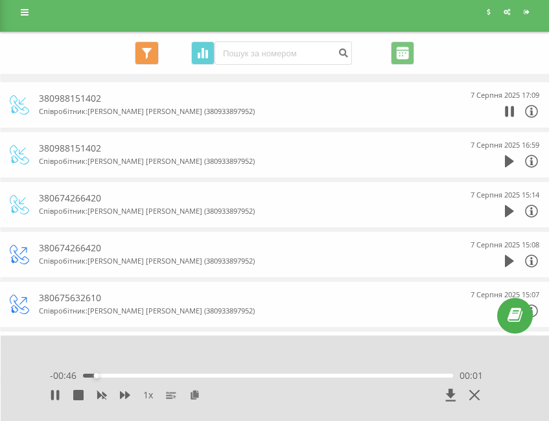
scroll to position [0, 0]
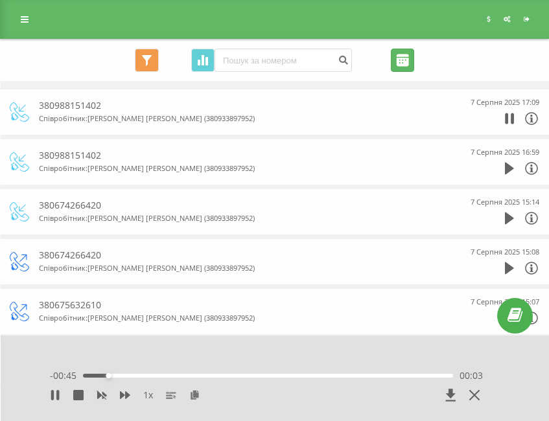
click at [405, 67] on input "[DATE] - [DATE]" at bounding box center [402, 60] width 23 height 23
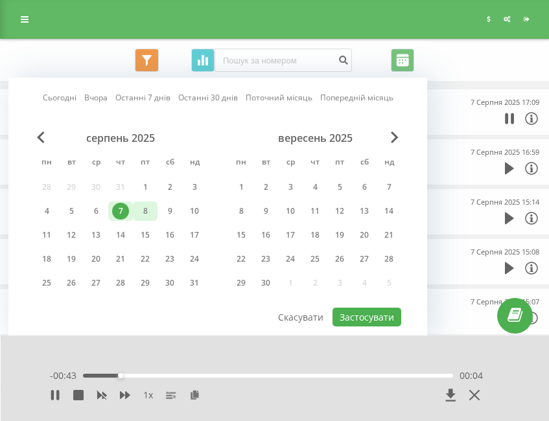
click at [142, 217] on div "8" at bounding box center [145, 211] width 17 height 17
click at [340, 319] on button "Застосувати" at bounding box center [366, 317] width 69 height 19
type input "[DATE] - [DATE]"
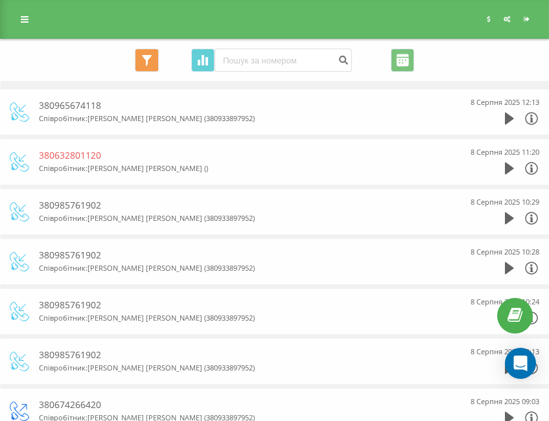
scroll to position [122, 0]
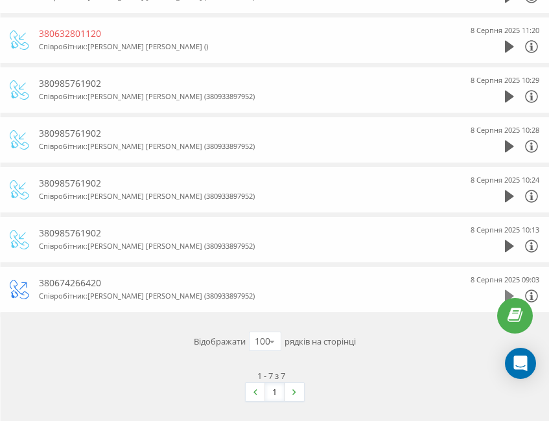
click at [505, 291] on icon at bounding box center [508, 296] width 9 height 12
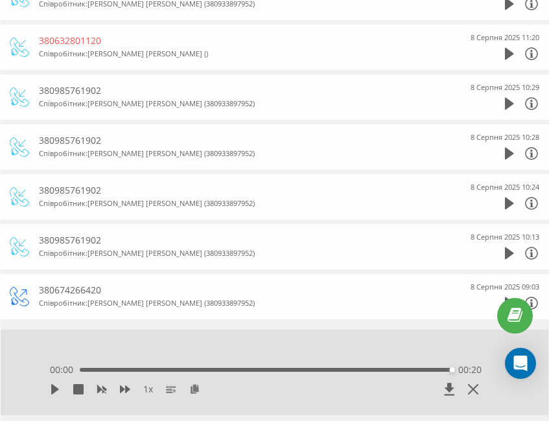
scroll to position [113, 0]
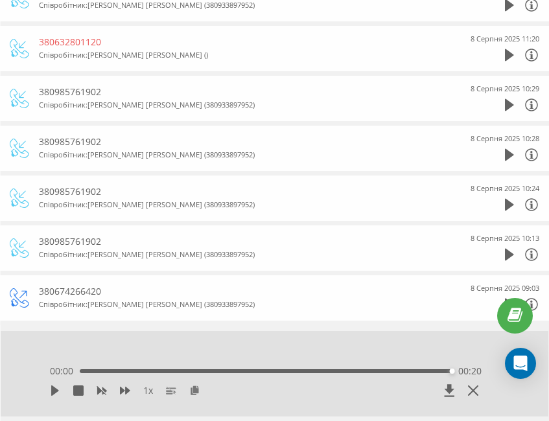
click at [503, 253] on div "8 Серпня 2025 10:13" at bounding box center [500, 248] width 78 height 32
click at [510, 253] on icon at bounding box center [508, 255] width 9 height 12
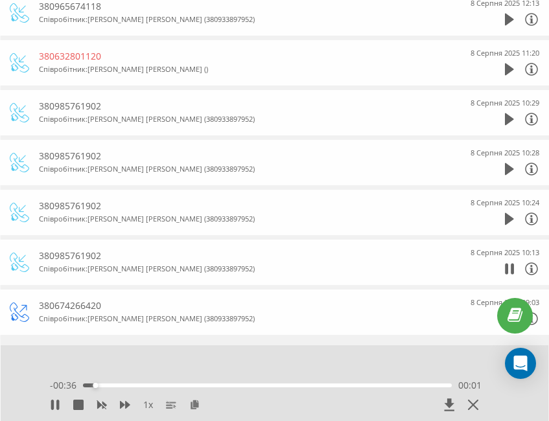
scroll to position [98, 0]
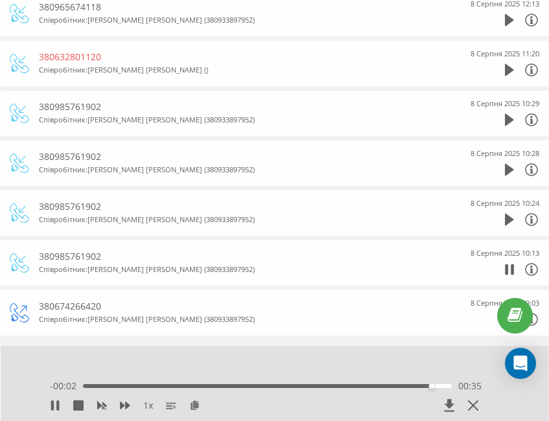
click at [79, 253] on div "380985761902" at bounding box center [247, 256] width 416 height 13
copy div "380985761902"
click at [190, 410] on button at bounding box center [194, 405] width 10 height 10
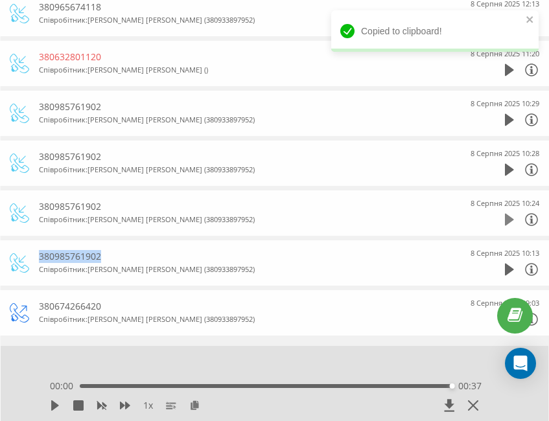
click at [508, 222] on icon at bounding box center [508, 220] width 9 height 12
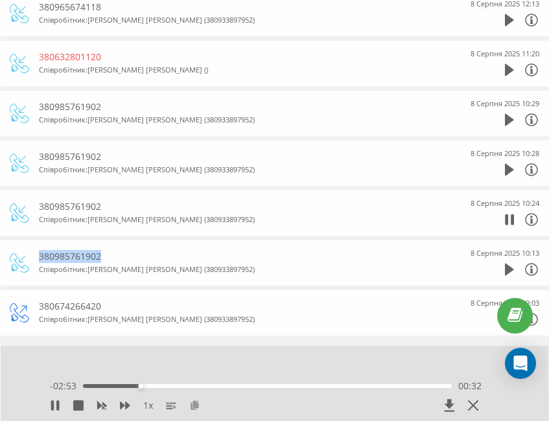
click at [189, 402] on icon at bounding box center [194, 404] width 11 height 9
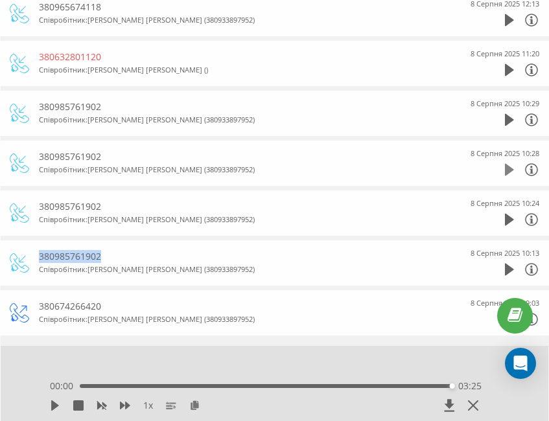
click at [506, 176] on icon at bounding box center [508, 169] width 9 height 13
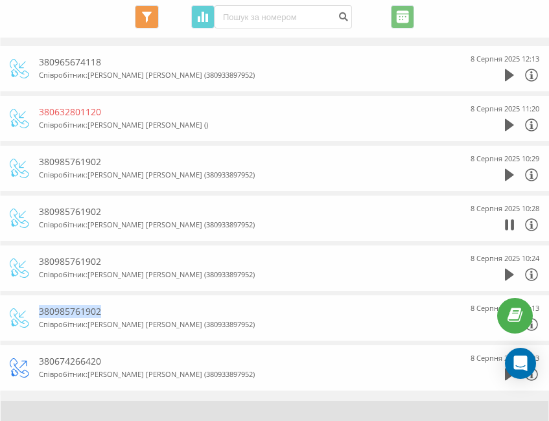
scroll to position [44, 0]
click at [504, 172] on div "8 Серпня 2025 10:29" at bounding box center [500, 168] width 78 height 32
click at [503, 175] on div "8 Серпня 2025 10:29" at bounding box center [500, 168] width 78 height 32
click at [506, 173] on icon at bounding box center [508, 174] width 9 height 12
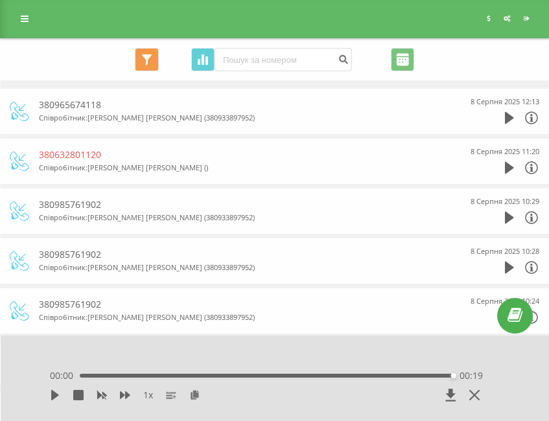
scroll to position [0, 0]
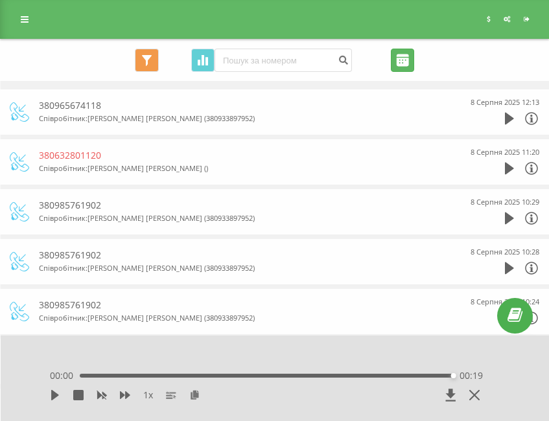
click at [409, 63] on input "[DATE] - [DATE]" at bounding box center [402, 60] width 23 height 23
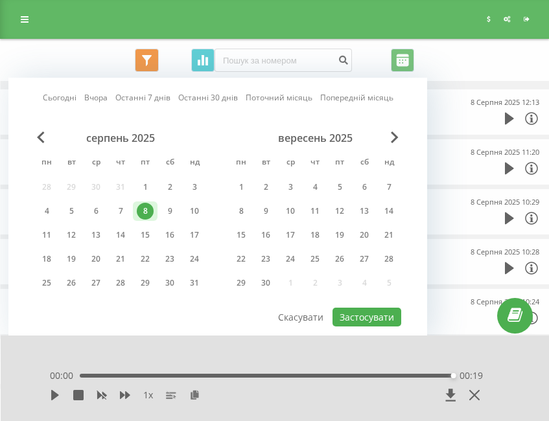
click at [487, 352] on div "1 x 00:00 00:19 00:19" at bounding box center [275, 377] width 549 height 85
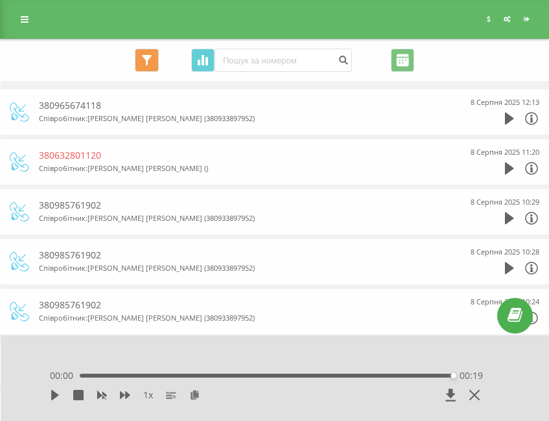
click at [505, 126] on span at bounding box center [508, 121] width 9 height 12
click at [504, 122] on icon at bounding box center [508, 119] width 9 height 12
click at [86, 376] on div "00:42" at bounding box center [268, 376] width 370 height 4
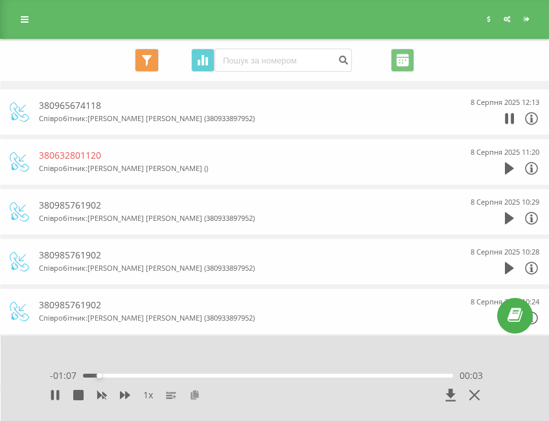
click at [199, 391] on icon at bounding box center [194, 394] width 11 height 9
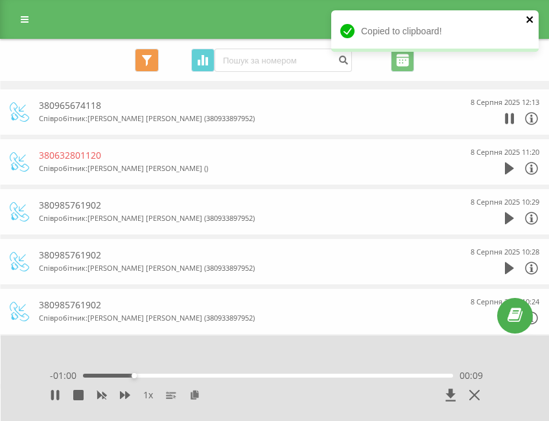
drag, startPoint x: 530, startPoint y: 18, endPoint x: 516, endPoint y: 35, distance: 22.1
click at [530, 18] on icon "close" at bounding box center [529, 19] width 6 height 6
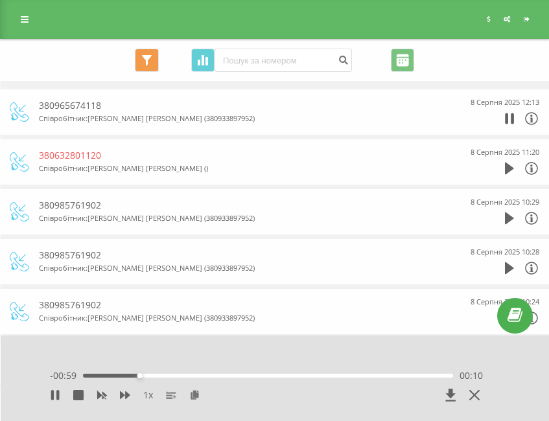
click at [202, 396] on div "1 x" at bounding box center [223, 395] width 346 height 13
click at [192, 400] on button at bounding box center [194, 395] width 10 height 10
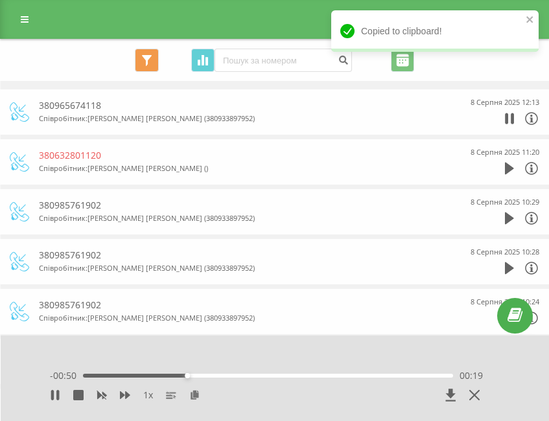
click at [81, 103] on div "380965674118" at bounding box center [247, 105] width 416 height 13
copy div "380965674118"
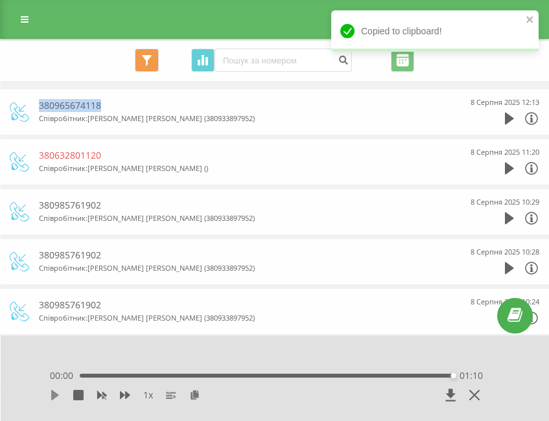
click at [54, 392] on icon at bounding box center [55, 395] width 8 height 10
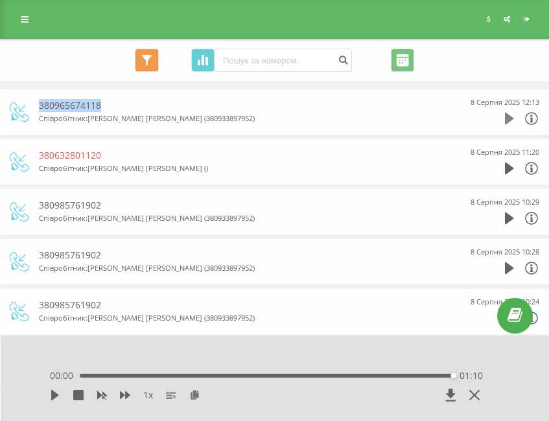
click at [506, 120] on icon at bounding box center [508, 119] width 9 height 12
click at [84, 374] on div "01:10" at bounding box center [266, 376] width 373 height 4
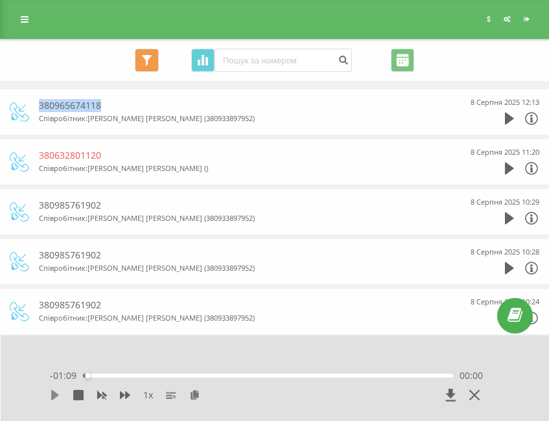
click at [54, 396] on icon at bounding box center [55, 395] width 8 height 10
drag, startPoint x: 374, startPoint y: 376, endPoint x: -1, endPoint y: 334, distance: 376.7
click at [0, 334] on html "divine-shop.com.ua Проекти divine-shop.com.ua Дашборд Центр звернень Журнал дзв…" at bounding box center [274, 210] width 549 height 421
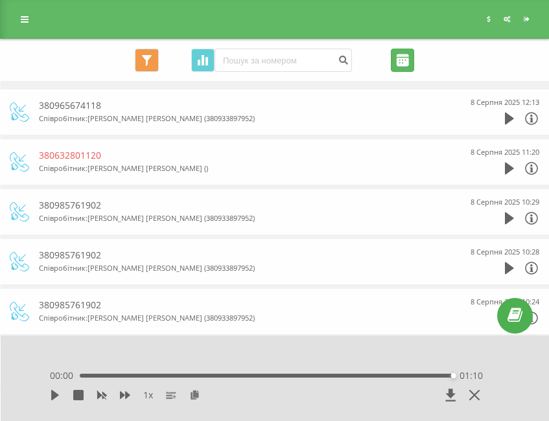
click at [405, 56] on input "[DATE] - [DATE]" at bounding box center [402, 60] width 23 height 23
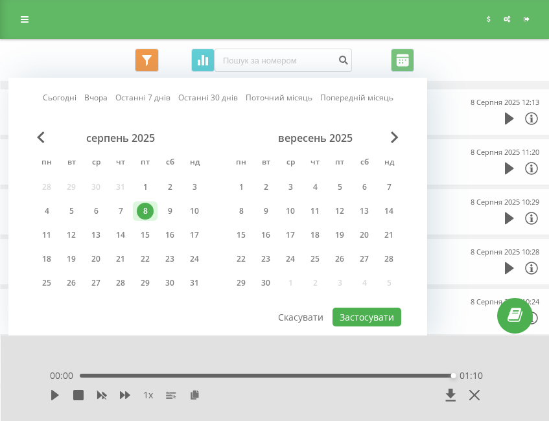
click at [485, 60] on div "Всі дзвінки Джерела трафіку Графік Експорт .csv .xls .xlsx 08.08.2025 - 08.08.2…" at bounding box center [274, 60] width 529 height 23
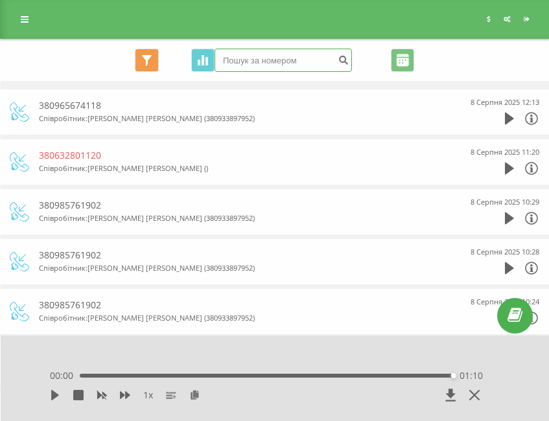
click at [269, 61] on input at bounding box center [282, 60] width 137 height 23
paste input "0508 130249"
type input "0508 130249"
drag, startPoint x: 283, startPoint y: 62, endPoint x: 216, endPoint y: 67, distance: 67.0
click at [216, 67] on input "0508 130249" at bounding box center [282, 60] width 137 height 23
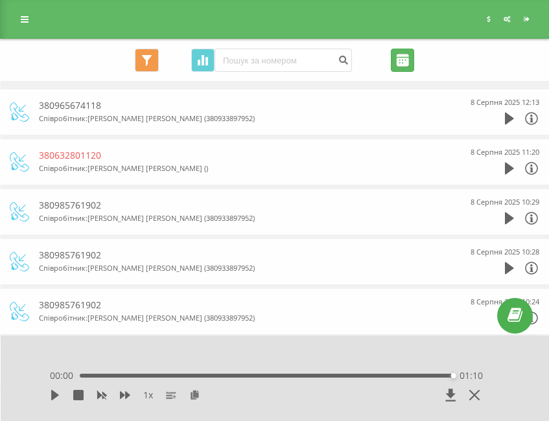
click at [396, 70] on input "[DATE] - [DATE]" at bounding box center [402, 60] width 23 height 23
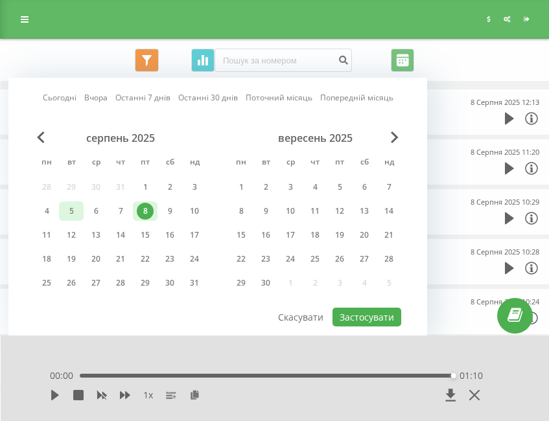
click at [71, 207] on div "5" at bounding box center [71, 211] width 17 height 17
click at [358, 322] on button "Застосувати" at bounding box center [366, 317] width 69 height 19
type input "05.08.2025 - 05.08.2025"
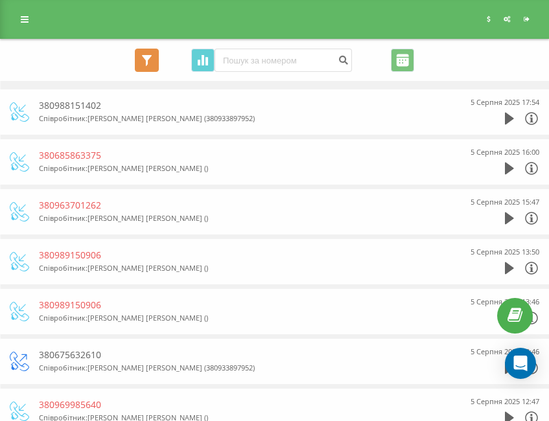
click at [152, 65] on button "Всі дзвінки" at bounding box center [147, 60] width 24 height 23
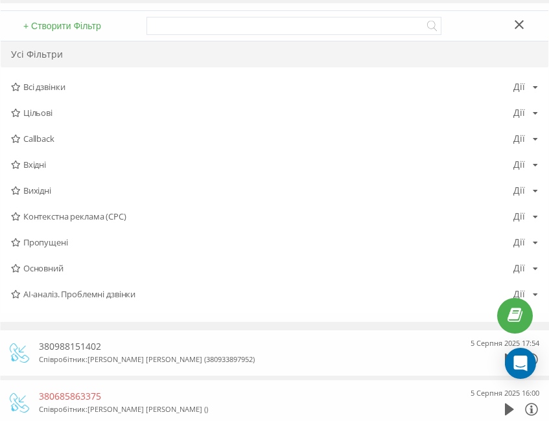
scroll to position [65, 0]
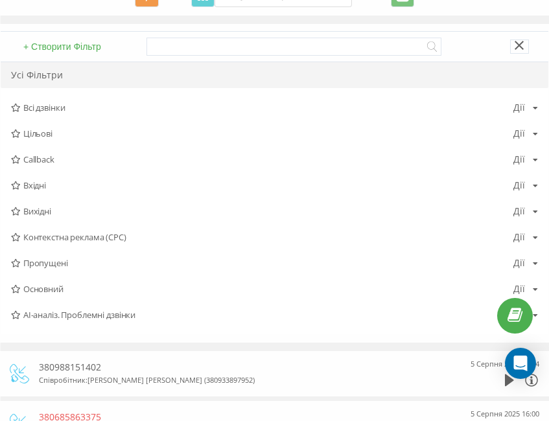
click at [522, 51] on button at bounding box center [519, 47] width 19 height 14
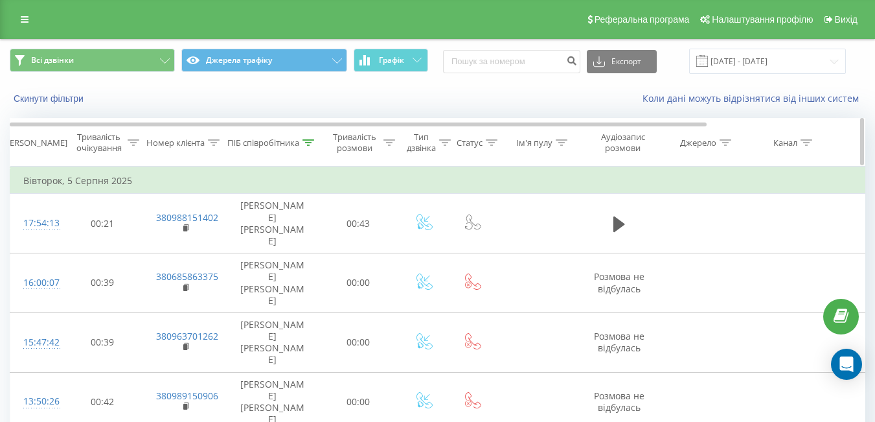
click at [310, 148] on div at bounding box center [308, 142] width 12 height 11
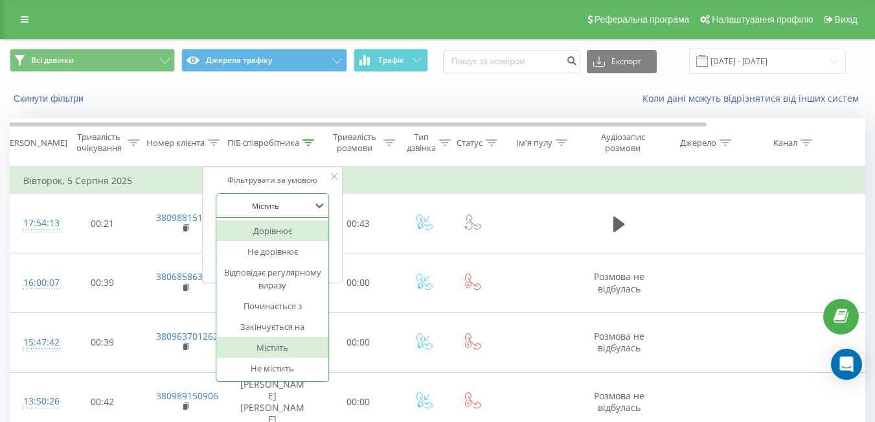
drag, startPoint x: 275, startPoint y: 216, endPoint x: 250, endPoint y: 230, distance: 29.0
click at [250, 218] on div "7 results available. Use Up and Down to choose options, press Enter to select t…" at bounding box center [273, 205] width 114 height 25
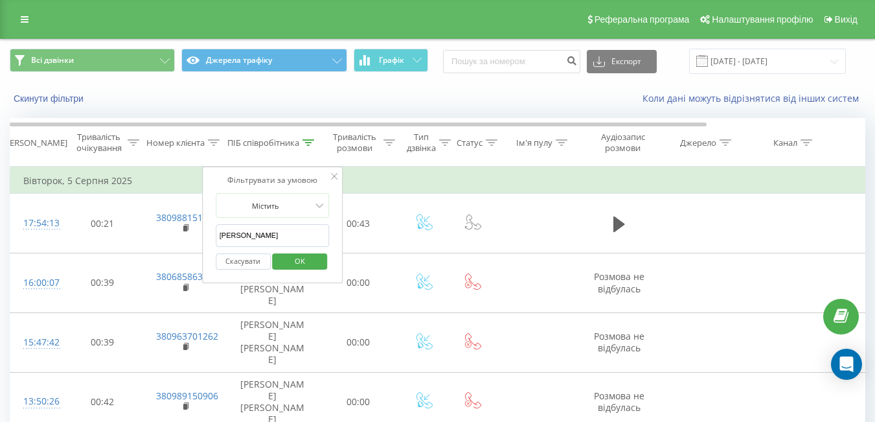
click at [328, 192] on div "Фільтрувати за умовою Містить Полуденко Скасувати OK" at bounding box center [272, 224] width 141 height 117
click at [270, 238] on input "Полуденко" at bounding box center [273, 235] width 114 height 23
click at [249, 236] on input "Полуденко" at bounding box center [273, 235] width 114 height 23
type input "Лена"
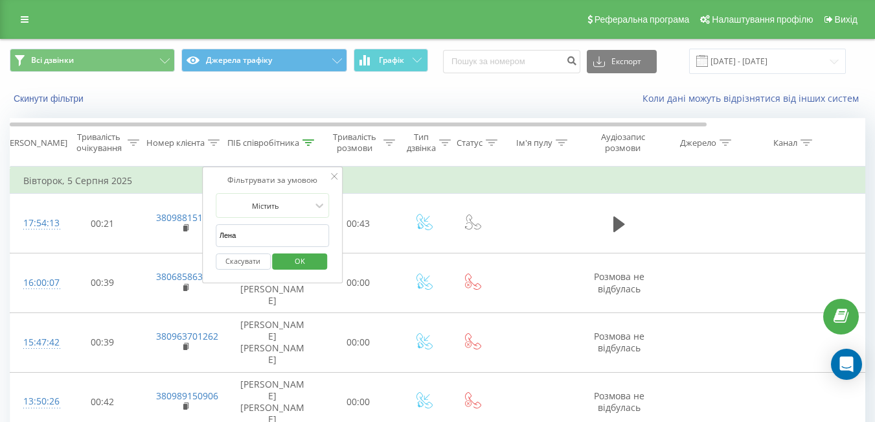
click at [292, 262] on span "OK" at bounding box center [300, 261] width 36 height 20
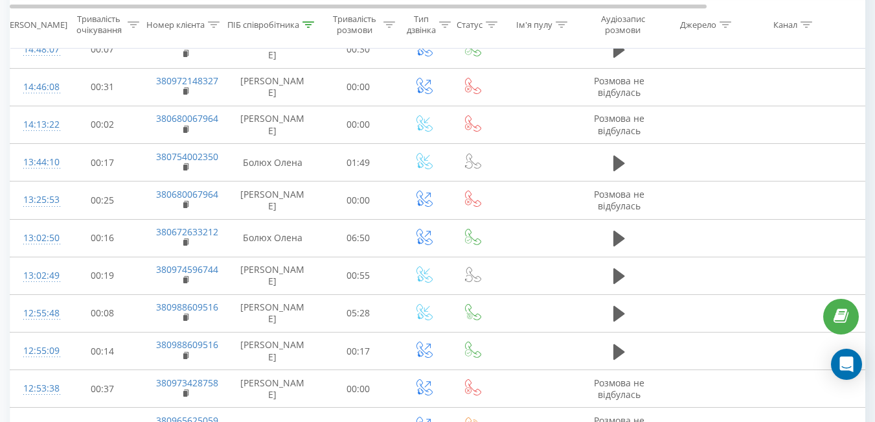
scroll to position [797, 0]
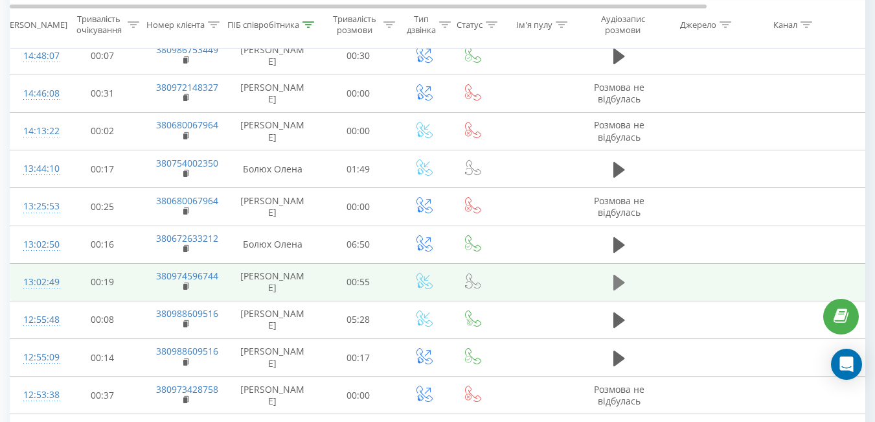
click at [617, 280] on icon at bounding box center [619, 283] width 12 height 16
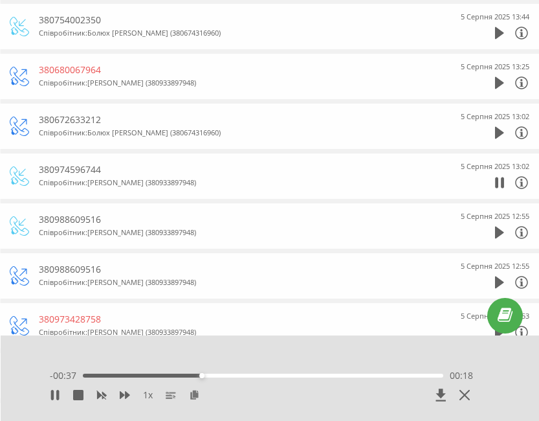
scroll to position [1065, 0]
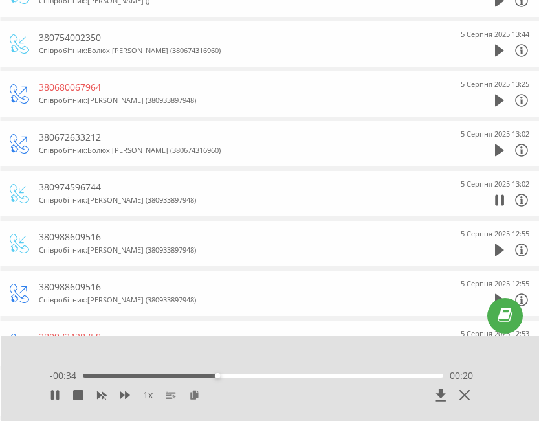
click at [70, 187] on div "380974596744" at bounding box center [242, 187] width 407 height 13
copy div "380974596744"
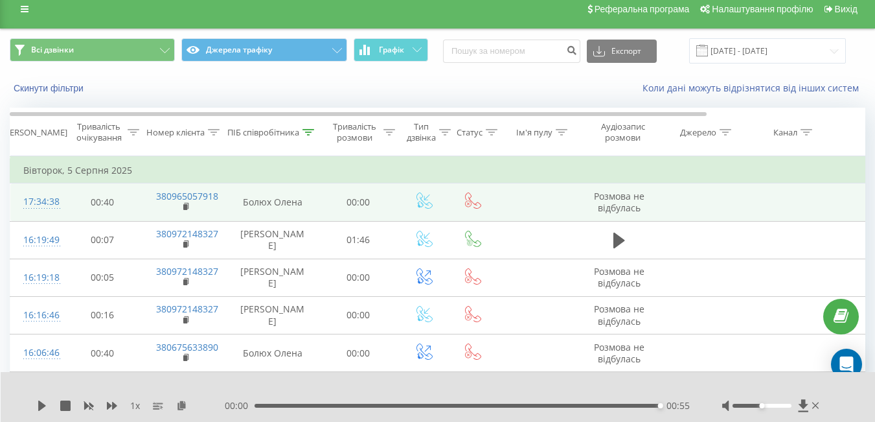
scroll to position [0, 0]
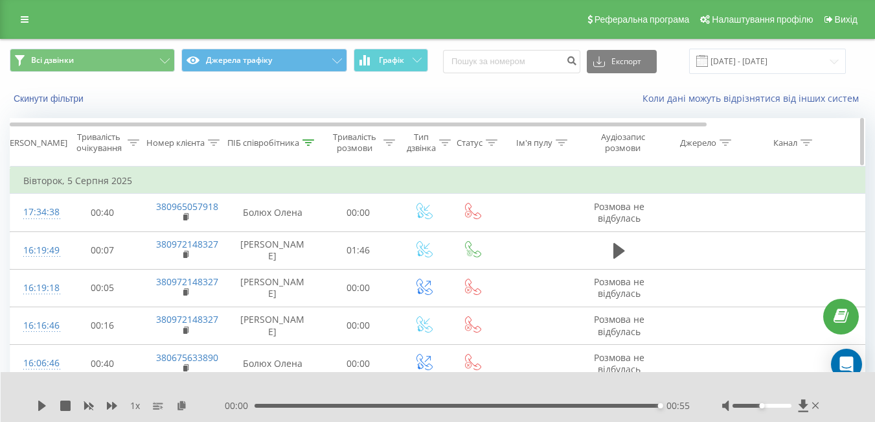
click at [302, 138] on div "ПІБ співробітника" at bounding box center [270, 142] width 87 height 11
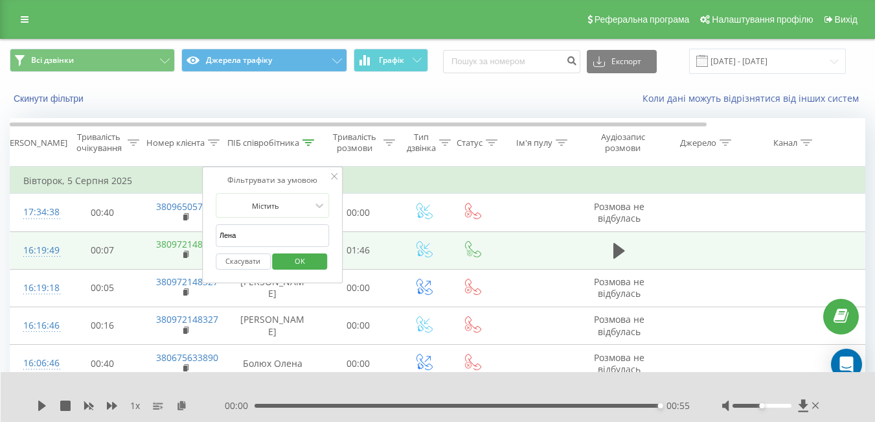
drag, startPoint x: 242, startPoint y: 232, endPoint x: 199, endPoint y: 242, distance: 43.1
type input "Таня"
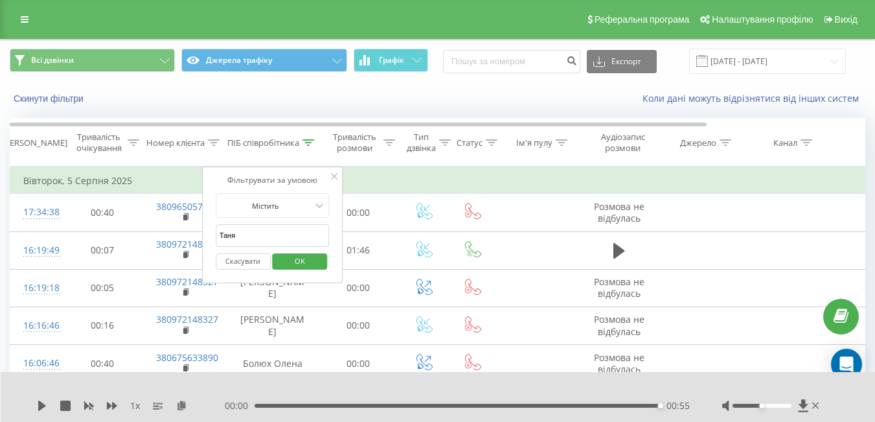
click at [291, 254] on span "OK" at bounding box center [300, 261] width 36 height 20
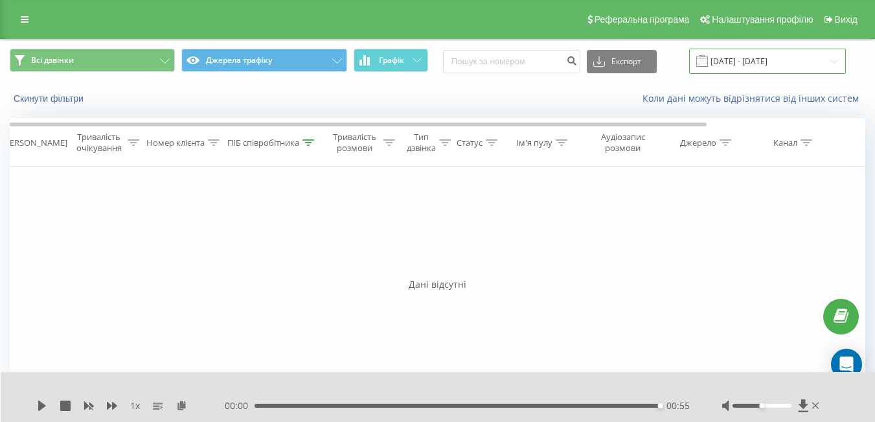
click at [726, 60] on input "05.08.2025 - 05.08.2025" at bounding box center [767, 61] width 157 height 25
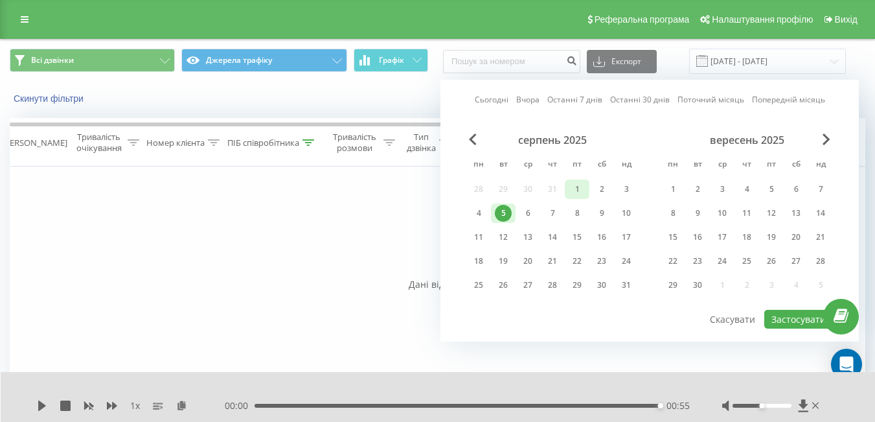
click at [580, 190] on div "1" at bounding box center [577, 189] width 17 height 17
click at [791, 320] on button "Застосувати" at bounding box center [798, 319] width 69 height 19
type input "01.08.2025 - 01.08.2025"
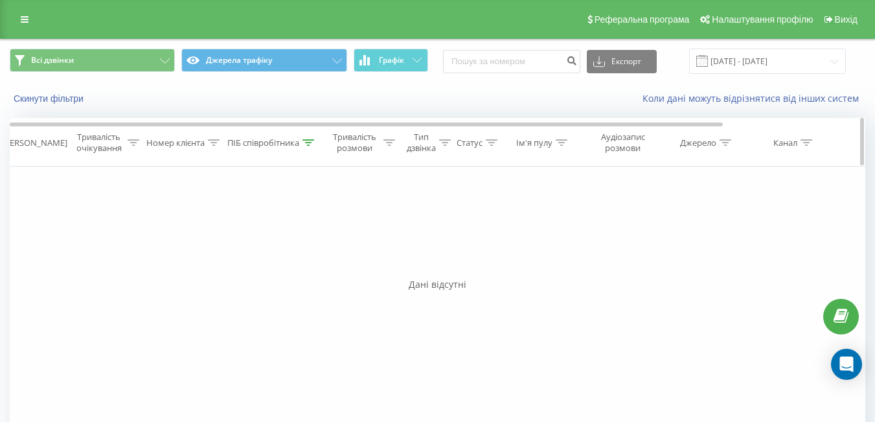
click at [311, 142] on icon at bounding box center [308, 142] width 12 height 6
click at [214, 236] on div "Фільтрувати за умовою Містить Таня Скасувати OK" at bounding box center [272, 224] width 141 height 117
click at [225, 234] on input "Таня" at bounding box center [273, 235] width 114 height 23
type input "[PERSON_NAME]"
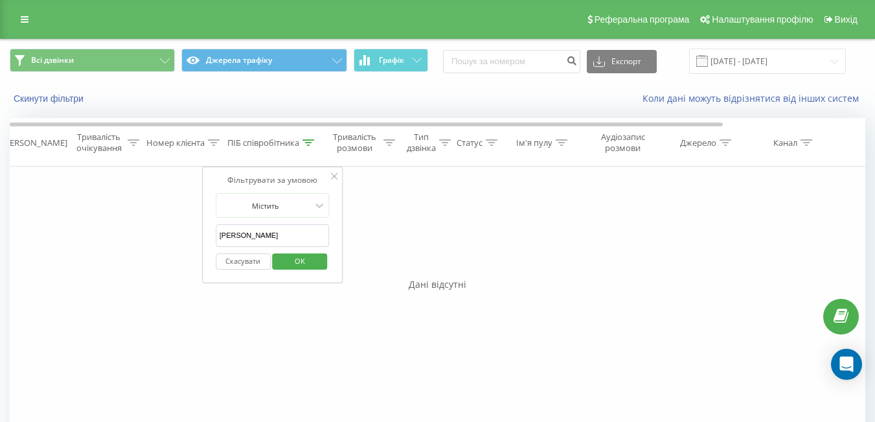
click button "OK" at bounding box center [300, 261] width 55 height 16
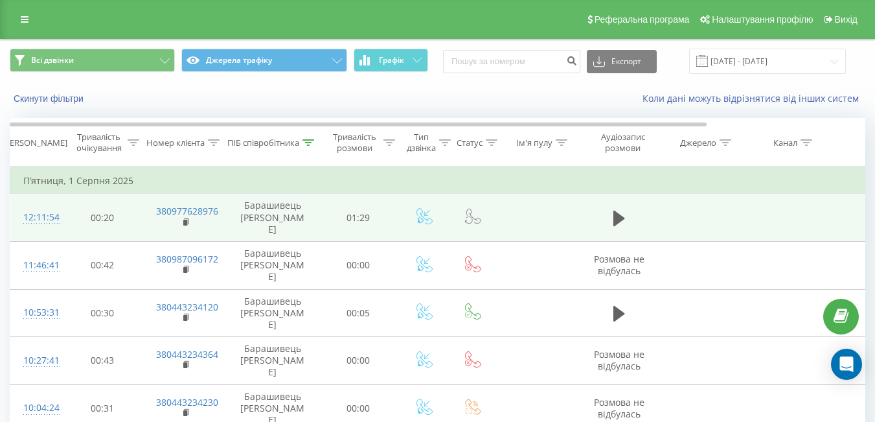
scroll to position [198, 0]
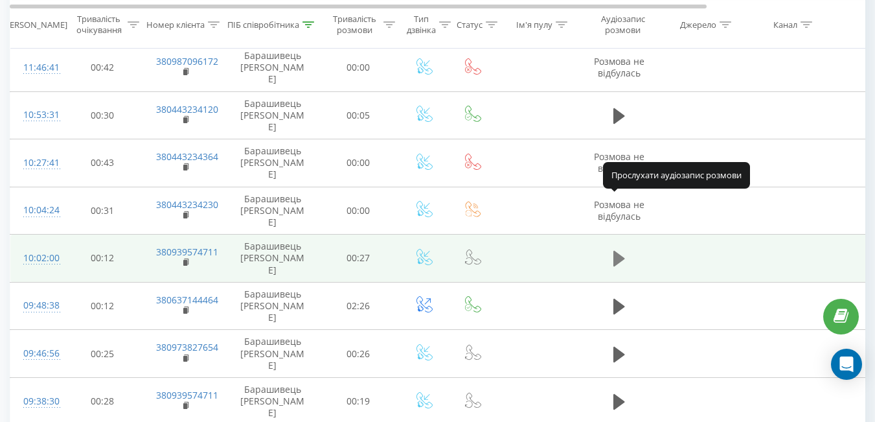
click at [618, 251] on icon at bounding box center [619, 259] width 12 height 16
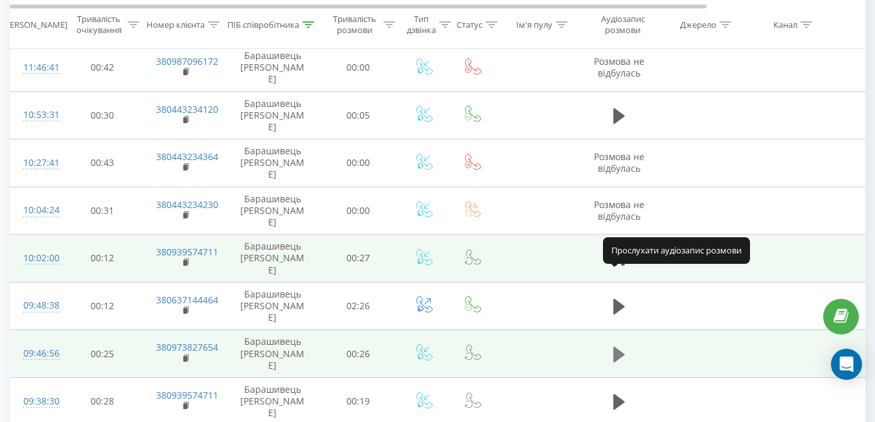
click at [617, 346] on icon at bounding box center [619, 354] width 12 height 16
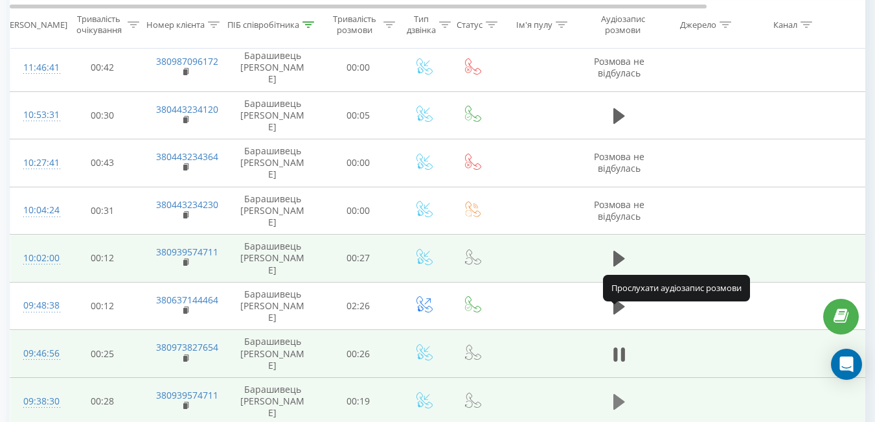
click at [611, 392] on button at bounding box center [618, 401] width 19 height 19
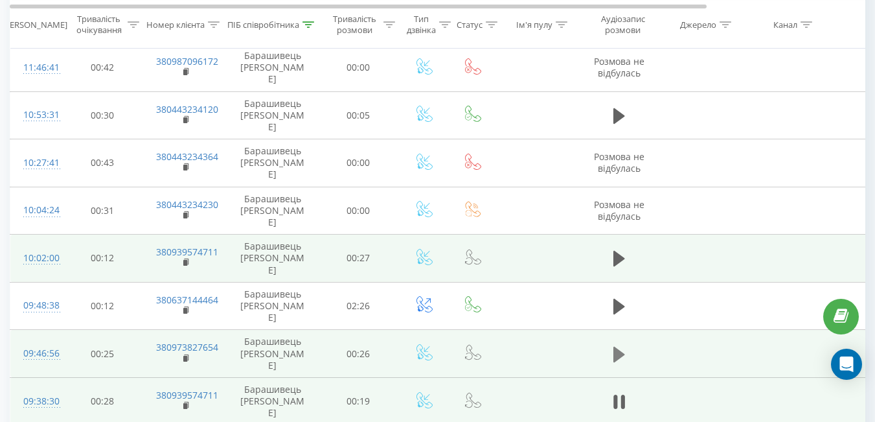
click at [623, 345] on icon at bounding box center [619, 354] width 12 height 18
click at [623, 347] on icon at bounding box center [622, 354] width 4 height 14
click at [623, 345] on icon at bounding box center [619, 354] width 12 height 18
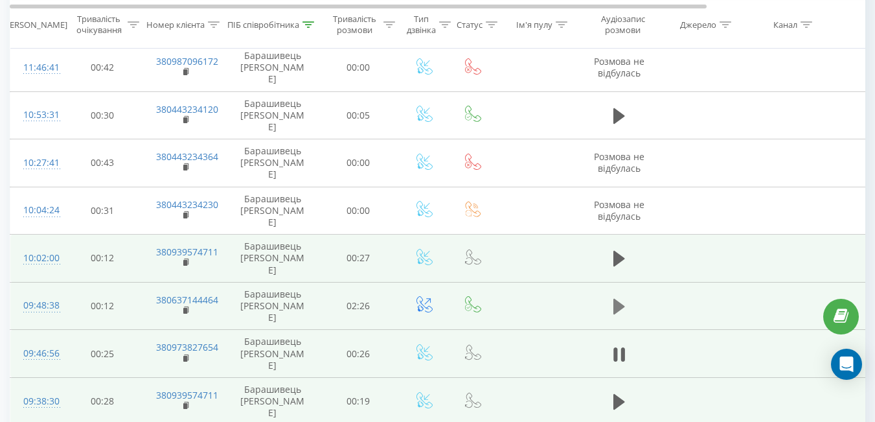
click at [610, 297] on button at bounding box center [618, 306] width 19 height 19
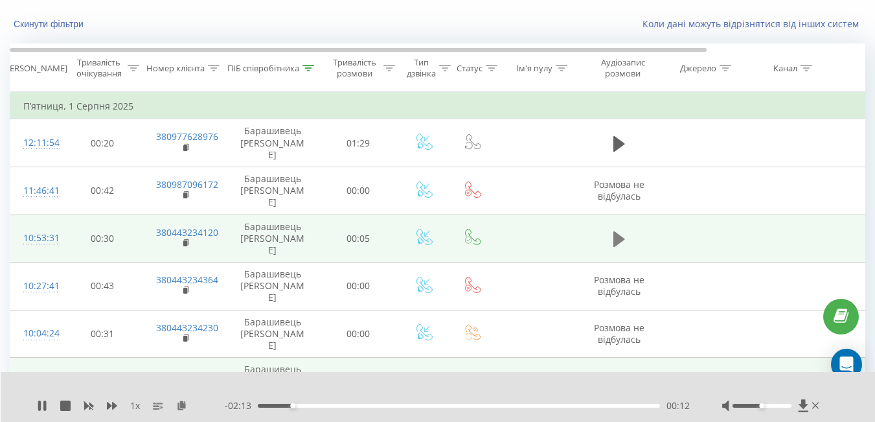
scroll to position [74, 0]
click at [618, 231] on icon at bounding box center [619, 240] width 12 height 18
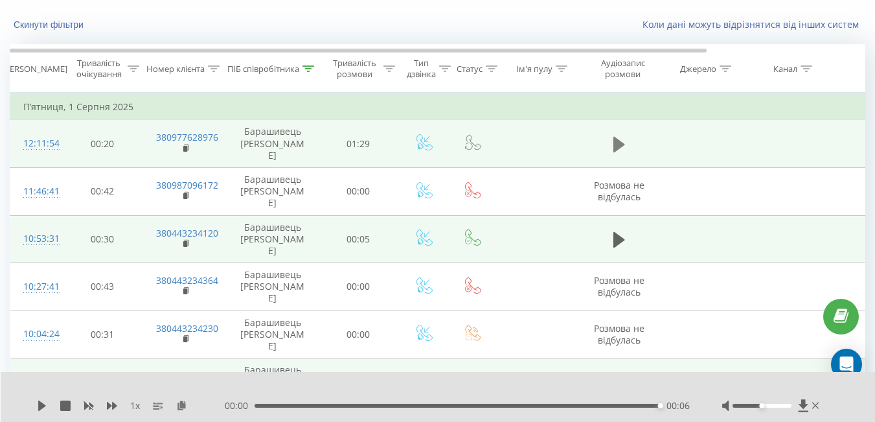
click at [618, 136] on icon at bounding box center [619, 144] width 12 height 16
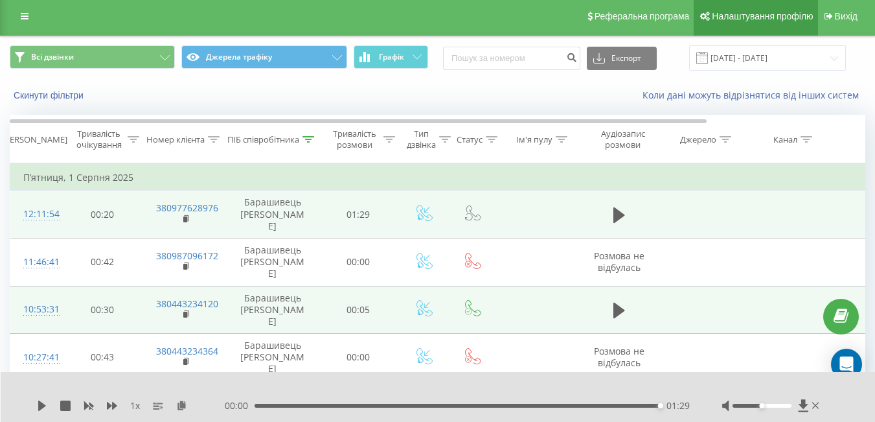
scroll to position [0, 0]
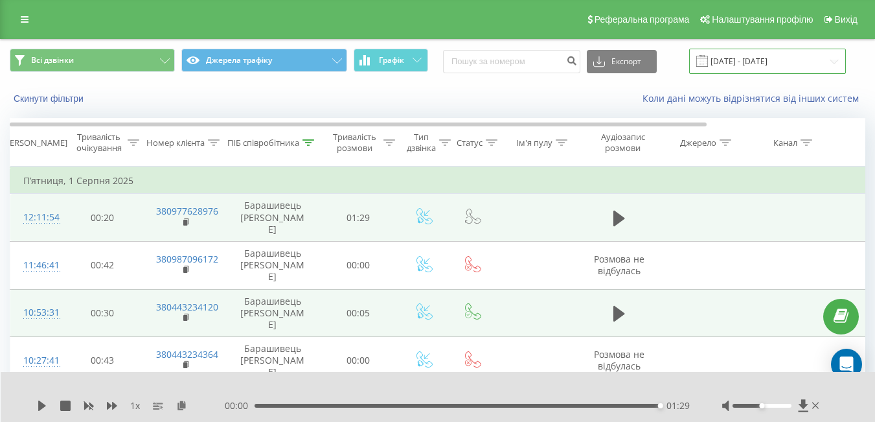
click at [775, 57] on input "01.08.2025 - 01.08.2025" at bounding box center [767, 61] width 157 height 25
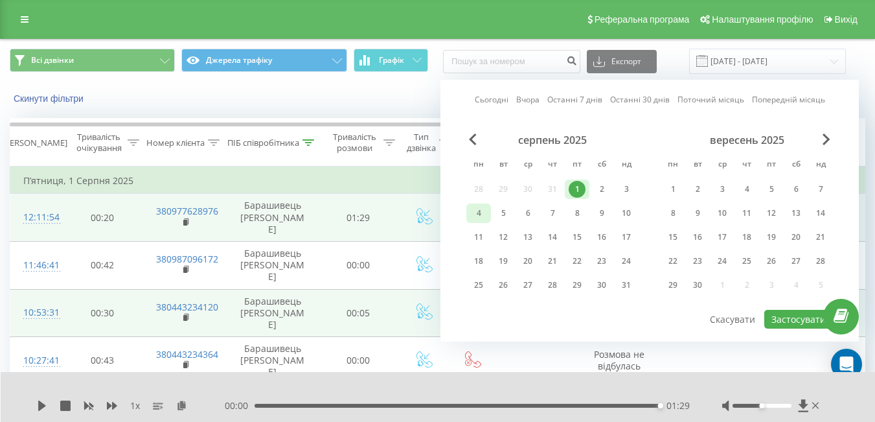
click at [471, 213] on div "4" at bounding box center [478, 213] width 17 height 17
click at [817, 322] on button "Застосувати" at bounding box center [798, 319] width 69 height 19
type input "04.08.2025 - 04.08.2025"
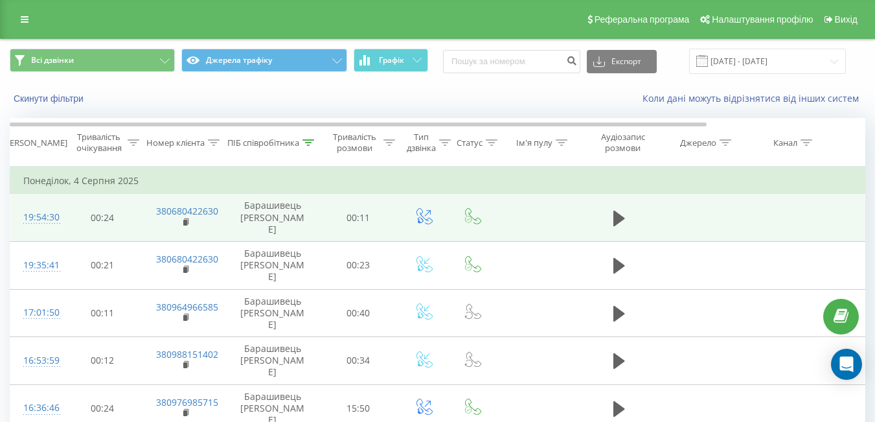
scroll to position [194, 0]
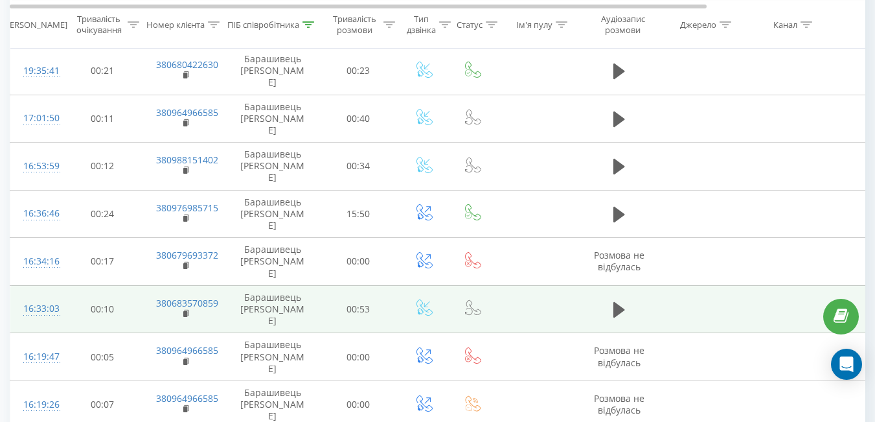
click at [616, 309] on span at bounding box center [618, 315] width 19 height 12
click at [617, 300] on icon at bounding box center [619, 309] width 12 height 18
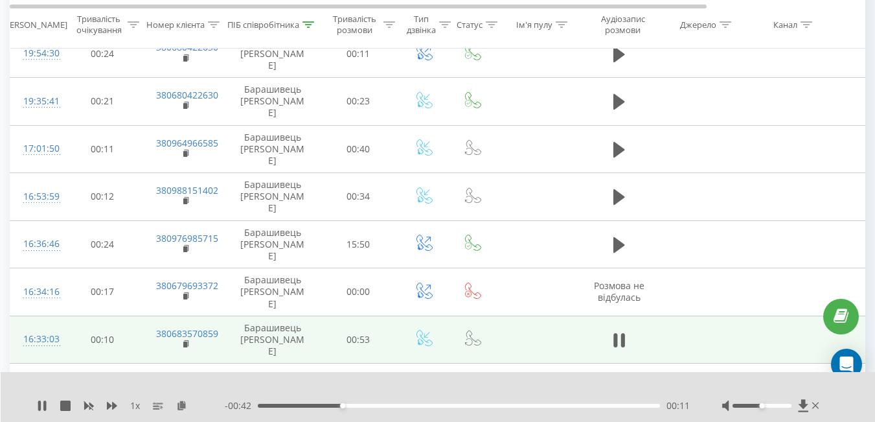
scroll to position [157, 0]
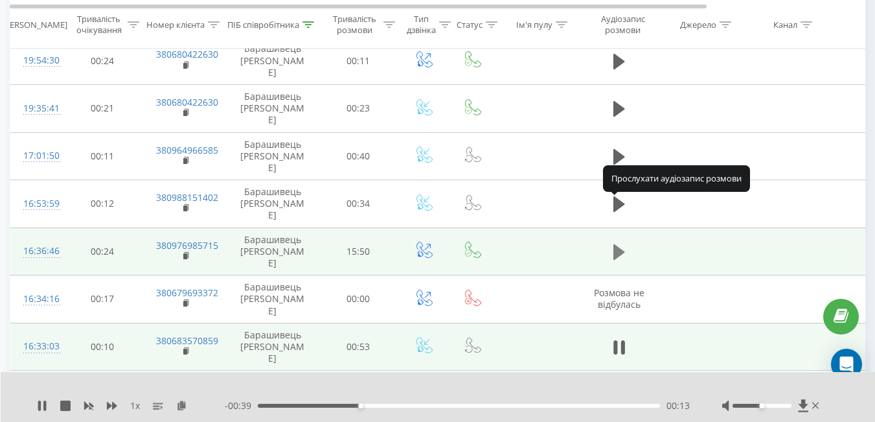
click at [617, 244] on icon at bounding box center [619, 252] width 12 height 16
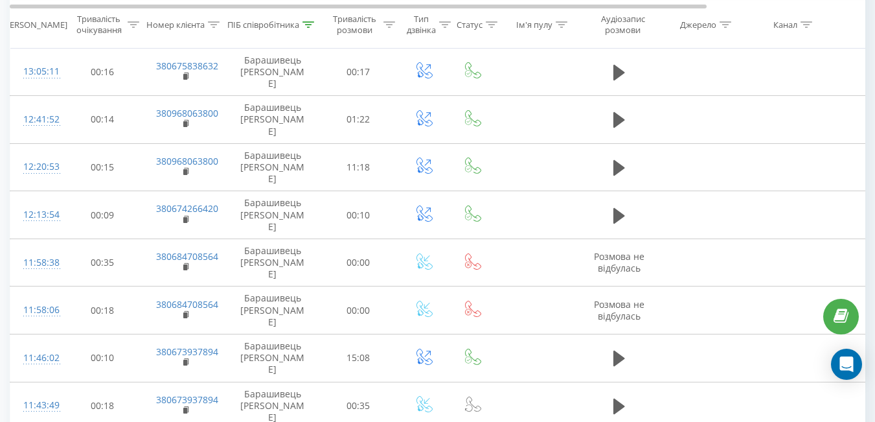
scroll to position [2056, 0]
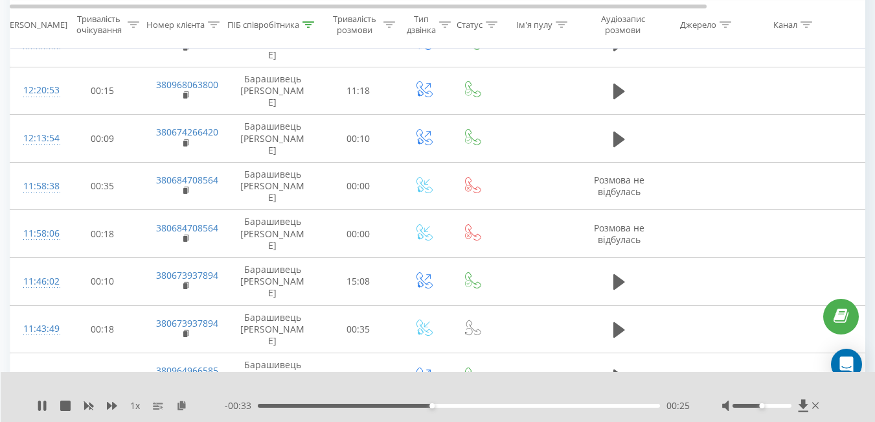
scroll to position [1932, 0]
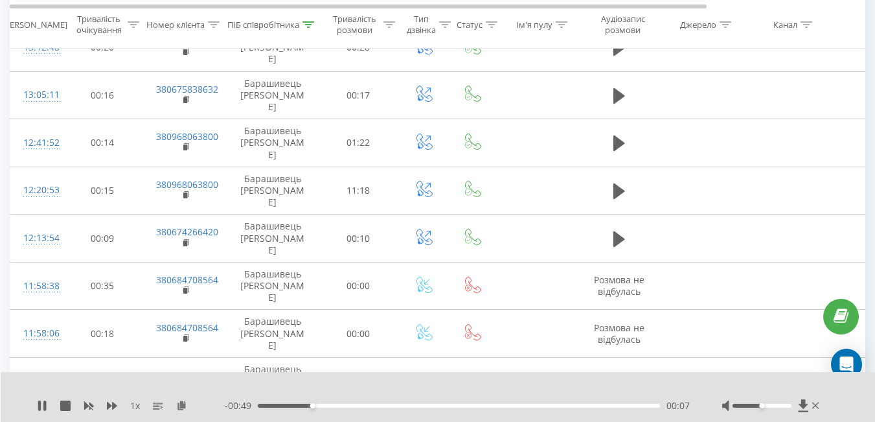
scroll to position [1835, 0]
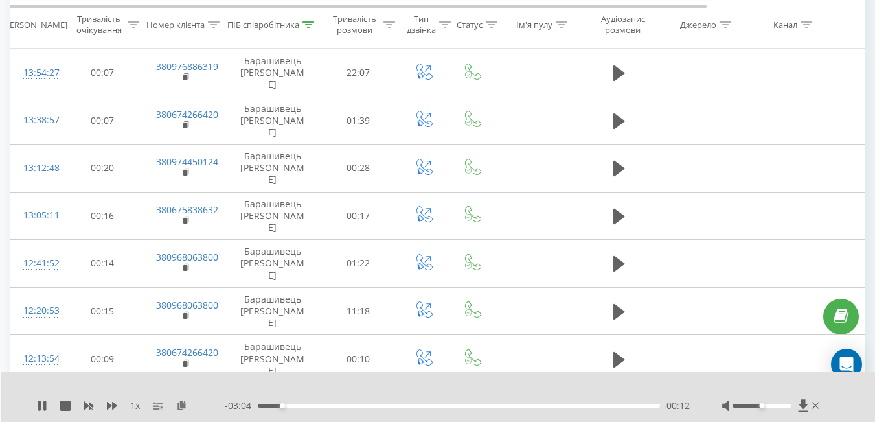
scroll to position [1716, 0]
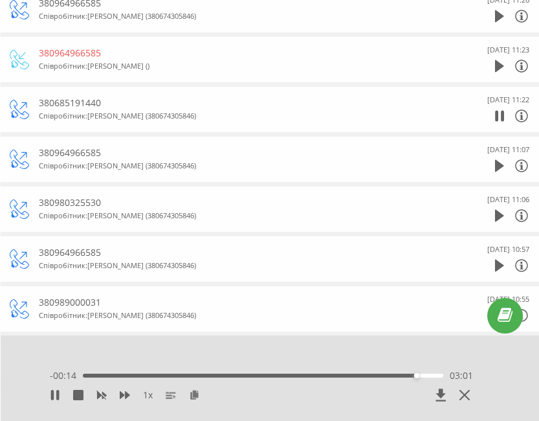
scroll to position [2331, 0]
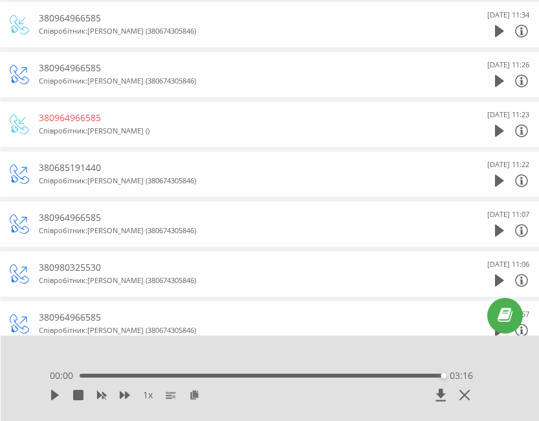
click at [67, 161] on div "380685191440" at bounding box center [242, 167] width 407 height 13
copy div "380685191440"
click at [195, 392] on icon at bounding box center [194, 394] width 11 height 9
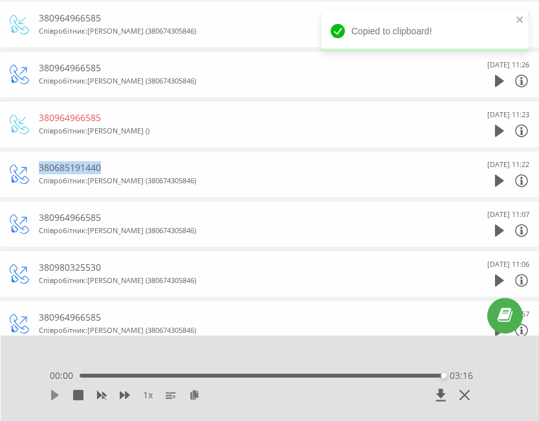
drag, startPoint x: 47, startPoint y: 398, endPoint x: 54, endPoint y: 394, distance: 8.4
click at [48, 398] on div "1 x 00:00 03:16 03:16" at bounding box center [261, 387] width 449 height 49
click at [60, 392] on icon at bounding box center [55, 395] width 10 height 10
click at [84, 375] on div "03:16" at bounding box center [262, 376] width 364 height 4
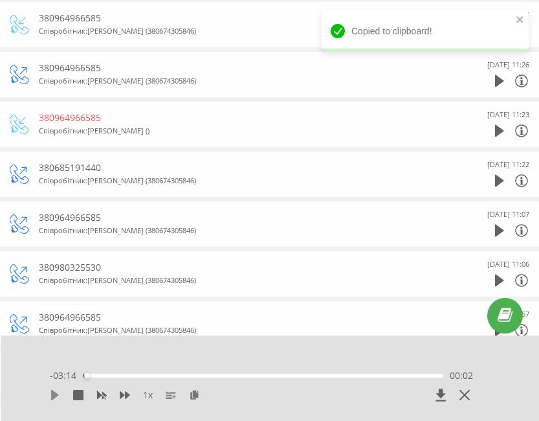
click at [51, 400] on icon at bounding box center [55, 395] width 10 height 10
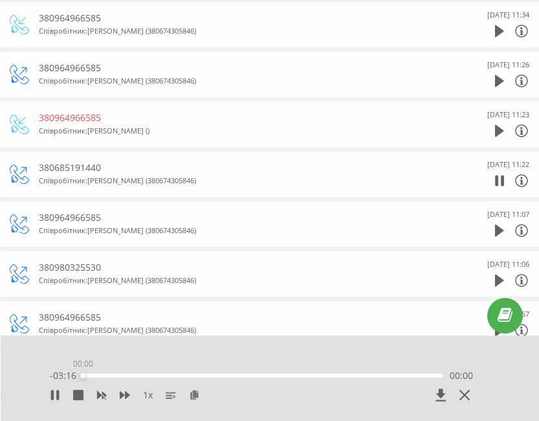
drag, startPoint x: 87, startPoint y: 374, endPoint x: 69, endPoint y: 378, distance: 17.8
click at [69, 378] on div "- 03:16 00:00 00:00" at bounding box center [262, 375] width 424 height 13
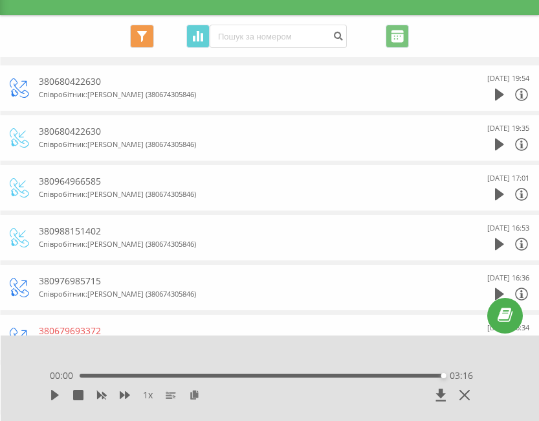
scroll to position [0, 0]
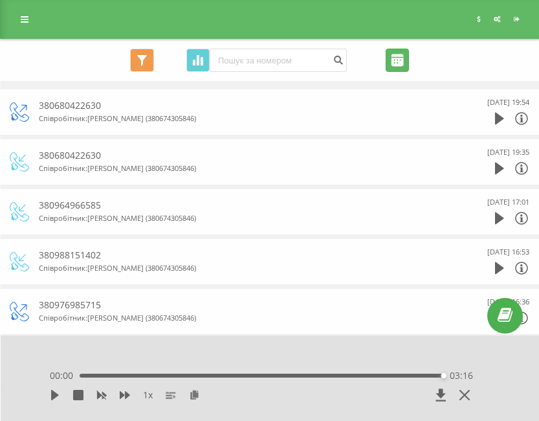
click at [392, 55] on input "[DATE] - [DATE]" at bounding box center [397, 60] width 23 height 23
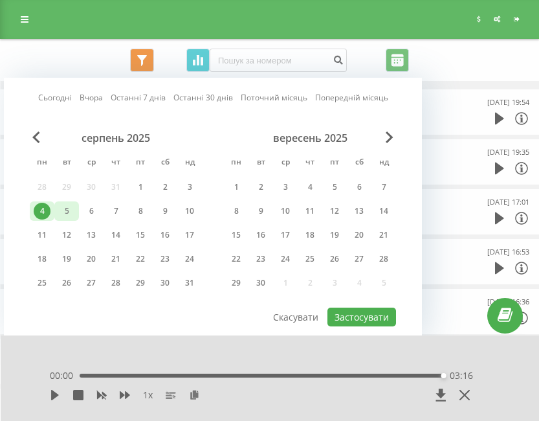
click at [64, 213] on div "5" at bounding box center [66, 211] width 17 height 17
click at [368, 319] on button "Застосувати" at bounding box center [362, 317] width 69 height 19
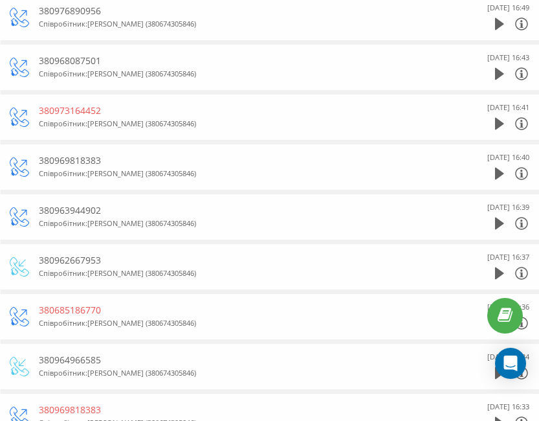
scroll to position [453, 0]
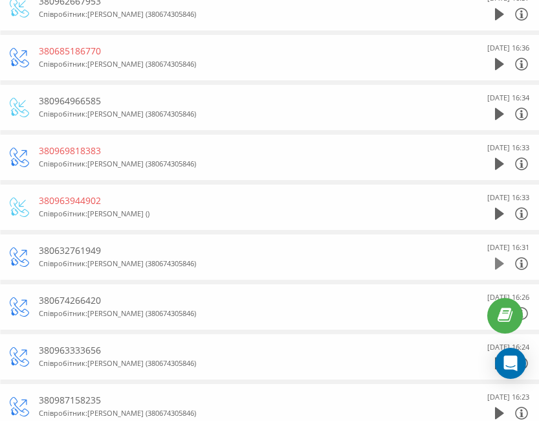
click at [503, 264] on icon at bounding box center [499, 264] width 9 height 12
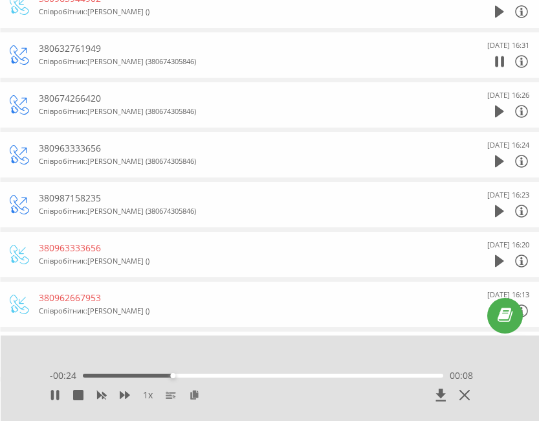
scroll to position [656, 0]
click at [496, 212] on icon at bounding box center [499, 211] width 9 height 12
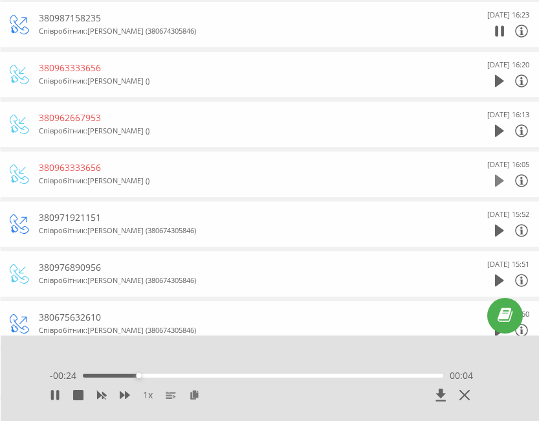
scroll to position [850, 0]
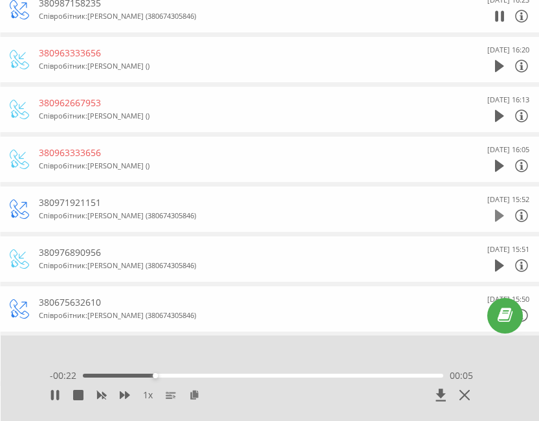
click at [495, 220] on icon at bounding box center [499, 216] width 9 height 12
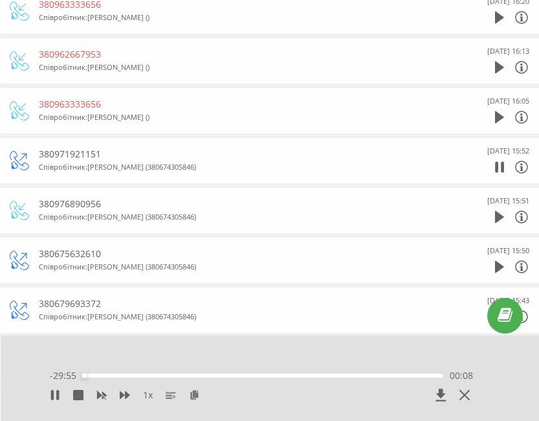
scroll to position [900, 0]
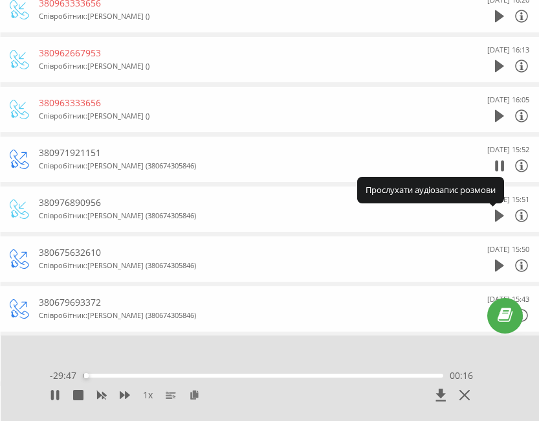
click at [495, 220] on icon at bounding box center [499, 216] width 9 height 12
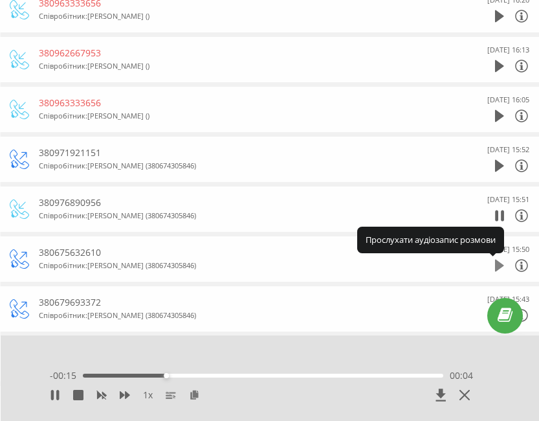
click at [498, 262] on icon at bounding box center [499, 266] width 9 height 12
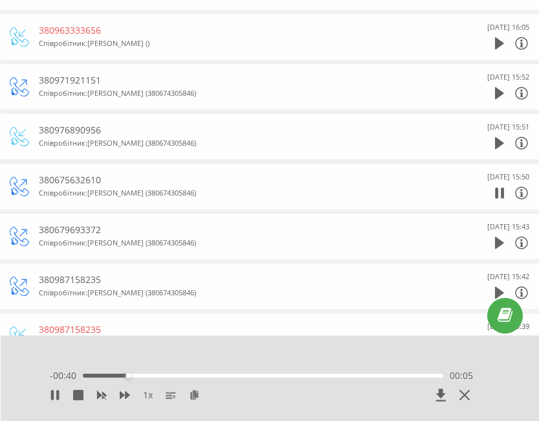
scroll to position [995, 0]
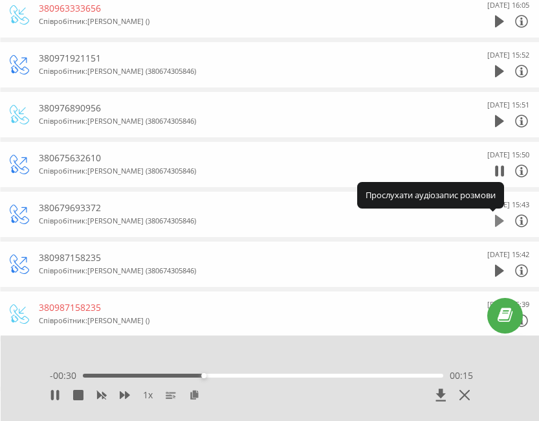
click at [495, 223] on icon at bounding box center [499, 221] width 9 height 12
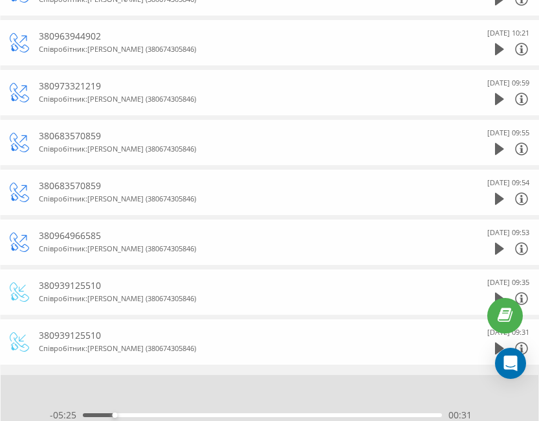
scroll to position [4446, 0]
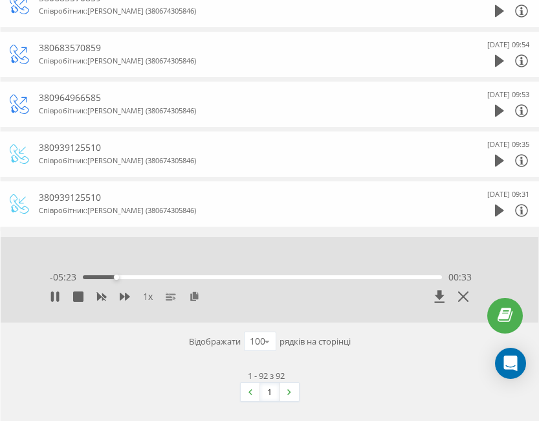
click at [496, 198] on div "5 Серпня 2025 09:31" at bounding box center [509, 194] width 42 height 13
click at [499, 209] on icon at bounding box center [499, 211] width 9 height 12
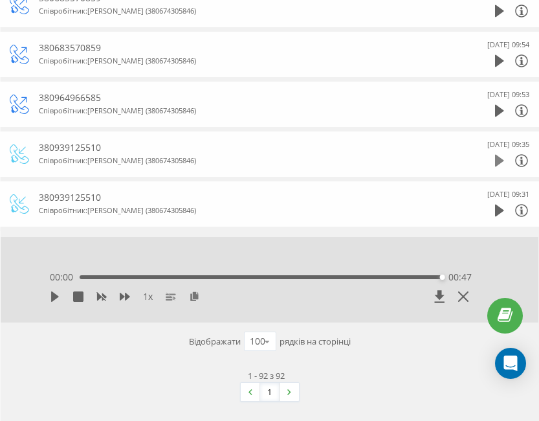
click at [497, 161] on icon at bounding box center [499, 161] width 9 height 12
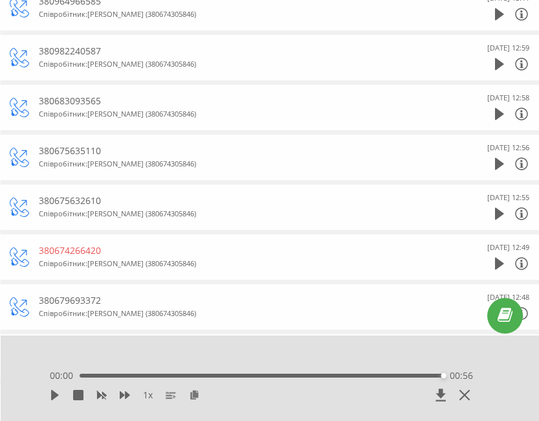
scroll to position [2997, 0]
click at [492, 163] on div "5 Серпня 2025 12:56" at bounding box center [491, 157] width 78 height 32
click at [505, 165] on div at bounding box center [512, 163] width 34 height 19
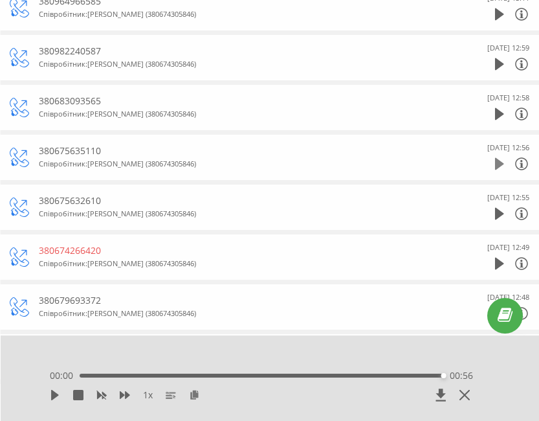
click at [498, 164] on icon at bounding box center [499, 164] width 9 height 12
click at [496, 227] on div "380675632610 Співробітник : Барашивець Тетяна (380674305846) 5 Серпня 2025 12:55" at bounding box center [270, 207] width 520 height 45
click at [500, 199] on div "5 Серпня 2025 12:55" at bounding box center [509, 197] width 42 height 13
click at [495, 173] on div at bounding box center [499, 163] width 9 height 19
click at [500, 214] on icon at bounding box center [499, 214] width 9 height 12
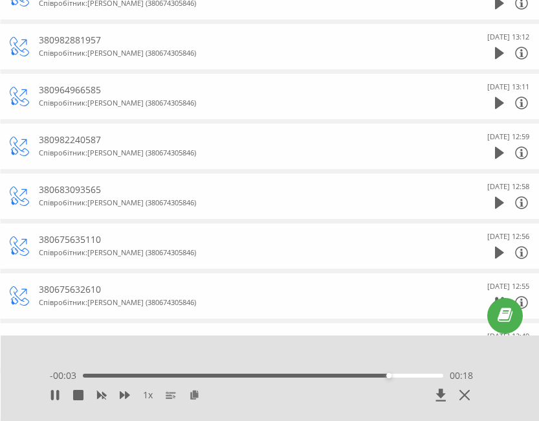
scroll to position [2907, 0]
click at [497, 153] on icon at bounding box center [499, 154] width 9 height 12
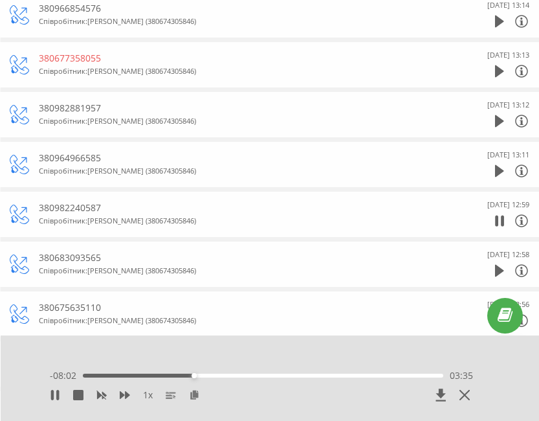
scroll to position [2839, 0]
click at [78, 212] on div "380982240587" at bounding box center [242, 208] width 407 height 13
copy div "380982240587"
click at [146, 397] on span "1 x" at bounding box center [148, 395] width 10 height 13
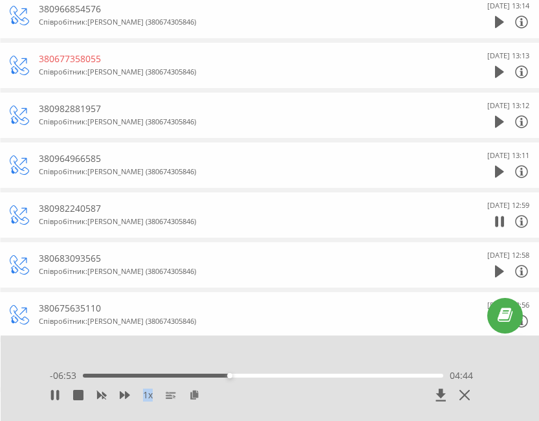
click at [146, 397] on span "1 x" at bounding box center [148, 395] width 10 height 13
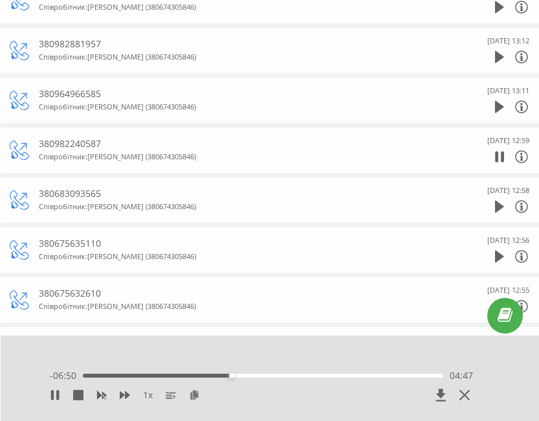
drag, startPoint x: 335, startPoint y: 411, endPoint x: 275, endPoint y: 401, distance: 61.0
click at [330, 411] on div "1 x - 06:50 04:47 04:47" at bounding box center [261, 387] width 449 height 49
click at [147, 395] on span "1 x" at bounding box center [148, 395] width 10 height 13
click at [155, 396] on div "1 x" at bounding box center [219, 395] width 339 height 13
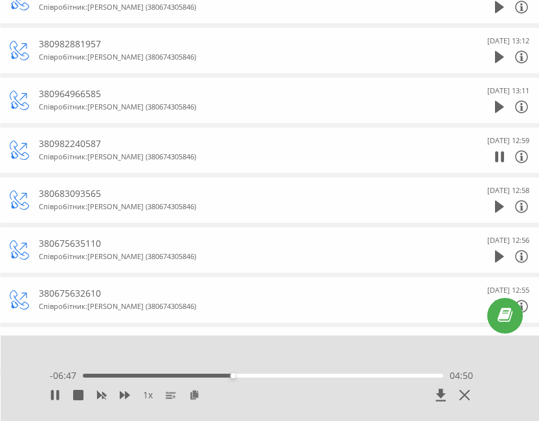
click at [150, 396] on span "1 x" at bounding box center [148, 395] width 10 height 13
click at [146, 396] on span "1 x" at bounding box center [148, 395] width 10 height 13
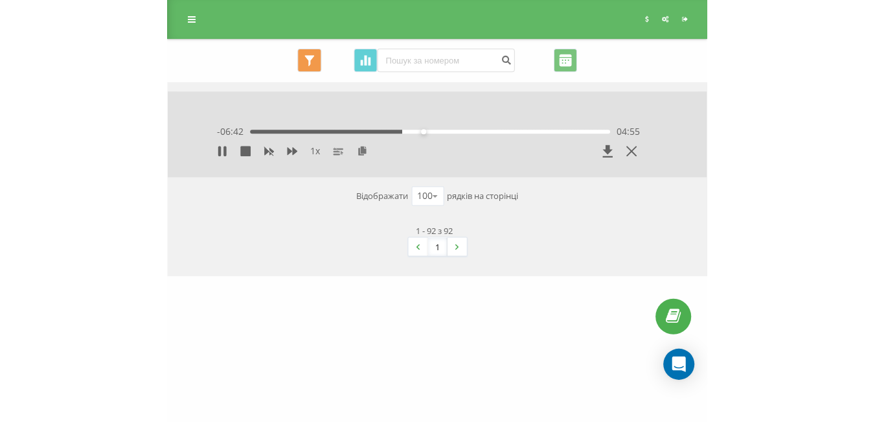
scroll to position [0, 0]
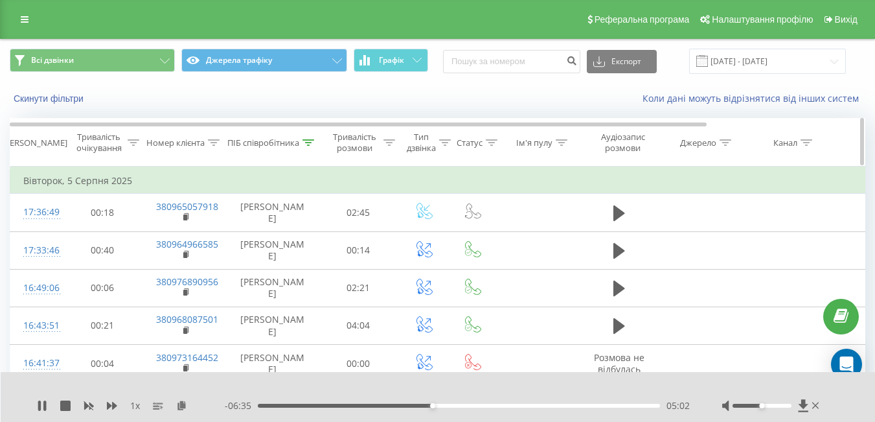
click at [358, 146] on div "Тривалість розмови" at bounding box center [354, 142] width 51 height 22
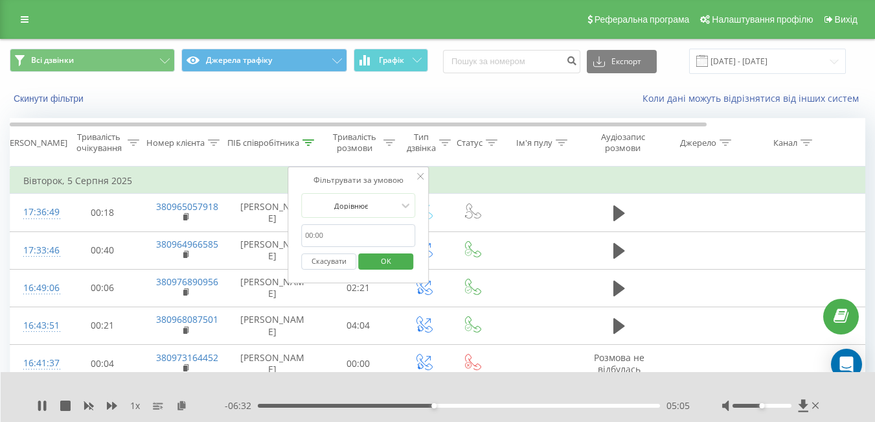
click at [419, 176] on icon at bounding box center [420, 176] width 6 height 6
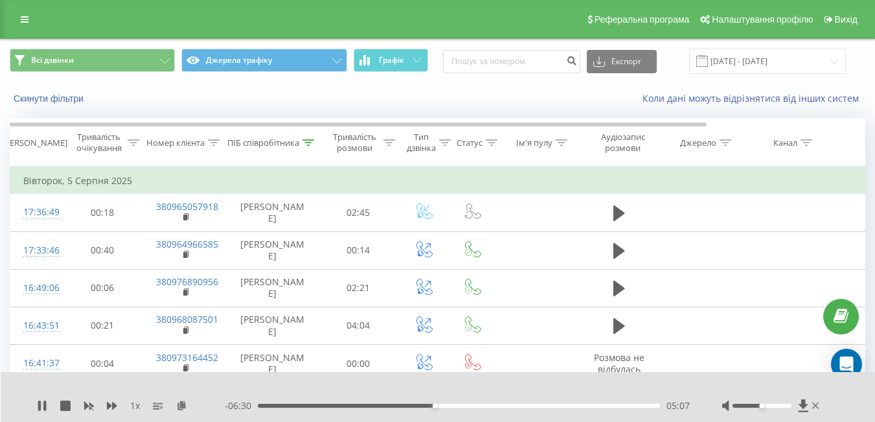
click at [137, 407] on span "1 x" at bounding box center [135, 405] width 10 height 13
click at [133, 405] on span "1 x" at bounding box center [135, 405] width 10 height 13
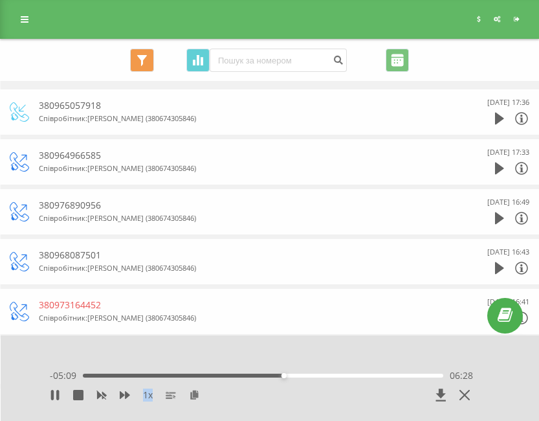
click at [297, 409] on div "1 x - 05:09 06:28 06:28" at bounding box center [261, 387] width 449 height 49
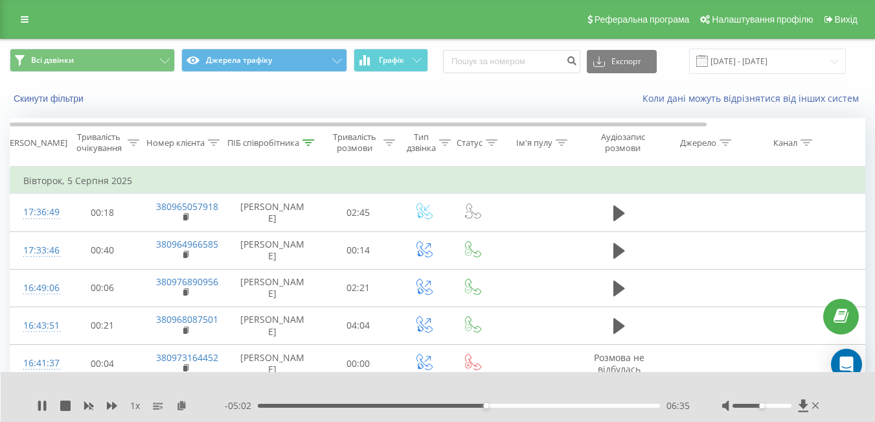
drag, startPoint x: 761, startPoint y: 402, endPoint x: 775, endPoint y: 408, distance: 15.1
click at [775, 408] on div at bounding box center [772, 405] width 100 height 13
drag, startPoint x: 775, startPoint y: 405, endPoint x: 863, endPoint y: 422, distance: 89.7
click at [863, 421] on html "divine-shop.com.ua Проекти divine-shop.com.ua Дашборд Центр звернень Журнал дзв…" at bounding box center [437, 211] width 875 height 422
click at [471, 404] on div "- 02:46 08:51 08:51" at bounding box center [457, 405] width 465 height 13
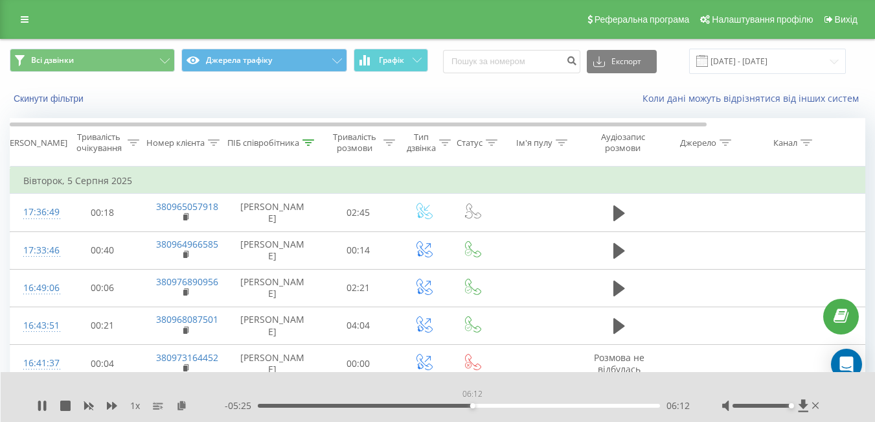
click at [472, 405] on div "06:12" at bounding box center [459, 405] width 402 height 4
click at [565, 403] on div "11:03" at bounding box center [459, 405] width 402 height 4
drag, startPoint x: 40, startPoint y: 404, endPoint x: 52, endPoint y: 400, distance: 12.5
click at [39, 404] on icon at bounding box center [42, 405] width 8 height 10
click at [371, 406] on div "03:20" at bounding box center [459, 405] width 402 height 4
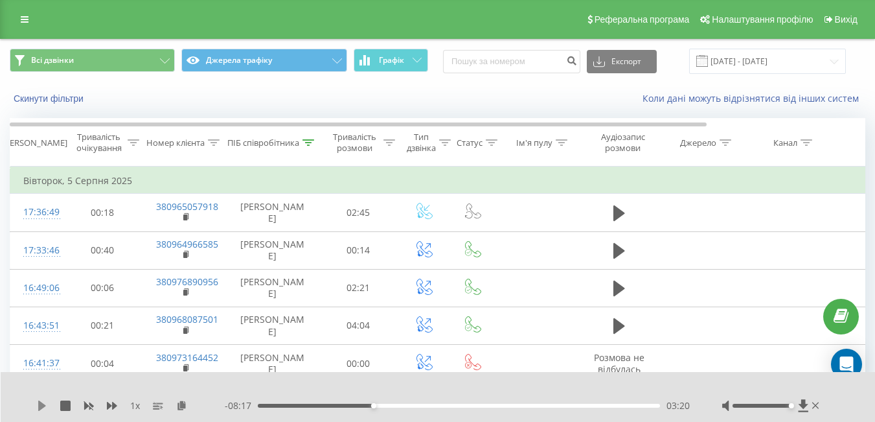
click at [37, 407] on icon at bounding box center [42, 405] width 10 height 10
click at [462, 406] on div "04:45" at bounding box center [459, 405] width 402 height 4
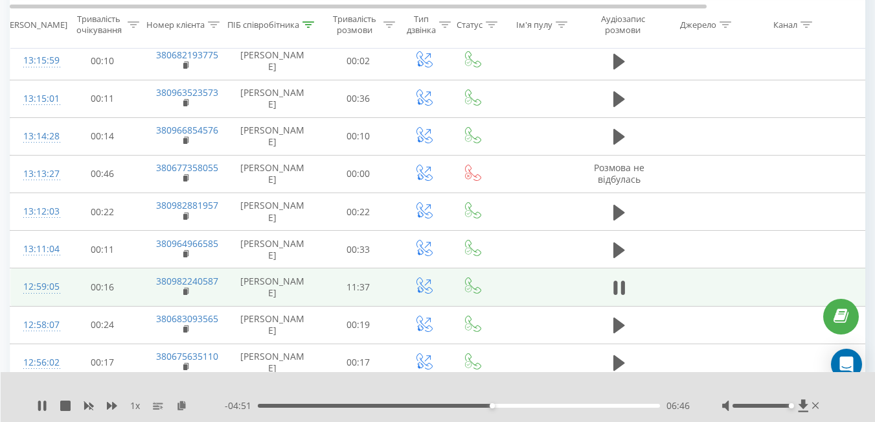
scroll to position [2137, 0]
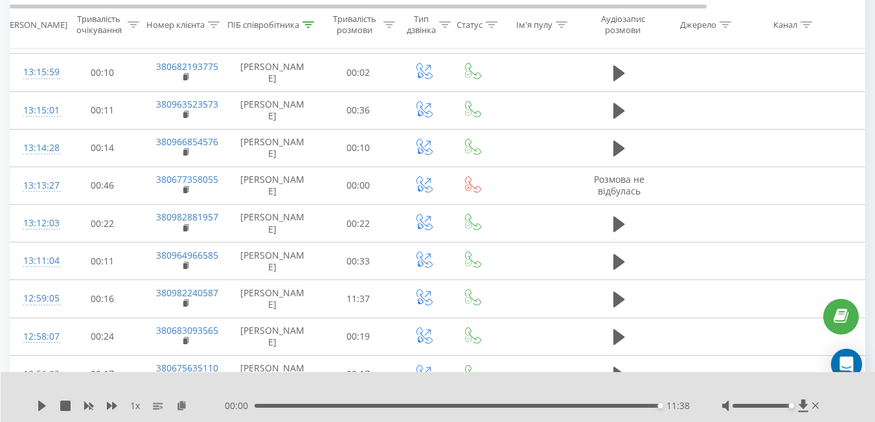
click at [47, 405] on div "1 x" at bounding box center [131, 405] width 188 height 13
click at [35, 410] on div "1 x 00:00 11:38 11:38" at bounding box center [438, 397] width 875 height 50
click at [40, 403] on icon at bounding box center [42, 405] width 8 height 10
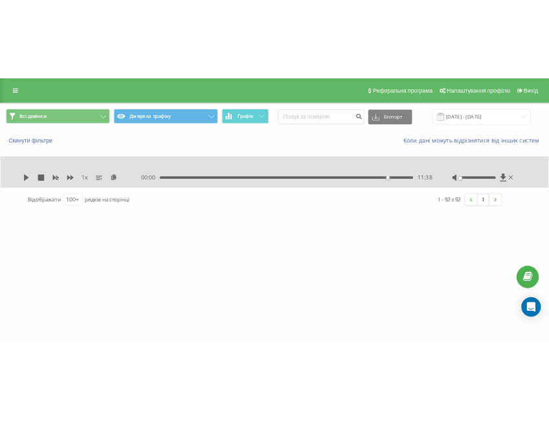
scroll to position [0, 0]
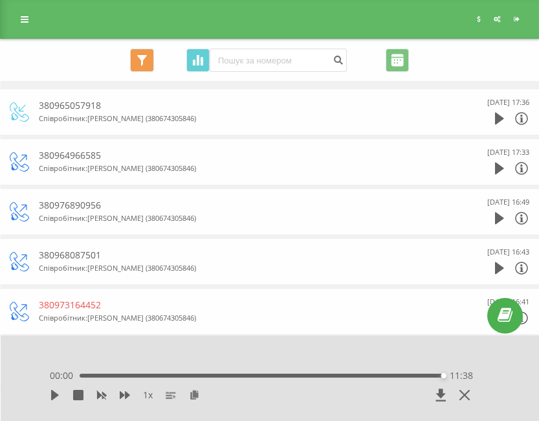
click at [192, 389] on div "1 x" at bounding box center [219, 395] width 339 height 13
click at [192, 396] on icon at bounding box center [194, 394] width 11 height 9
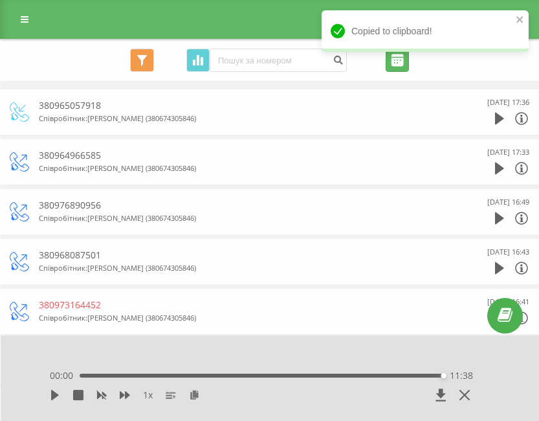
click at [395, 63] on input "05.08.2025 - 05.08.2025" at bounding box center [397, 60] width 23 height 23
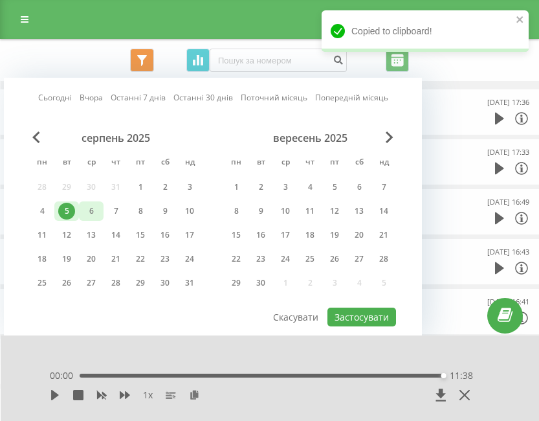
click at [91, 206] on div "6" at bounding box center [91, 211] width 17 height 17
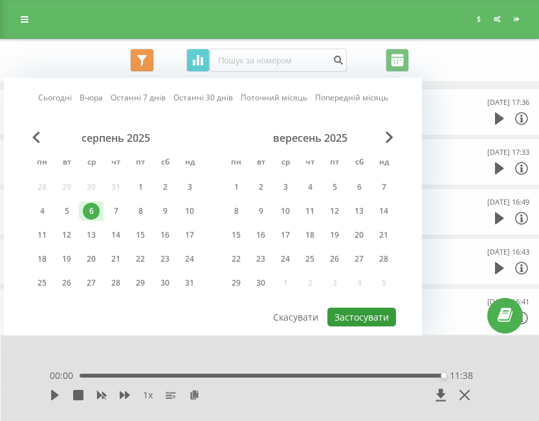
click at [361, 313] on button "Застосувати" at bounding box center [362, 317] width 69 height 19
type input "[DATE] - [DATE]"
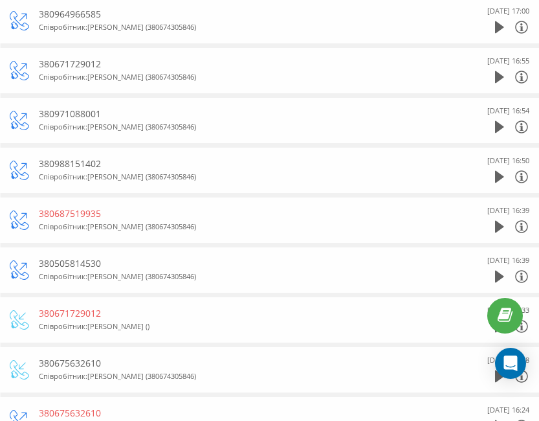
scroll to position [648, 0]
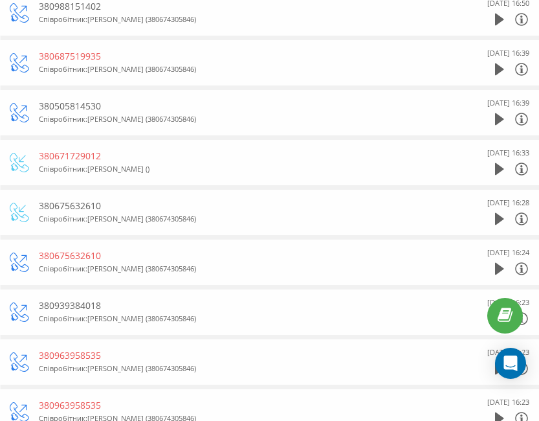
click at [495, 214] on div "6 Серпня 2025 16:28" at bounding box center [491, 212] width 78 height 32
click at [498, 217] on icon at bounding box center [499, 219] width 9 height 12
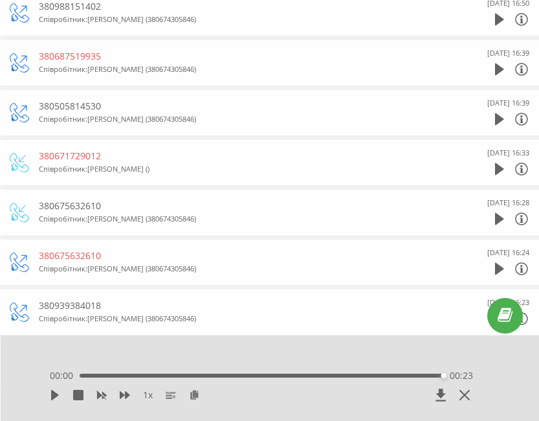
click at [48, 395] on div "1 x 00:00 00:23 00:23" at bounding box center [261, 387] width 449 height 49
click at [50, 394] on icon at bounding box center [55, 395] width 10 height 10
click at [497, 118] on icon at bounding box center [499, 119] width 9 height 12
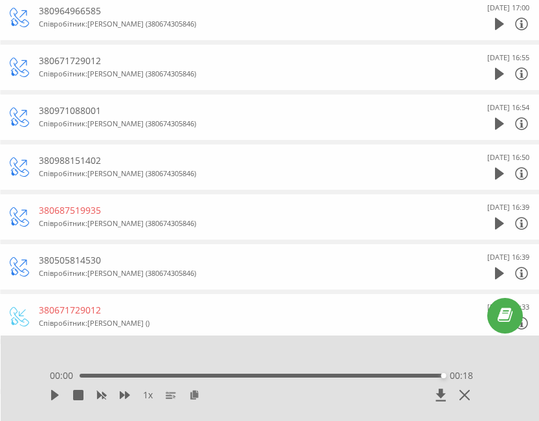
scroll to position [460, 0]
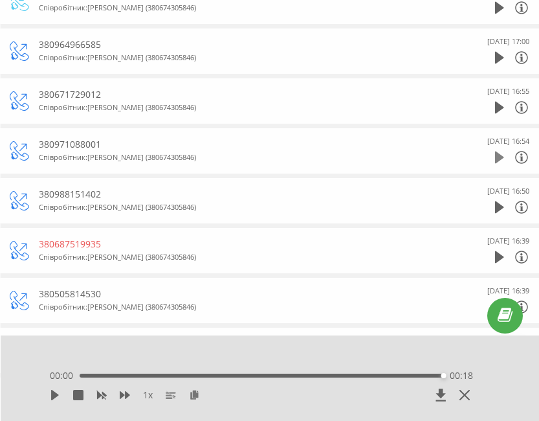
click at [501, 161] on icon at bounding box center [499, 157] width 9 height 13
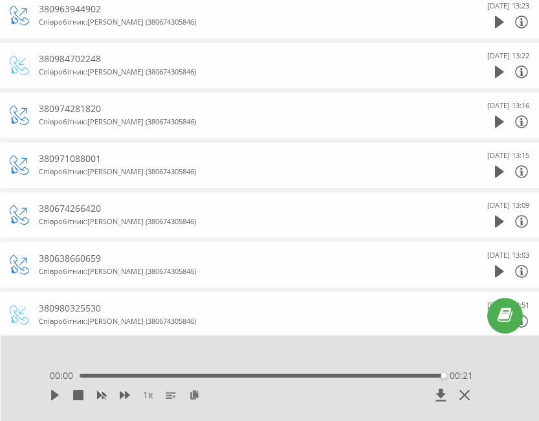
scroll to position [4086, 0]
click at [499, 221] on icon at bounding box center [499, 221] width 9 height 12
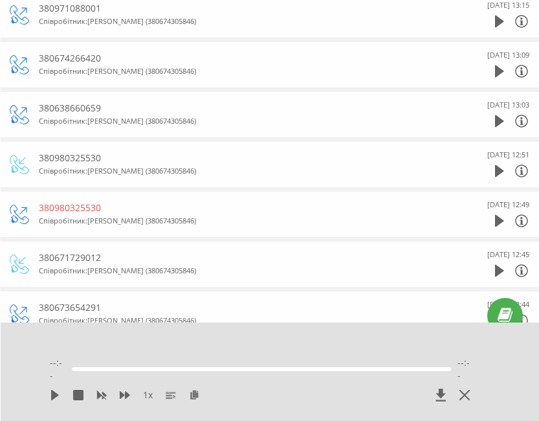
click at [502, 264] on div at bounding box center [499, 270] width 9 height 19
click at [497, 265] on icon at bounding box center [499, 270] width 9 height 13
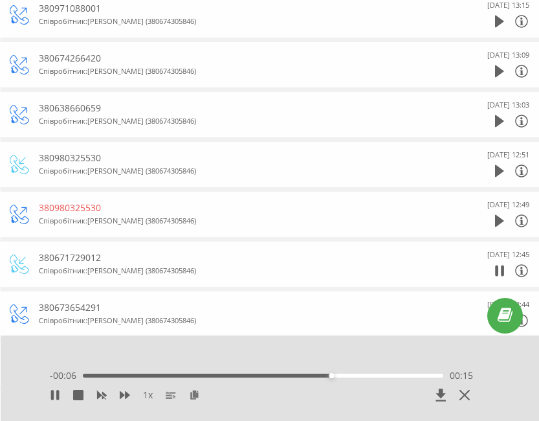
click at [78, 257] on div "380671729012" at bounding box center [242, 257] width 407 height 13
copy div "380671729012"
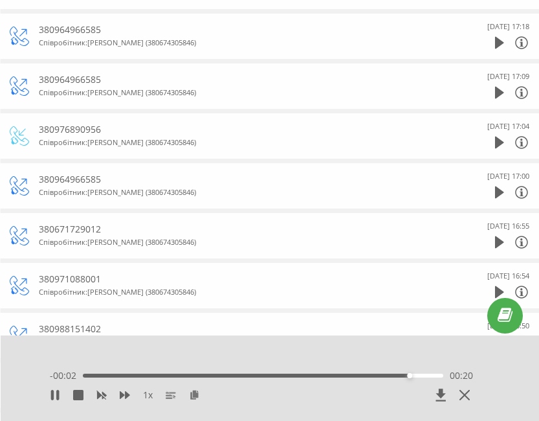
scroll to position [0, 0]
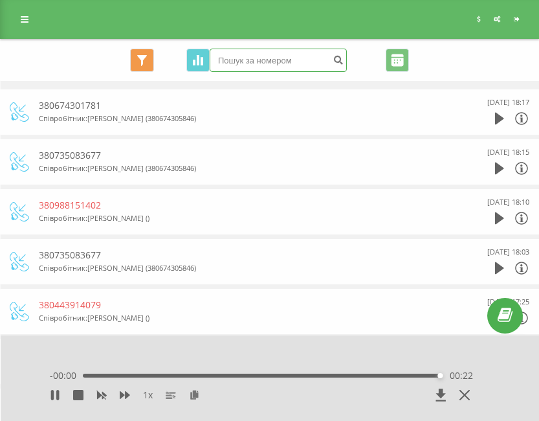
click at [247, 51] on input at bounding box center [278, 60] width 137 height 23
paste input "380671729012"
type input "380671729012"
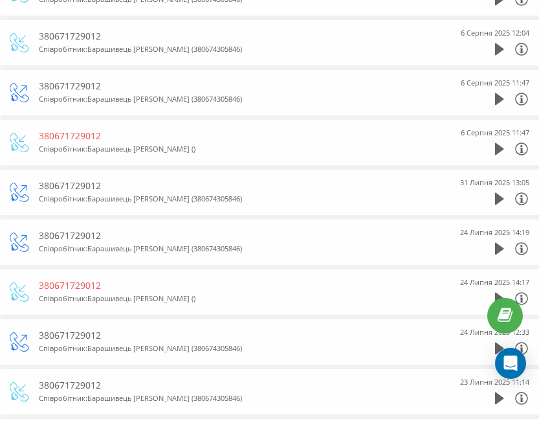
scroll to position [453, 0]
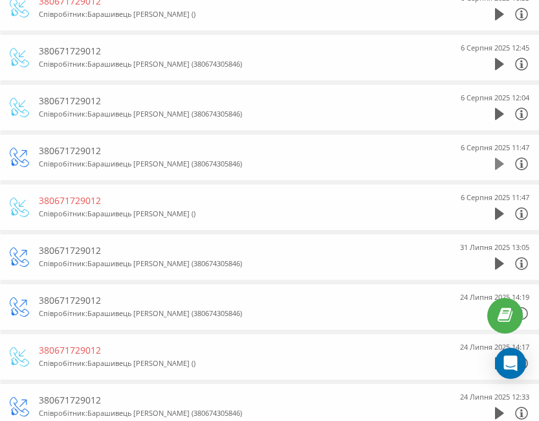
click at [500, 164] on icon at bounding box center [499, 164] width 9 height 12
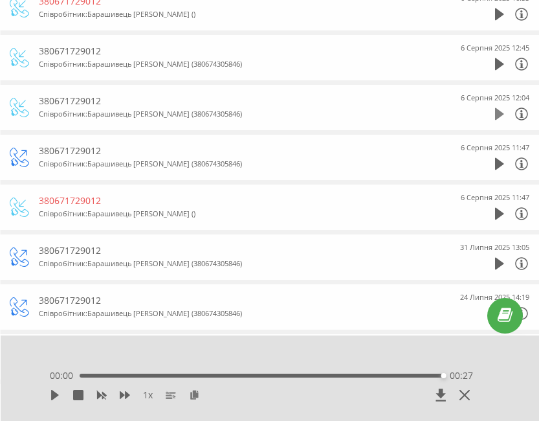
click at [496, 115] on icon at bounding box center [499, 114] width 9 height 12
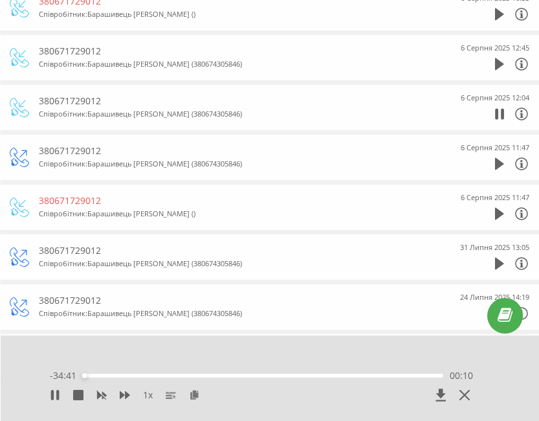
click at [86, 100] on div "380671729012" at bounding box center [242, 101] width 407 height 13
copy div "380671729012"
click at [195, 391] on icon at bounding box center [194, 394] width 11 height 9
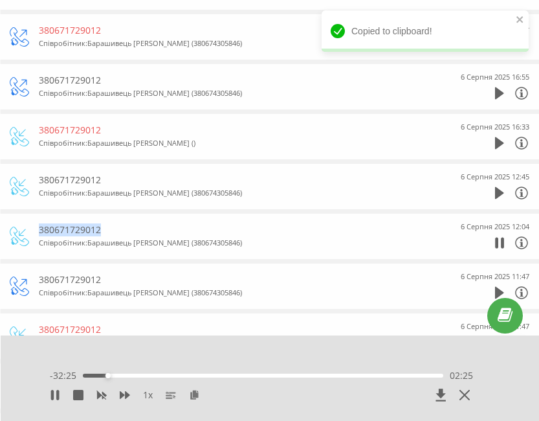
scroll to position [324, 0]
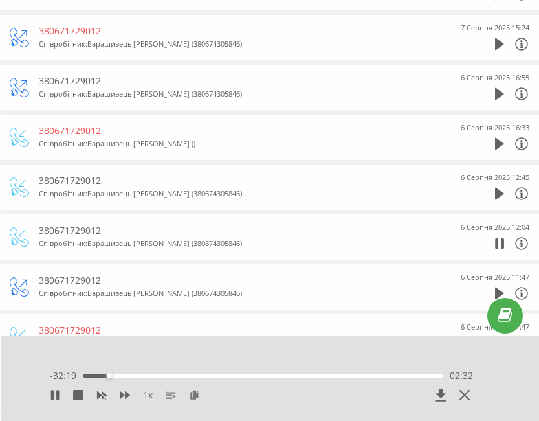
click at [150, 397] on span "1 x" at bounding box center [148, 395] width 10 height 13
click at [131, 374] on div "05:15" at bounding box center [263, 376] width 361 height 4
click at [57, 396] on icon at bounding box center [57, 395] width 3 height 10
click at [315, 359] on div "1 x - 22:01 12:50 12:50" at bounding box center [270, 377] width 539 height 85
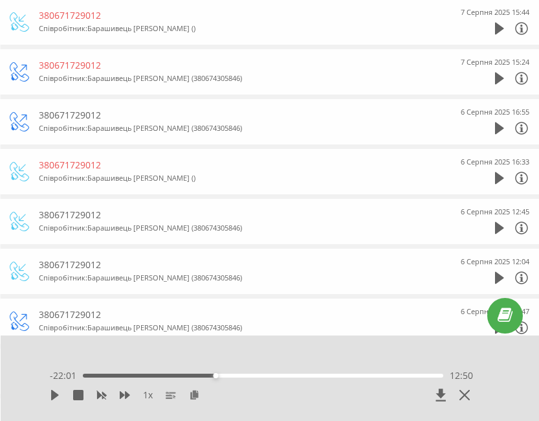
scroll to position [295, 0]
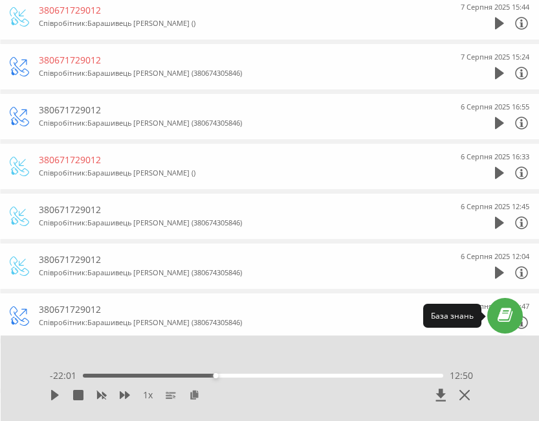
click at [510, 305] on link at bounding box center [506, 316] width 36 height 36
click at [51, 398] on icon at bounding box center [55, 395] width 10 height 10
click at [247, 374] on div "15:51" at bounding box center [263, 376] width 361 height 4
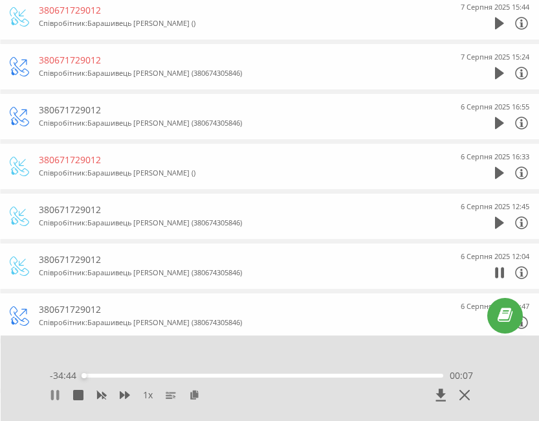
click at [56, 399] on icon at bounding box center [55, 395] width 10 height 10
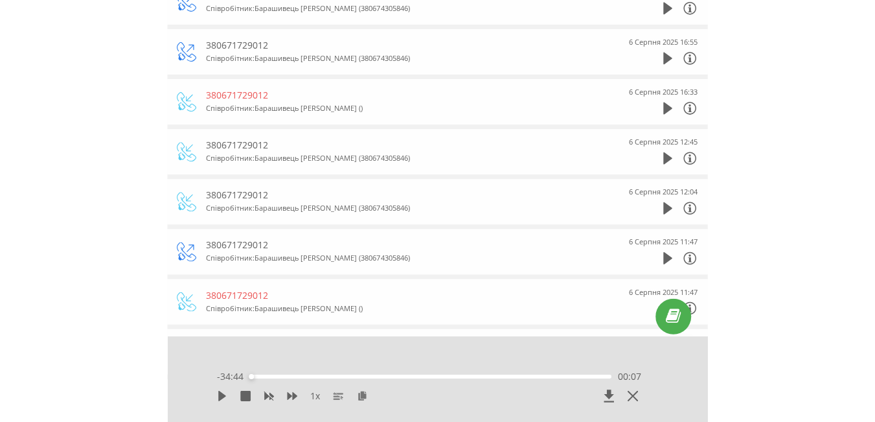
scroll to position [0, 0]
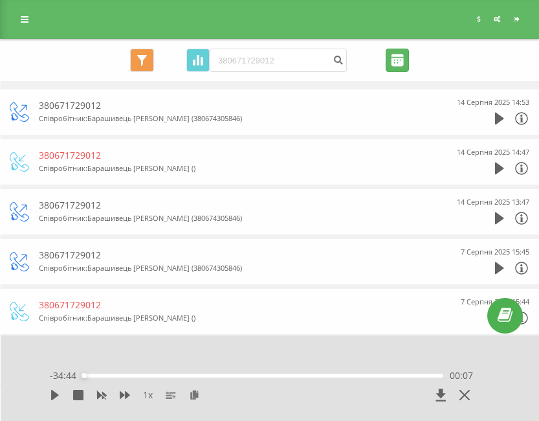
click at [394, 56] on input "20.05.2025 - 20.08.2025" at bounding box center [397, 60] width 23 height 23
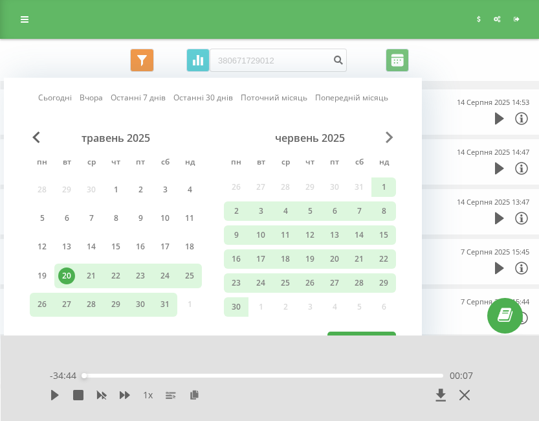
click at [388, 141] on span "Next Month" at bounding box center [390, 137] width 8 height 12
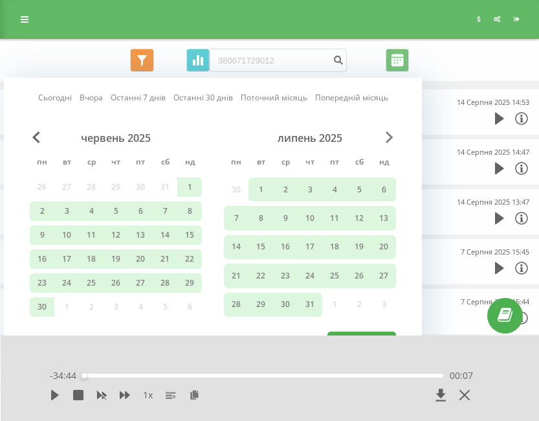
click at [388, 141] on span "Next Month" at bounding box center [390, 137] width 8 height 12
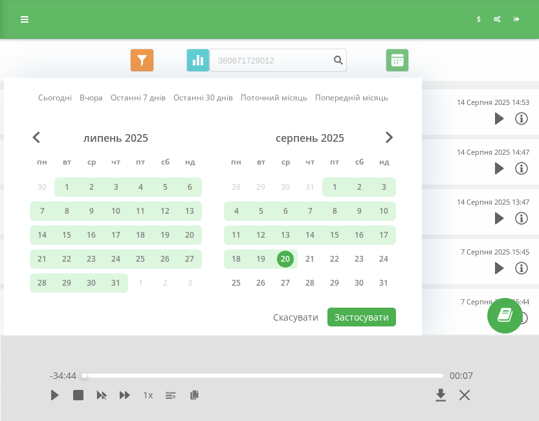
click at [313, 223] on div "серпень 2025 пн вт ср чт пт сб нд 28 29 30 31 1 2 3 4 5 6 7 8 9 10 11 12 13 14 …" at bounding box center [310, 214] width 172 height 166
click at [310, 211] on div "7" at bounding box center [310, 211] width 17 height 17
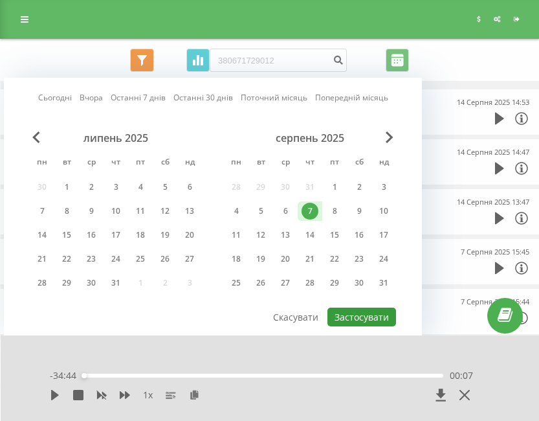
click at [368, 315] on button "Застосувати" at bounding box center [362, 317] width 69 height 19
type input "[DATE] - [DATE]"
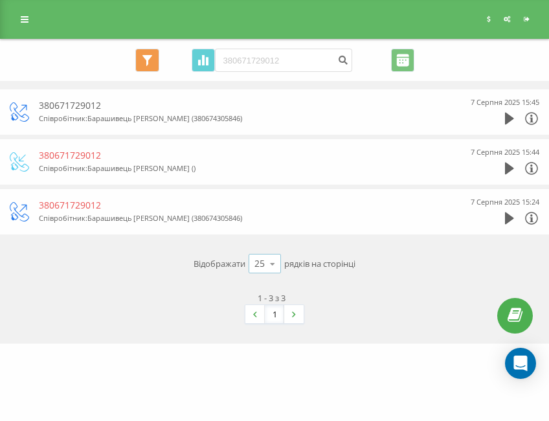
click at [277, 258] on icon at bounding box center [272, 263] width 19 height 25
click at [266, 251] on span "100" at bounding box center [263, 245] width 16 height 12
drag, startPoint x: 304, startPoint y: 70, endPoint x: 205, endPoint y: 61, distance: 100.1
click at [205, 61] on div "Всі дзвінки Основний Графік 380671729012 Експорт .csv .xls .xlsx 07.08.2025 - 0…" at bounding box center [275, 60] width 530 height 23
click at [339, 62] on icon "submit" at bounding box center [343, 58] width 11 height 8
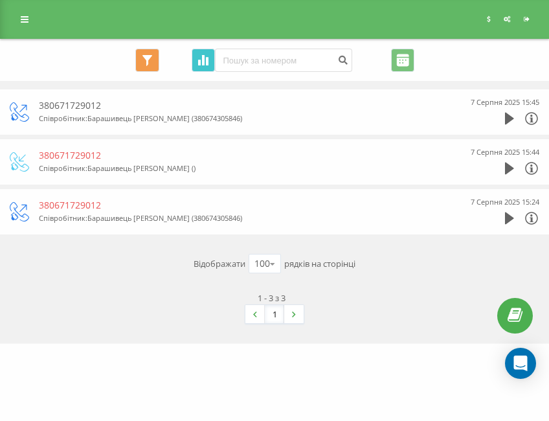
click at [208, 64] on icon at bounding box center [206, 61] width 3 height 8
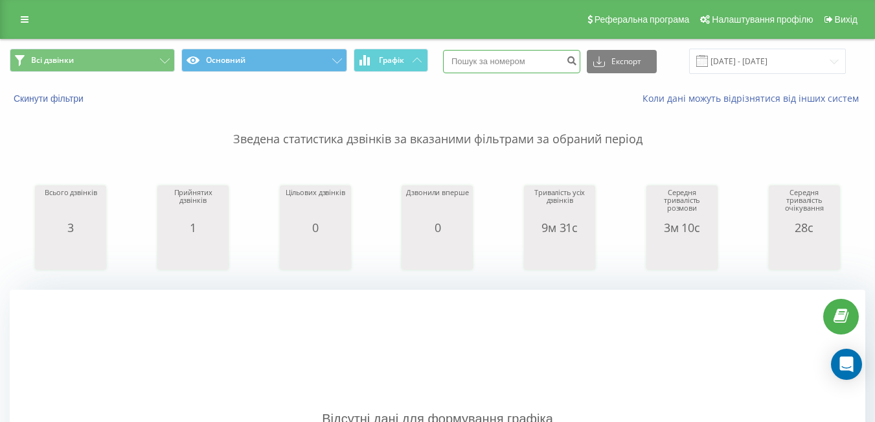
click at [539, 58] on input at bounding box center [511, 61] width 137 height 23
click at [533, 63] on input at bounding box center [511, 61] width 137 height 23
click at [539, 60] on icon "submit" at bounding box center [571, 59] width 11 height 8
click at [539, 73] on input "[DATE] - [DATE]" at bounding box center [767, 61] width 157 height 25
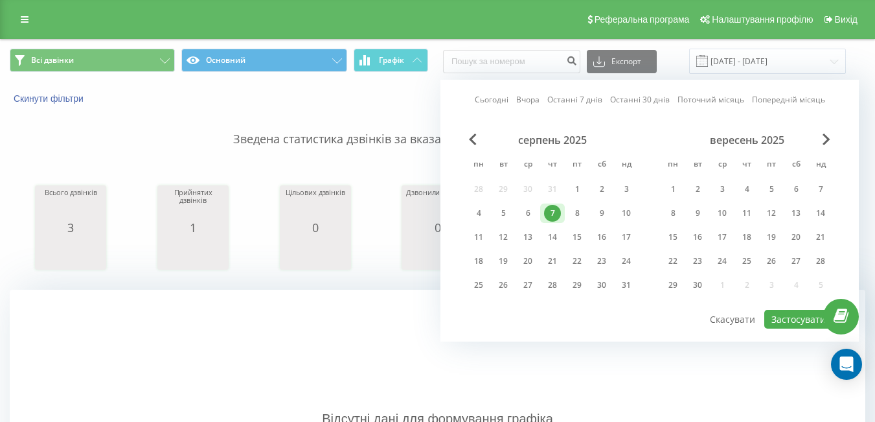
click at [317, 358] on div "Відсутні дані для формування графіка" at bounding box center [438, 418] width 856 height 259
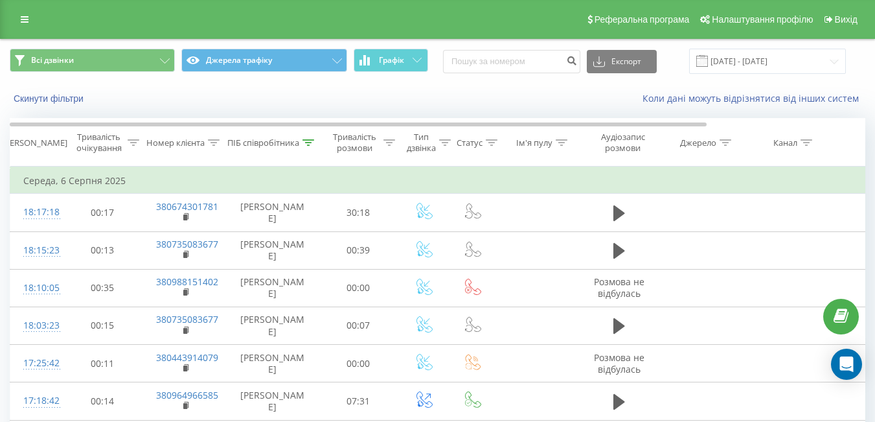
click at [757, 66] on input "[DATE] - [DATE]" at bounding box center [767, 61] width 157 height 25
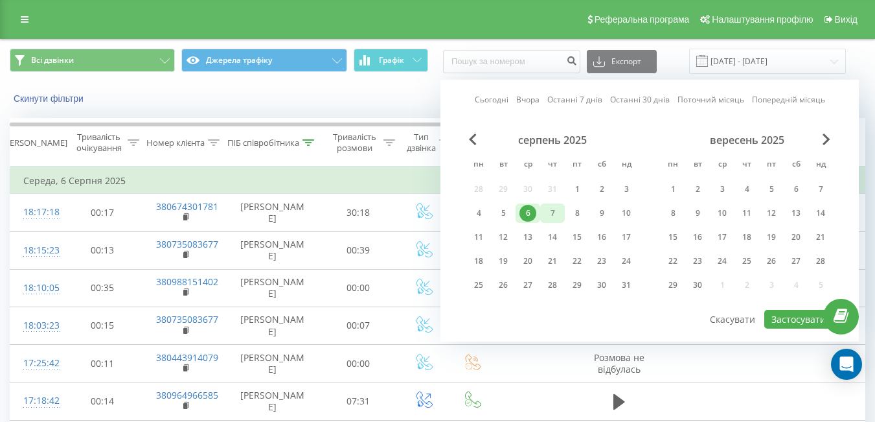
click at [548, 211] on div "7" at bounding box center [552, 213] width 17 height 17
click at [789, 325] on button "Застосувати" at bounding box center [798, 319] width 69 height 19
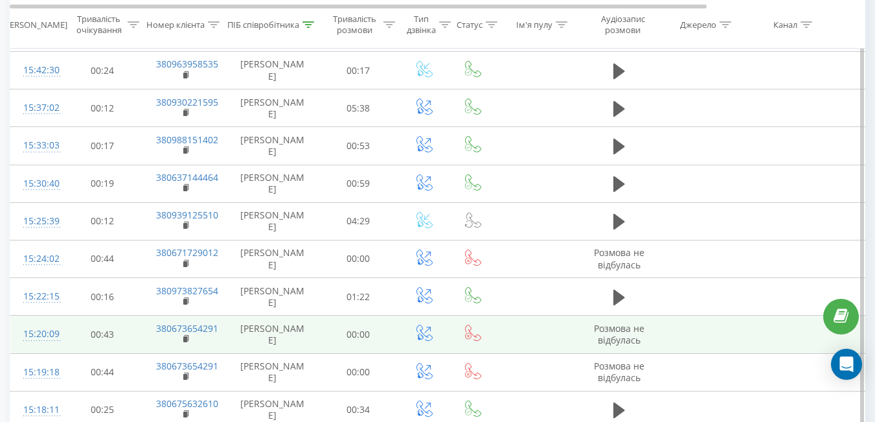
scroll to position [1295, 0]
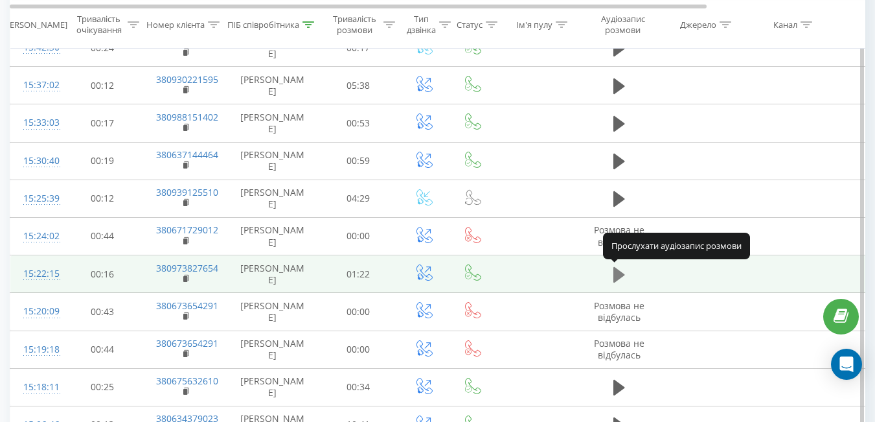
click at [622, 267] on icon at bounding box center [619, 275] width 12 height 18
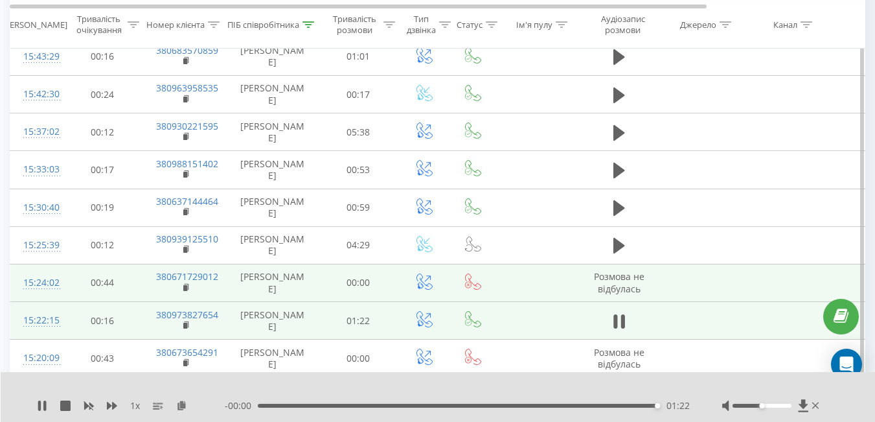
scroll to position [1251, 0]
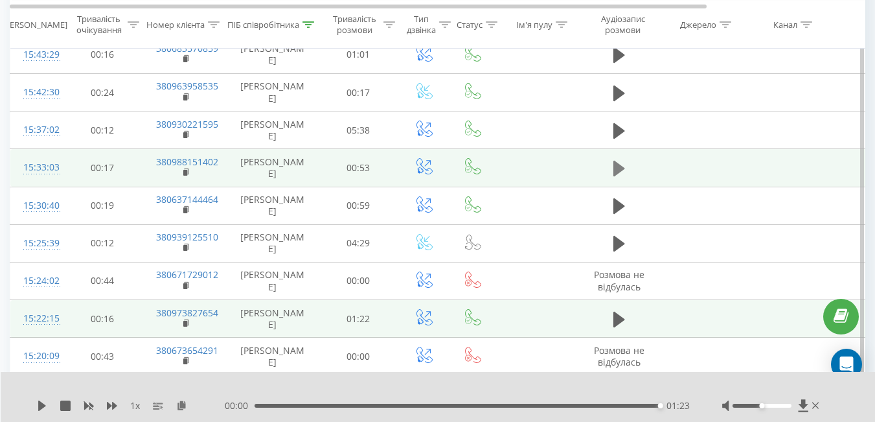
click at [620, 164] on icon at bounding box center [619, 168] width 12 height 18
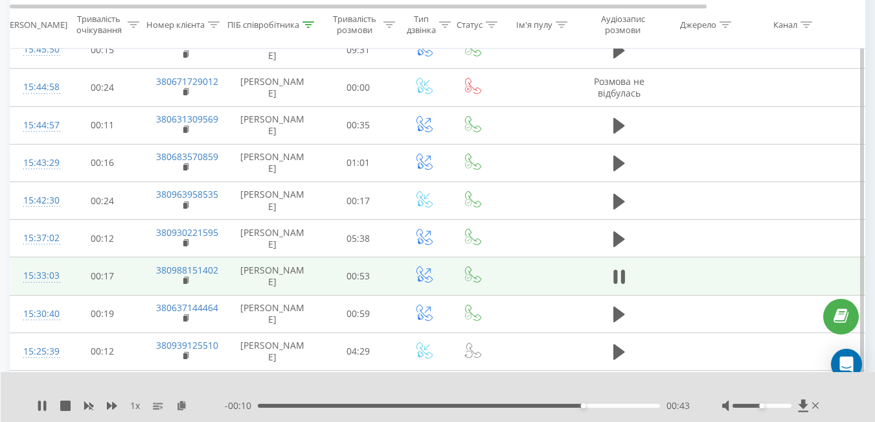
scroll to position [1142, 0]
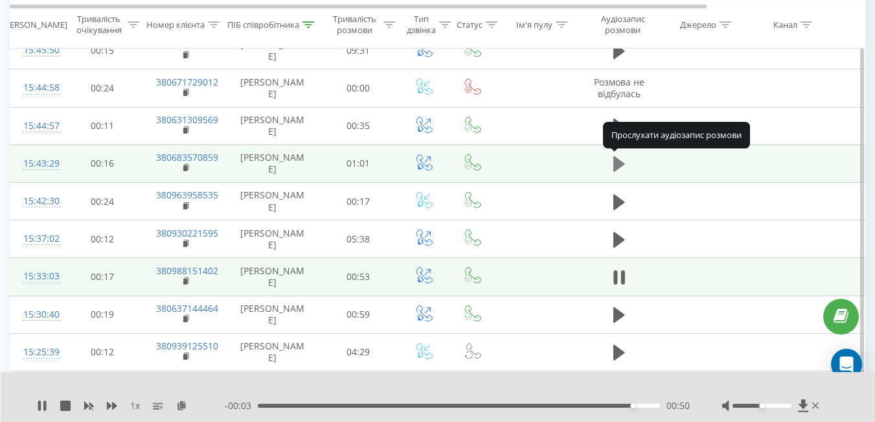
click at [617, 161] on icon at bounding box center [619, 164] width 12 height 16
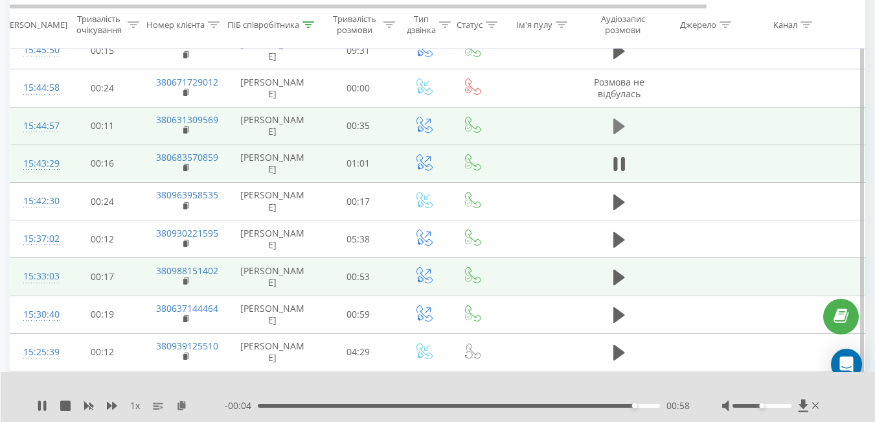
click at [621, 136] on button at bounding box center [618, 126] width 19 height 19
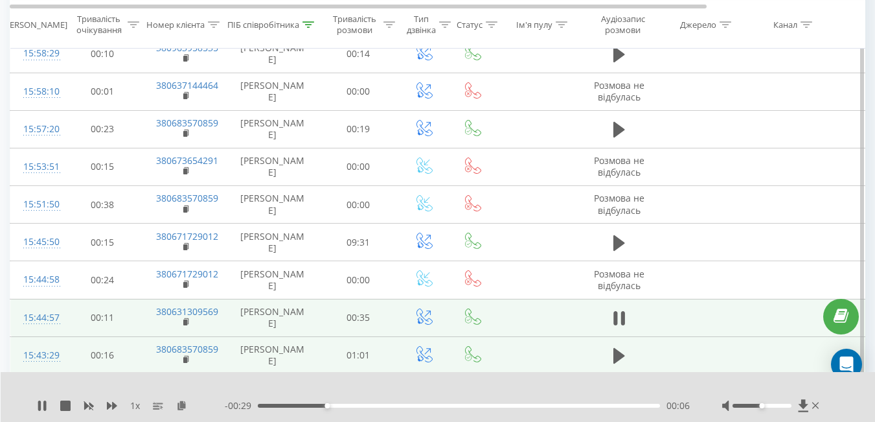
scroll to position [943, 0]
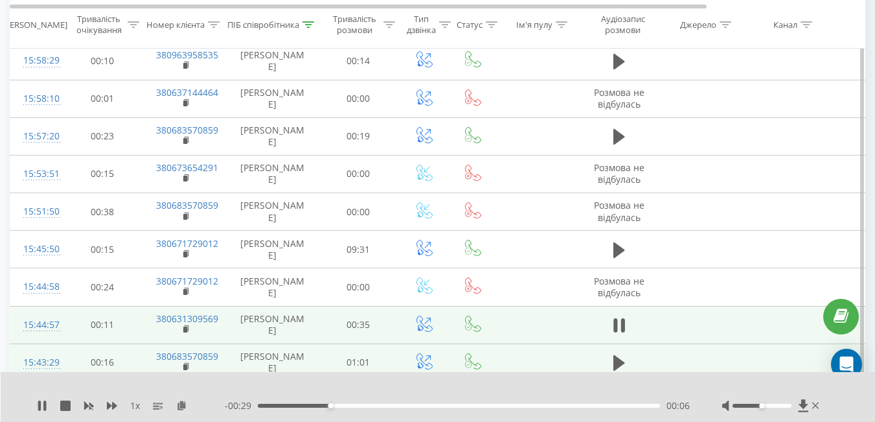
click at [620, 125] on td at bounding box center [619, 136] width 78 height 38
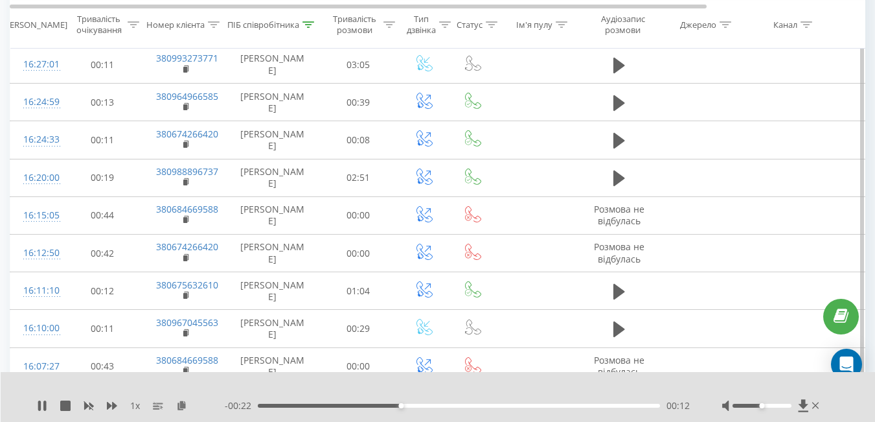
scroll to position [490, 0]
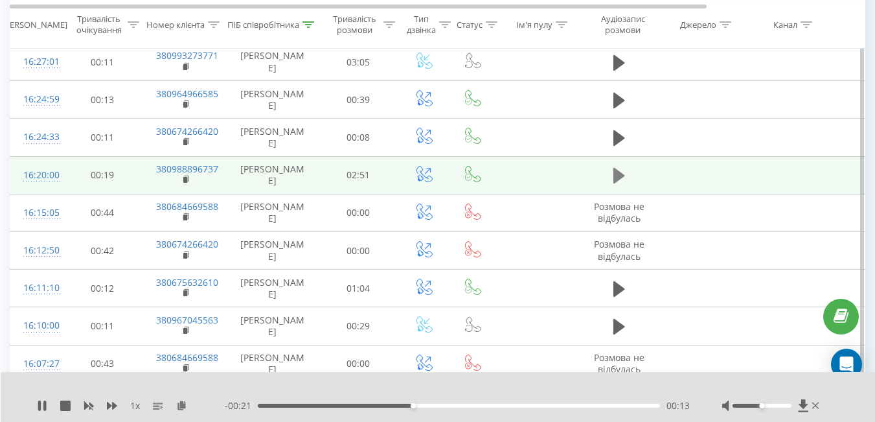
click at [618, 180] on icon at bounding box center [619, 176] width 12 height 16
drag, startPoint x: 407, startPoint y: 78, endPoint x: 512, endPoint y: 10, distance: 124.8
click at [407, 78] on td at bounding box center [425, 62] width 52 height 38
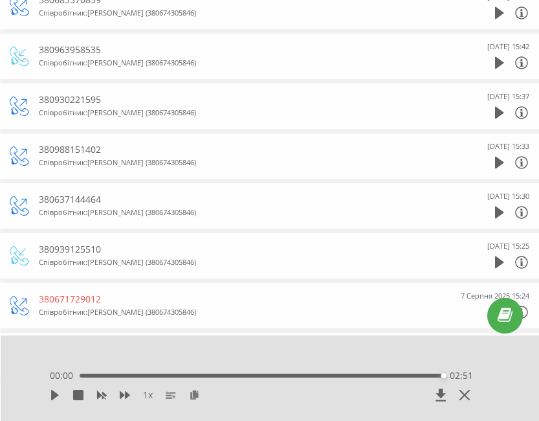
scroll to position [1749, 0]
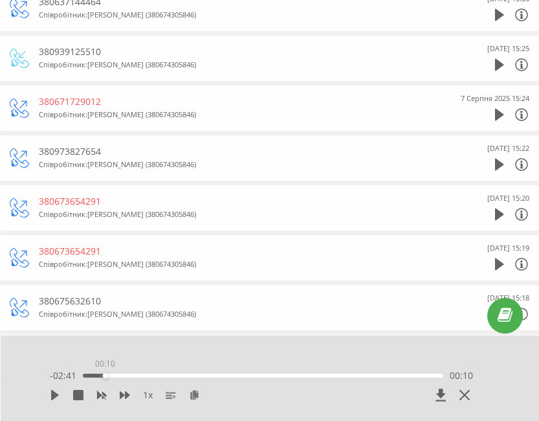
click at [105, 376] on div "00:10" at bounding box center [263, 376] width 361 height 4
click at [54, 398] on icon at bounding box center [55, 395] width 8 height 10
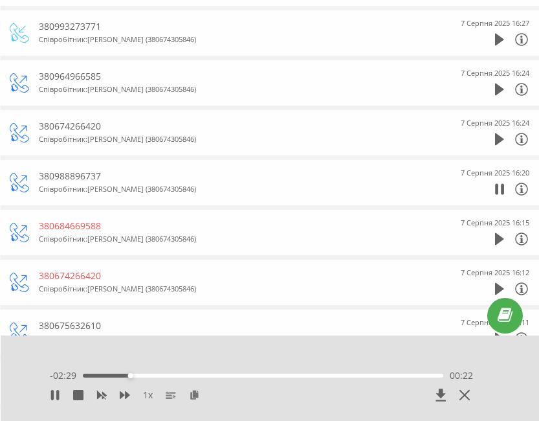
scroll to position [528, 0]
click at [93, 177] on div "380988896737" at bounding box center [242, 175] width 407 height 13
copy div "380988896737"
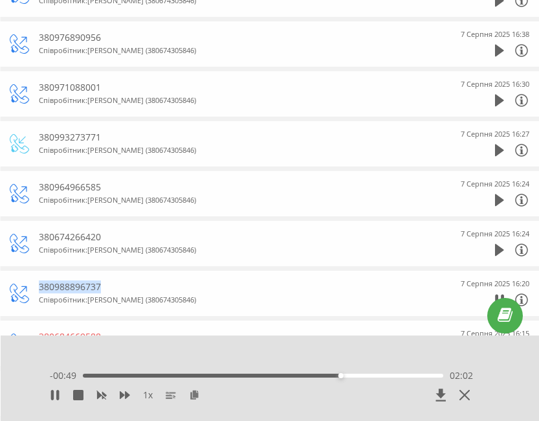
scroll to position [416, 0]
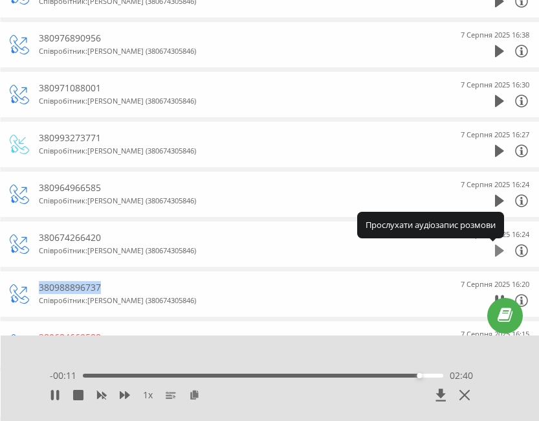
click at [497, 247] on icon at bounding box center [499, 251] width 9 height 12
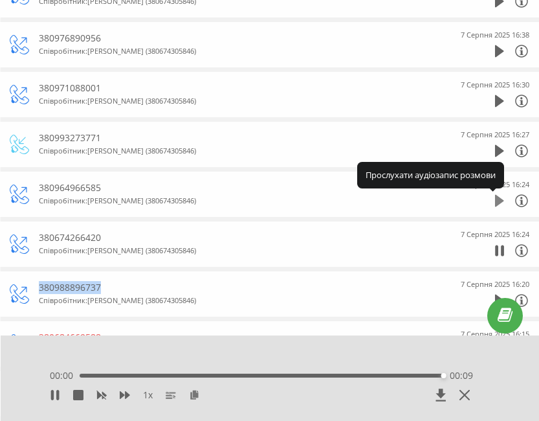
click at [500, 198] on icon at bounding box center [499, 201] width 9 height 12
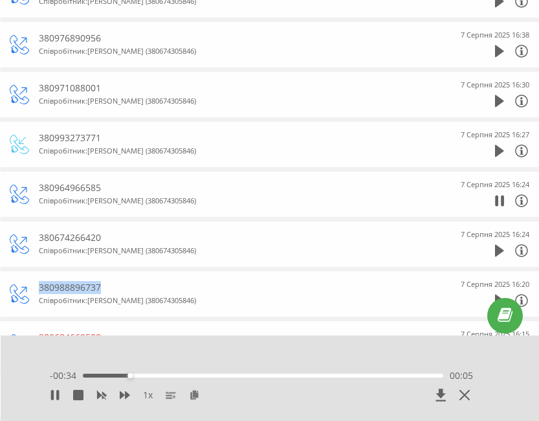
drag, startPoint x: 500, startPoint y: 198, endPoint x: 499, endPoint y: 161, distance: 36.3
click at [499, 148] on icon at bounding box center [499, 151] width 9 height 12
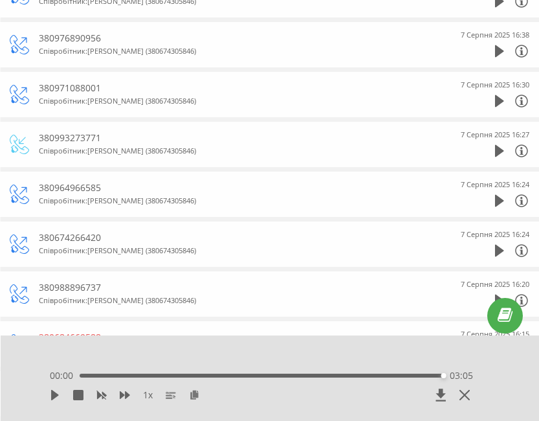
click at [43, 400] on div "1 x 00:00 03:05 03:05" at bounding box center [261, 387] width 449 height 49
click at [54, 394] on icon at bounding box center [55, 395] width 8 height 10
click at [225, 372] on div "00:00 03:05 03:05" at bounding box center [262, 375] width 424 height 13
click at [111, 377] on div "03:05" at bounding box center [262, 376] width 364 height 4
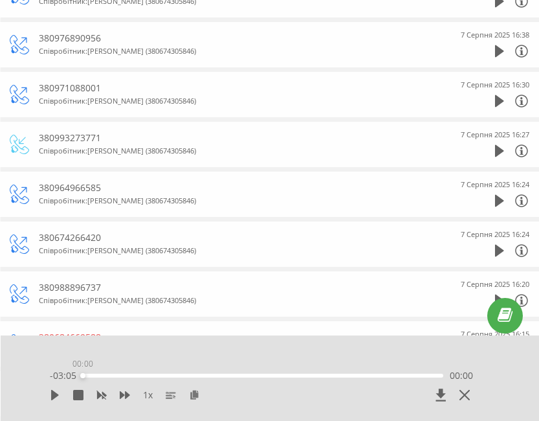
drag, startPoint x: 97, startPoint y: 374, endPoint x: 69, endPoint y: 390, distance: 32.5
click at [42, 378] on div "1 x - 03:05 00:00 00:00" at bounding box center [261, 387] width 449 height 49
click at [148, 392] on span "1 x" at bounding box center [148, 395] width 10 height 13
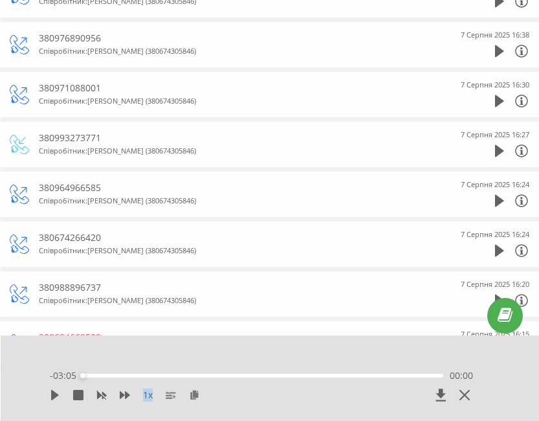
click at [148, 392] on span "1 x" at bounding box center [148, 395] width 10 height 13
click at [53, 396] on icon at bounding box center [55, 395] width 8 height 10
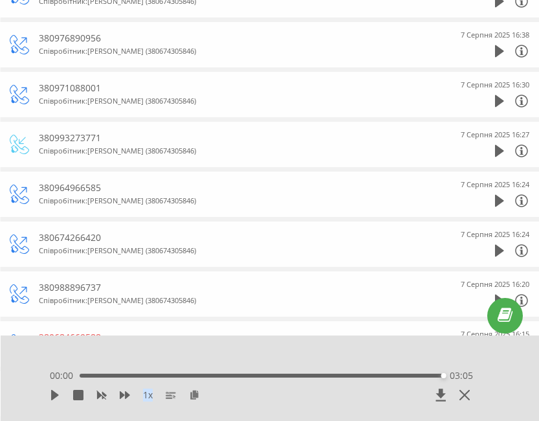
scroll to position [0, 0]
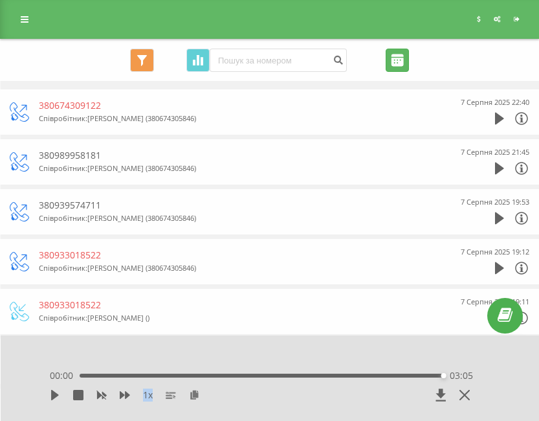
drag, startPoint x: 392, startPoint y: 56, endPoint x: 398, endPoint y: 63, distance: 9.6
click at [392, 56] on input "[DATE] - [DATE]" at bounding box center [397, 60] width 23 height 23
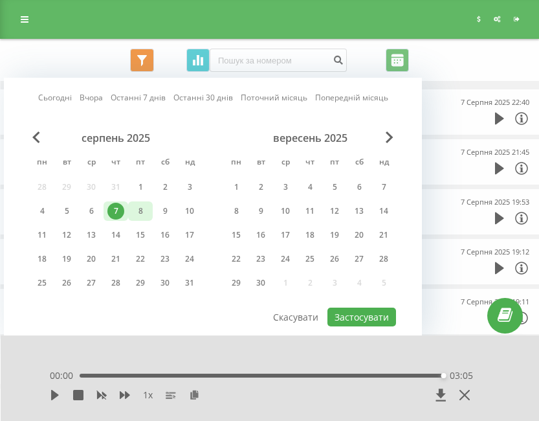
click at [143, 207] on div "8" at bounding box center [140, 211] width 17 height 17
click at [358, 317] on button "Застосувати" at bounding box center [362, 317] width 69 height 19
type input "[DATE] - [DATE]"
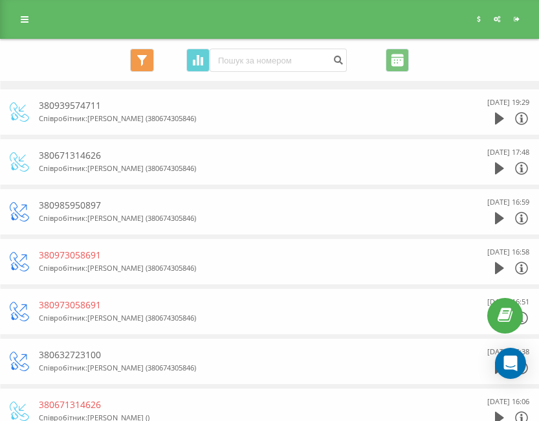
click at [489, 215] on div "[DATE] 16:59" at bounding box center [491, 212] width 78 height 32
click at [503, 212] on icon at bounding box center [499, 218] width 9 height 13
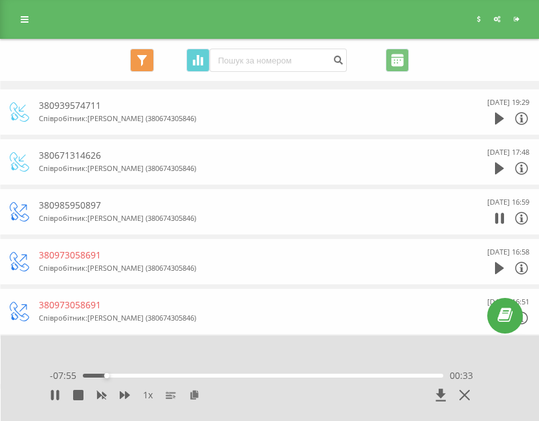
click at [78, 205] on div "380985950897" at bounding box center [242, 205] width 407 height 13
copy div "380985950897"
drag, startPoint x: 117, startPoint y: 377, endPoint x: 73, endPoint y: 379, distance: 44.1
click at [73, 379] on div "- 08:29 00:00 00:00" at bounding box center [262, 375] width 424 height 13
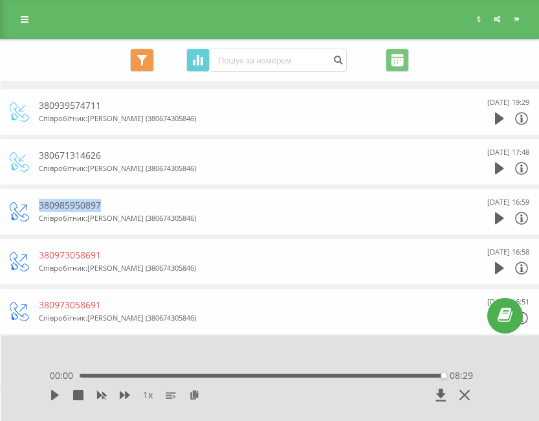
click at [201, 391] on div "1 x" at bounding box center [219, 395] width 339 height 13
click at [197, 392] on icon at bounding box center [194, 394] width 11 height 9
